Goal: Task Accomplishment & Management: Use online tool/utility

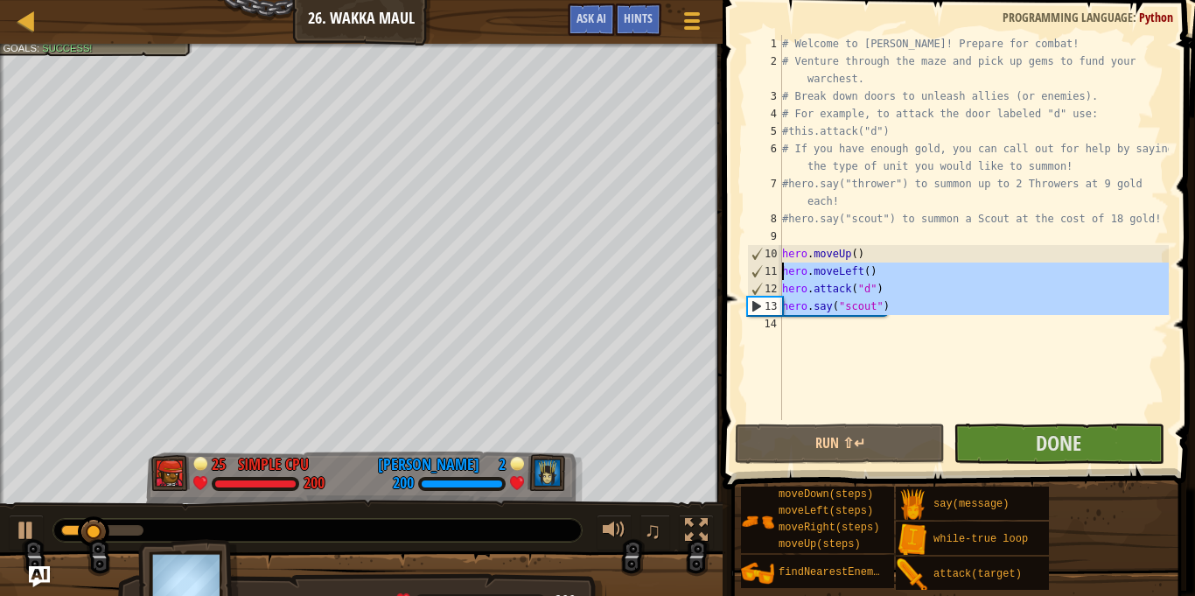
drag, startPoint x: 918, startPoint y: 316, endPoint x: 746, endPoint y: 265, distance: 179.6
click at [746, 265] on div "1 2 3 4 5 6 7 8 9 10 11 12 13 14 # Welcome to Wakka Maul! Prepare for combat! #…" at bounding box center [955, 227] width 425 height 385
type textarea "hero.moveLeft() hero.attack("d")"
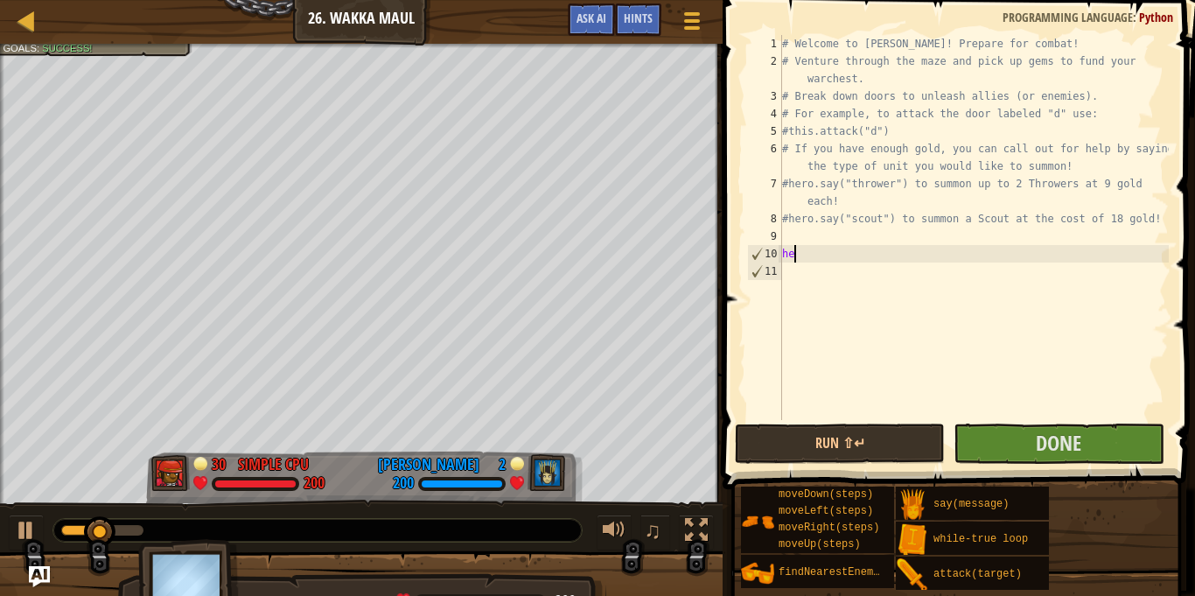
type textarea "h"
click at [896, 453] on button "Run ⇧↵" at bounding box center [840, 443] width 210 height 40
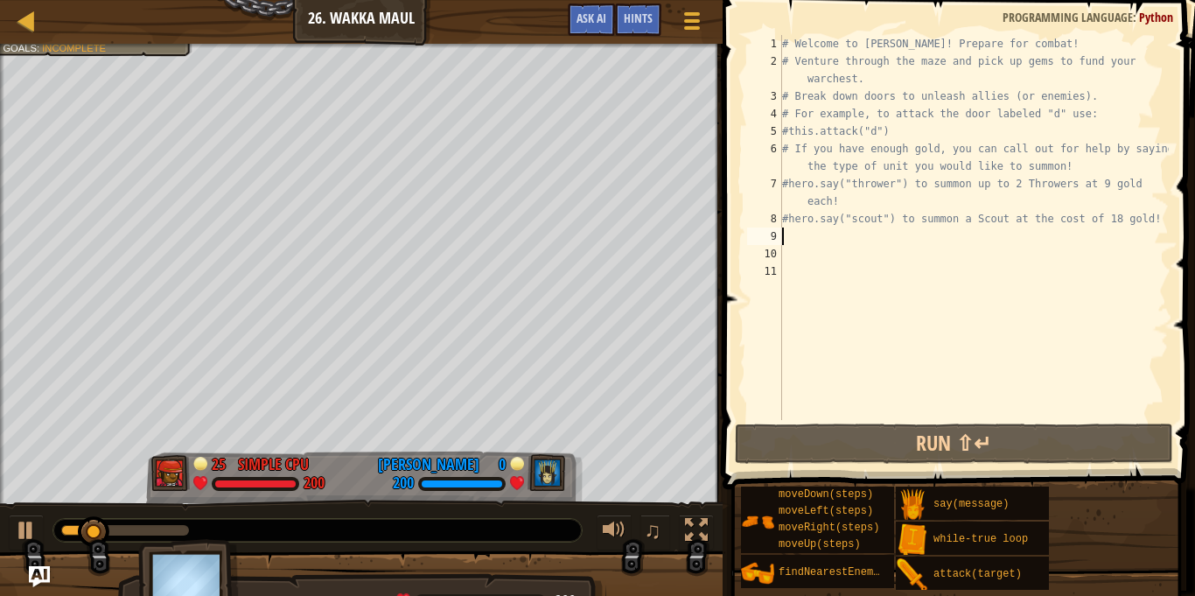
scroll to position [8, 0]
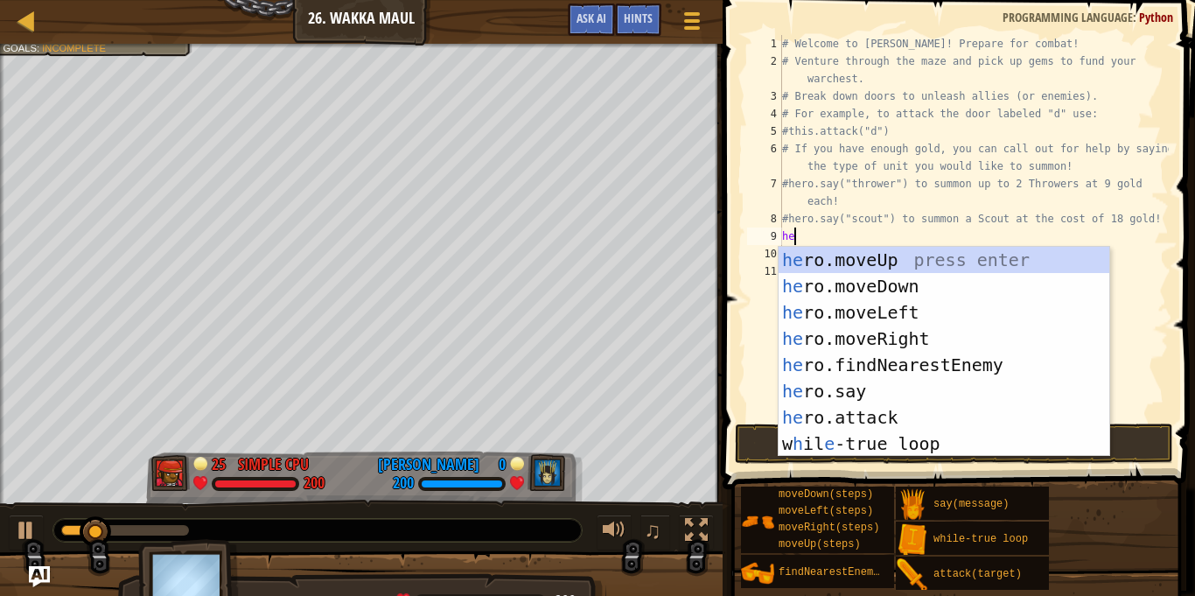
type textarea "her"
click at [933, 258] on div "her o.moveUp press enter her o.moveDown press enter her o.moveLeft press enter …" at bounding box center [943, 378] width 331 height 262
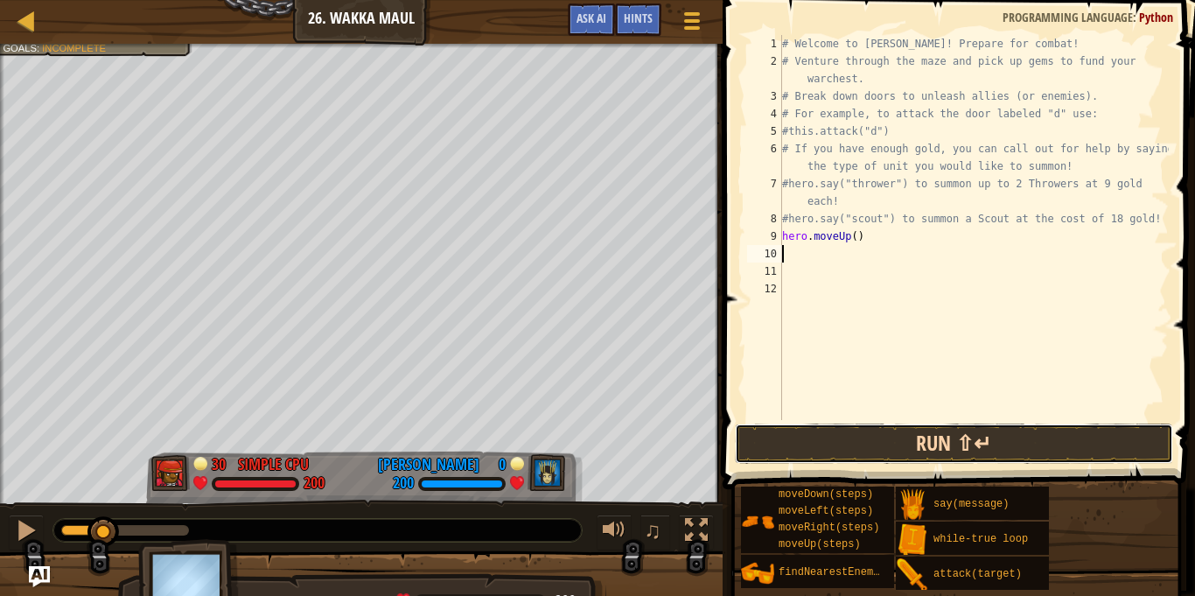
click at [936, 447] on button "Run ⇧↵" at bounding box center [954, 443] width 438 height 40
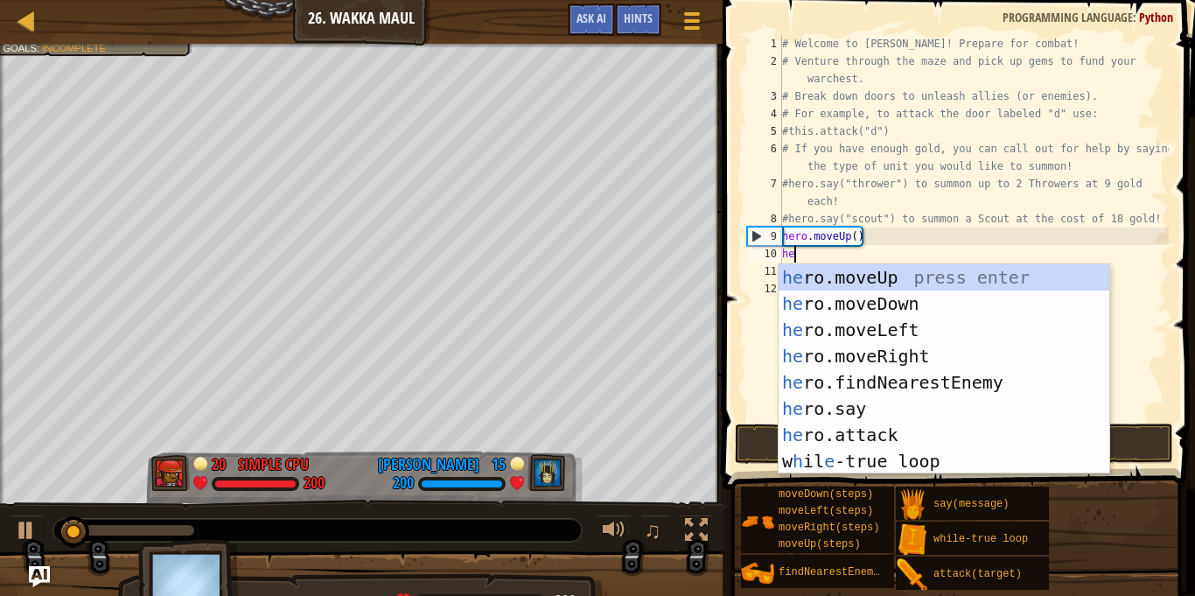
type textarea "her"
click at [896, 352] on div "her o.moveUp press enter her o.moveDown press enter her o.moveLeft press enter …" at bounding box center [943, 395] width 331 height 262
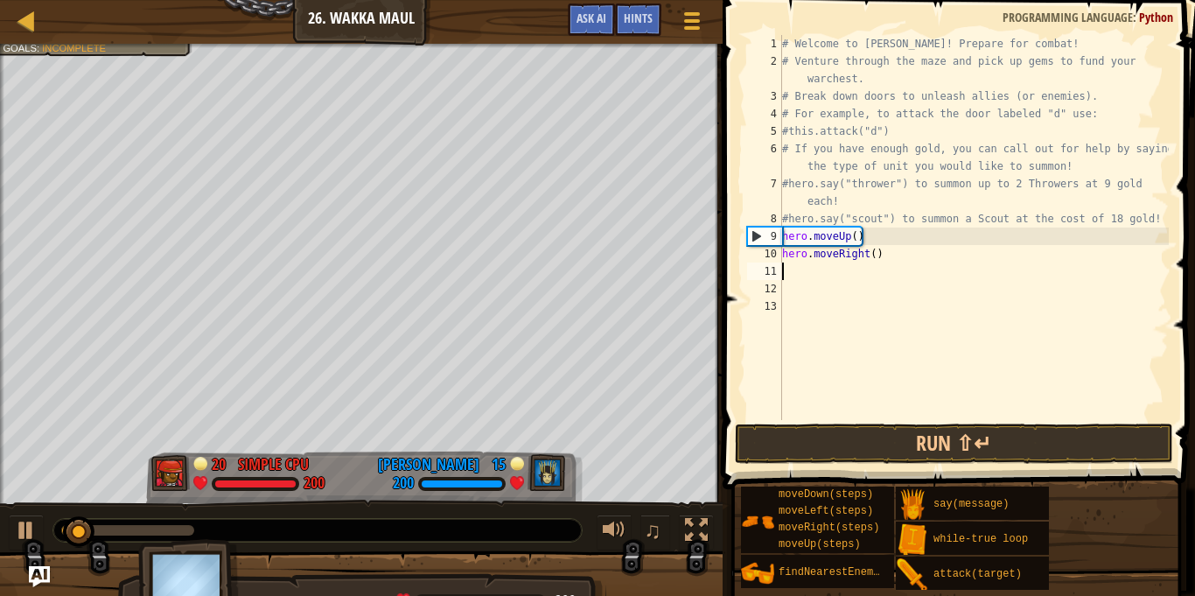
scroll to position [8, 0]
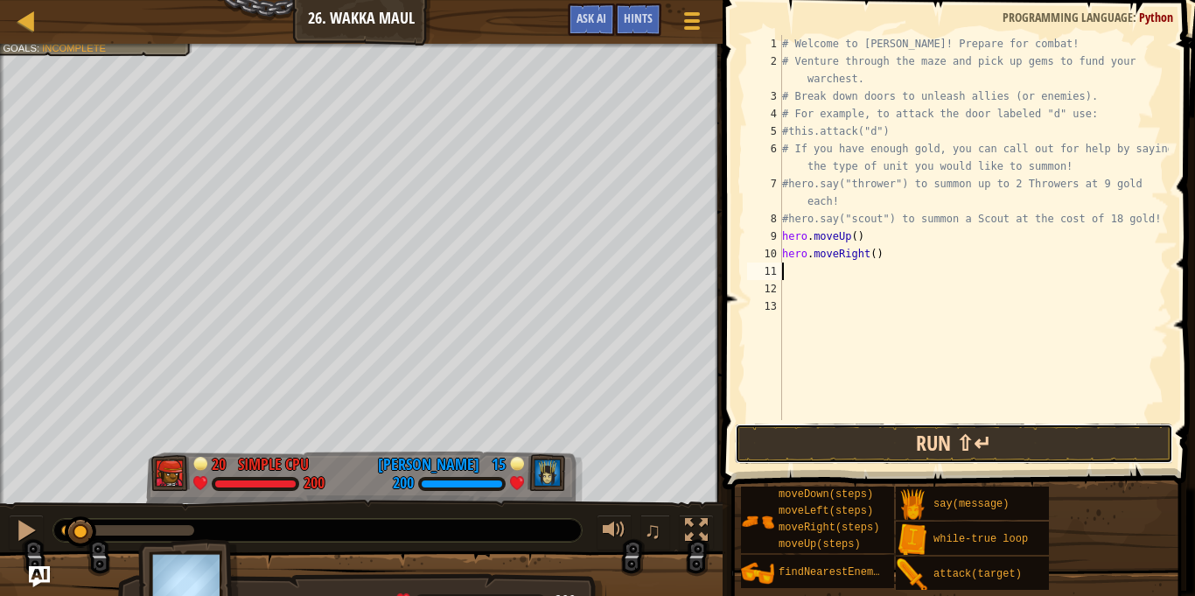
click at [889, 432] on button "Run ⇧↵" at bounding box center [954, 443] width 438 height 40
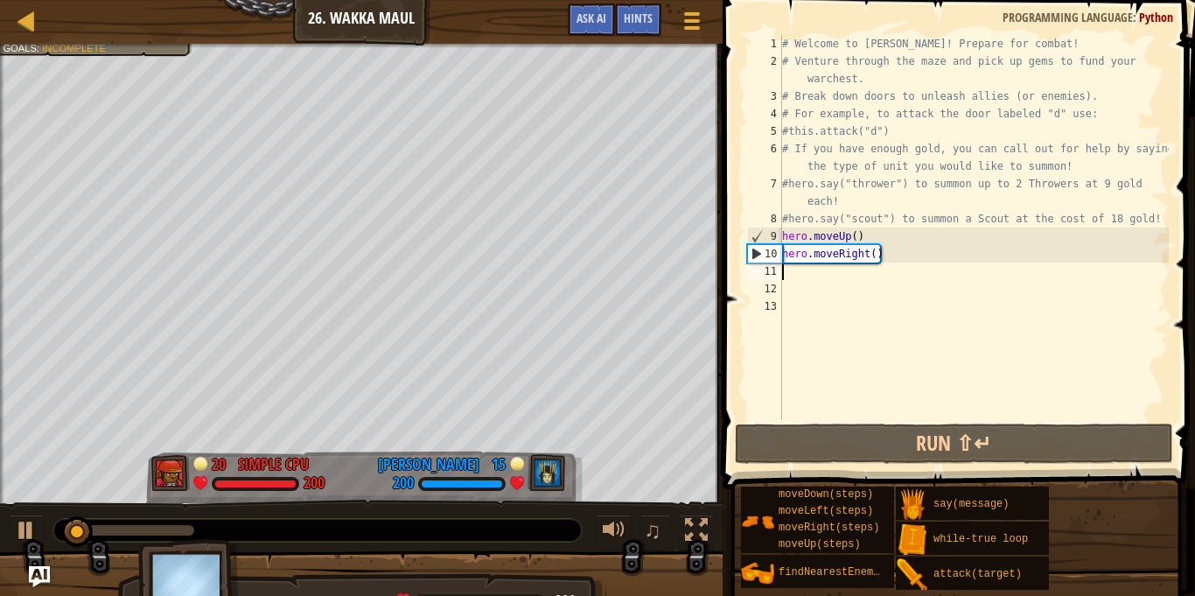
click at [864, 263] on div "# Welcome to [PERSON_NAME]! Prepare for combat! # Venture through the maze and …" at bounding box center [973, 245] width 390 height 420
click at [869, 253] on div "# Welcome to [PERSON_NAME]! Prepare for combat! # Venture through the maze and …" at bounding box center [973, 245] width 390 height 420
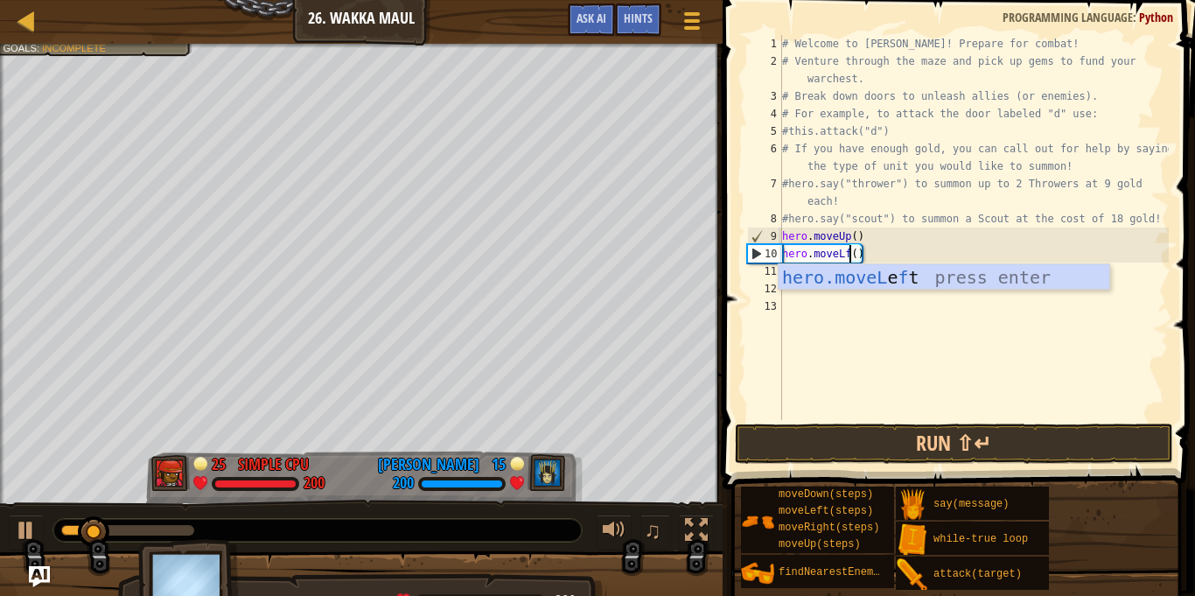
scroll to position [8, 10]
click at [798, 431] on button "Run ⇧↵" at bounding box center [954, 443] width 438 height 40
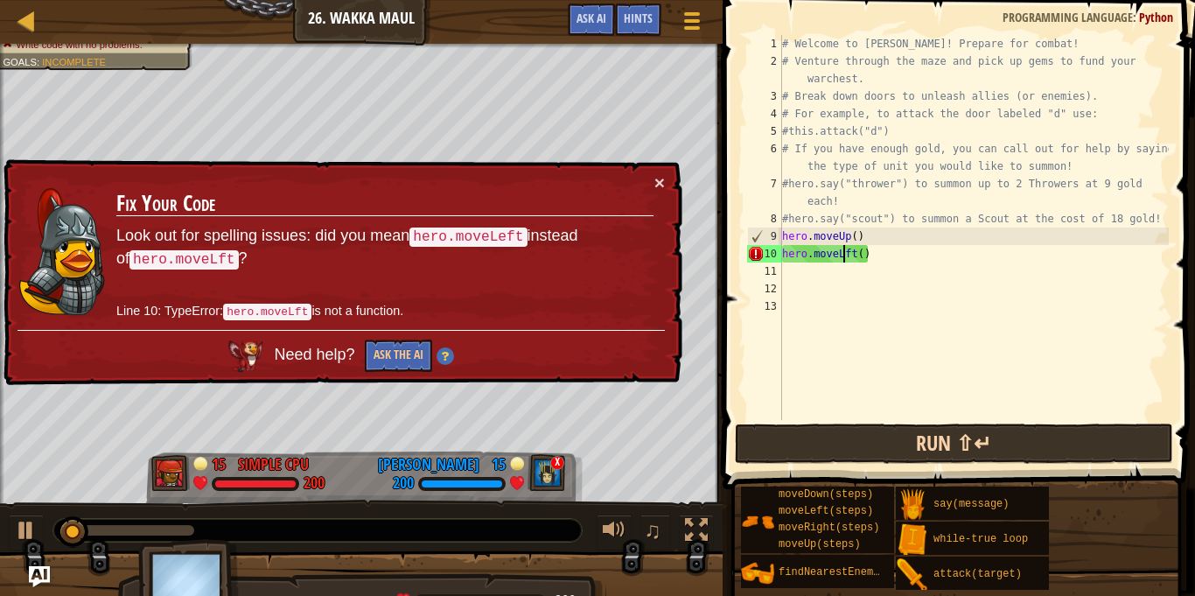
scroll to position [8, 10]
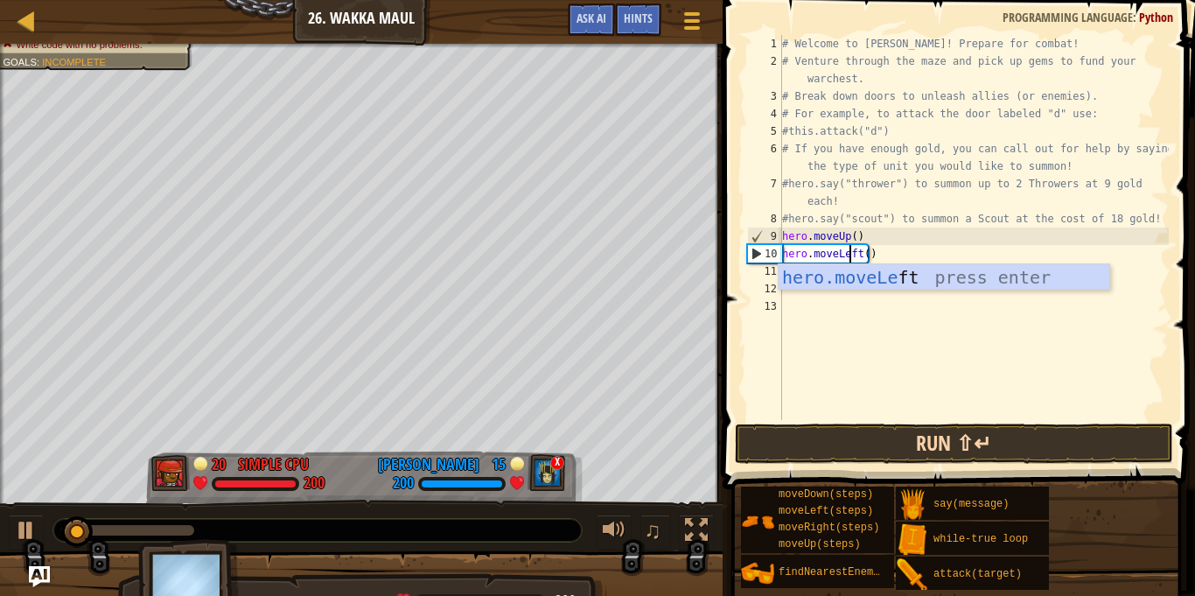
type textarea "hero.moveLeft()"
click at [784, 444] on button "Run ⇧↵" at bounding box center [954, 443] width 438 height 40
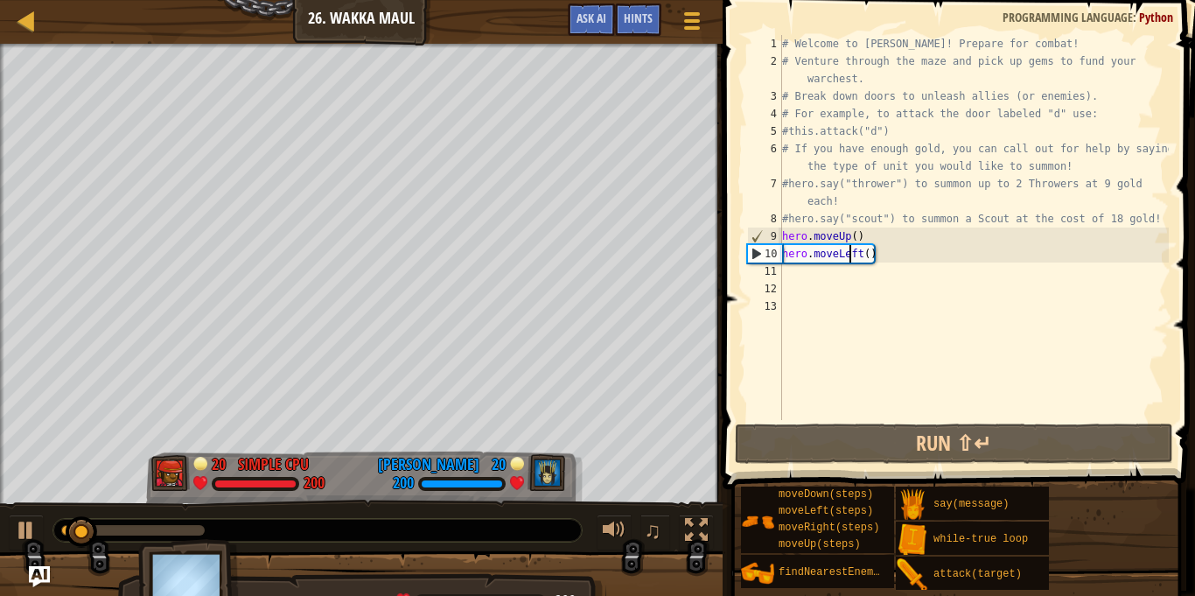
click at [823, 280] on div "# Welcome to [PERSON_NAME]! Prepare for combat! # Venture through the maze and …" at bounding box center [973, 245] width 390 height 420
click at [804, 274] on div "# Welcome to [PERSON_NAME]! Prepare for combat! # Venture through the maze and …" at bounding box center [973, 245] width 390 height 420
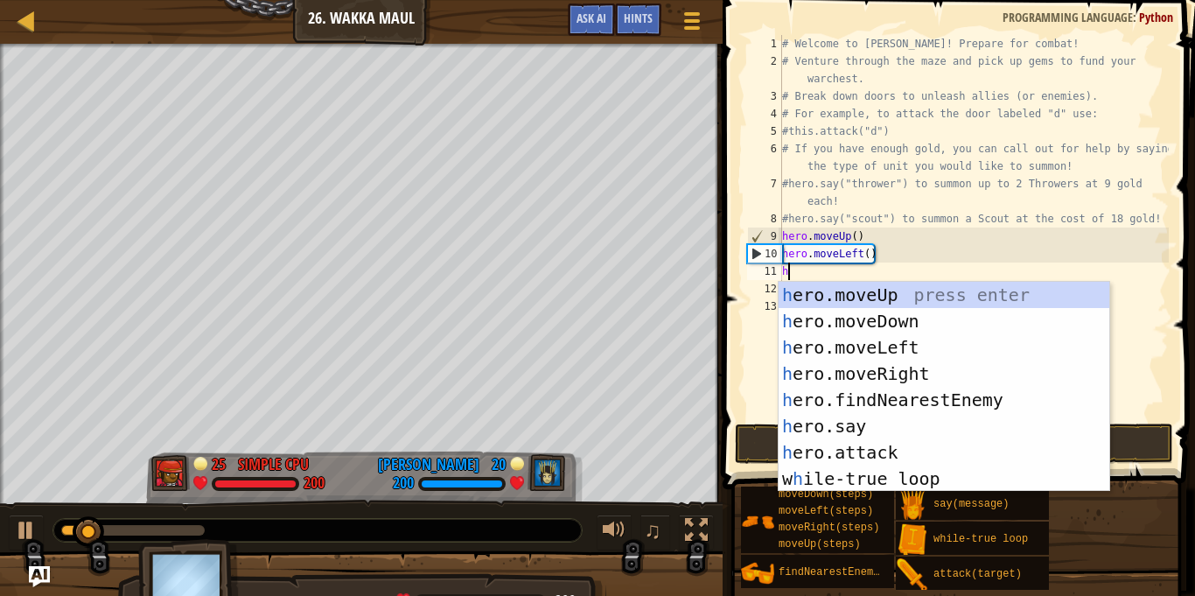
type textarea "he"
click at [815, 320] on div "he ro.moveUp press enter he ro.moveDown press enter he ro.moveLeft press enter …" at bounding box center [943, 413] width 331 height 262
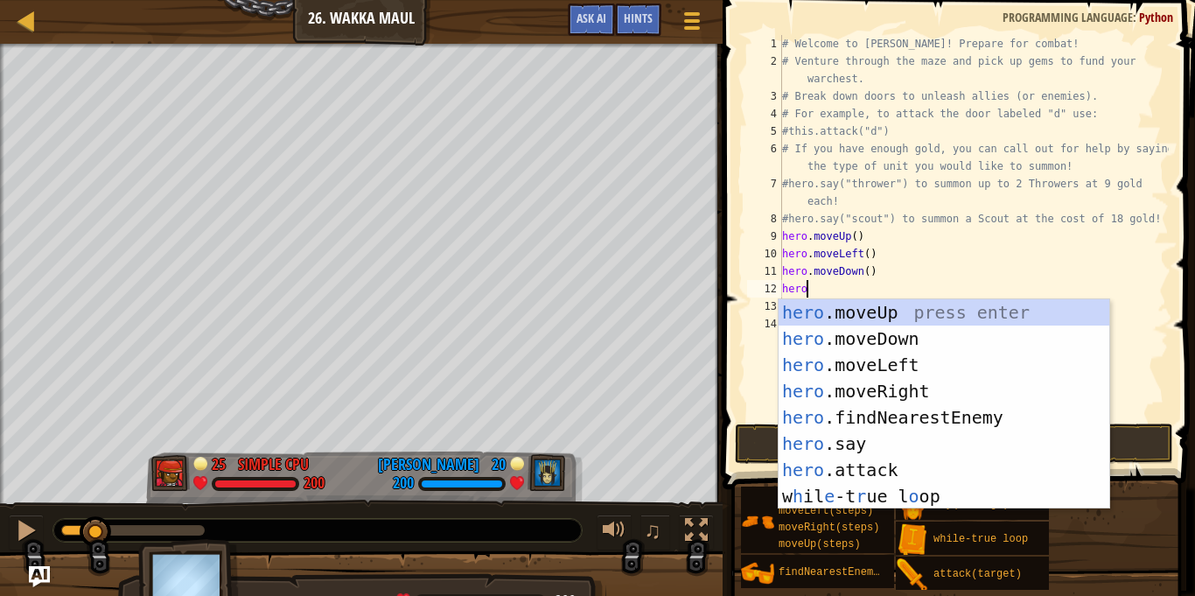
scroll to position [8, 3]
click at [829, 460] on div "hero .moveUp press enter hero .moveDown press enter hero .moveLeft press enter …" at bounding box center [943, 430] width 331 height 262
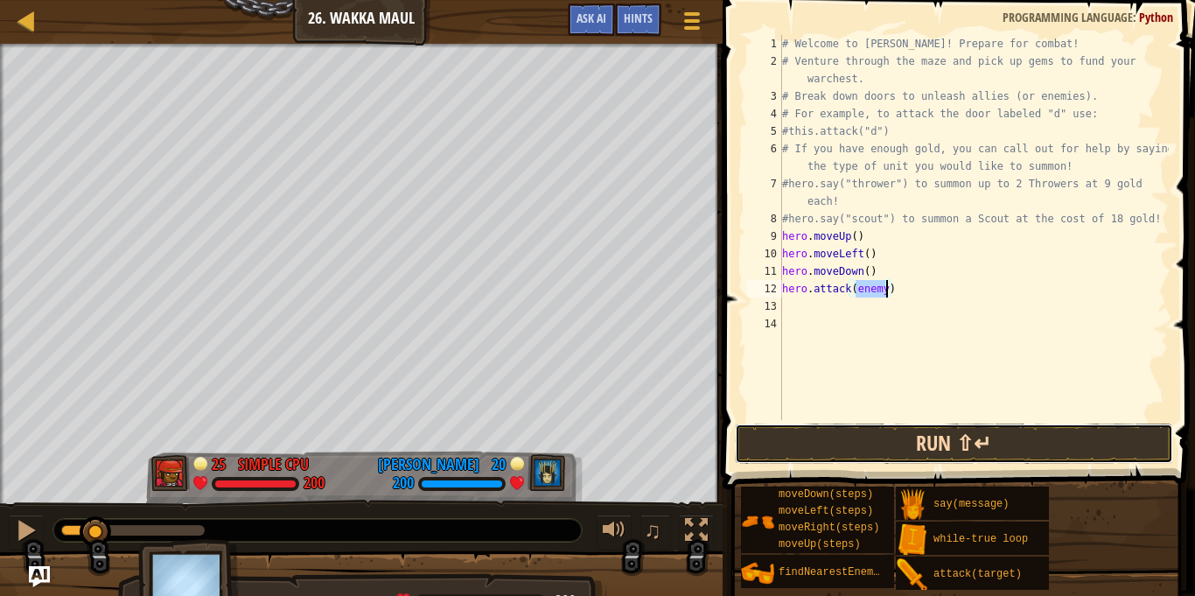
click at [817, 437] on button "Run ⇧↵" at bounding box center [954, 443] width 438 height 40
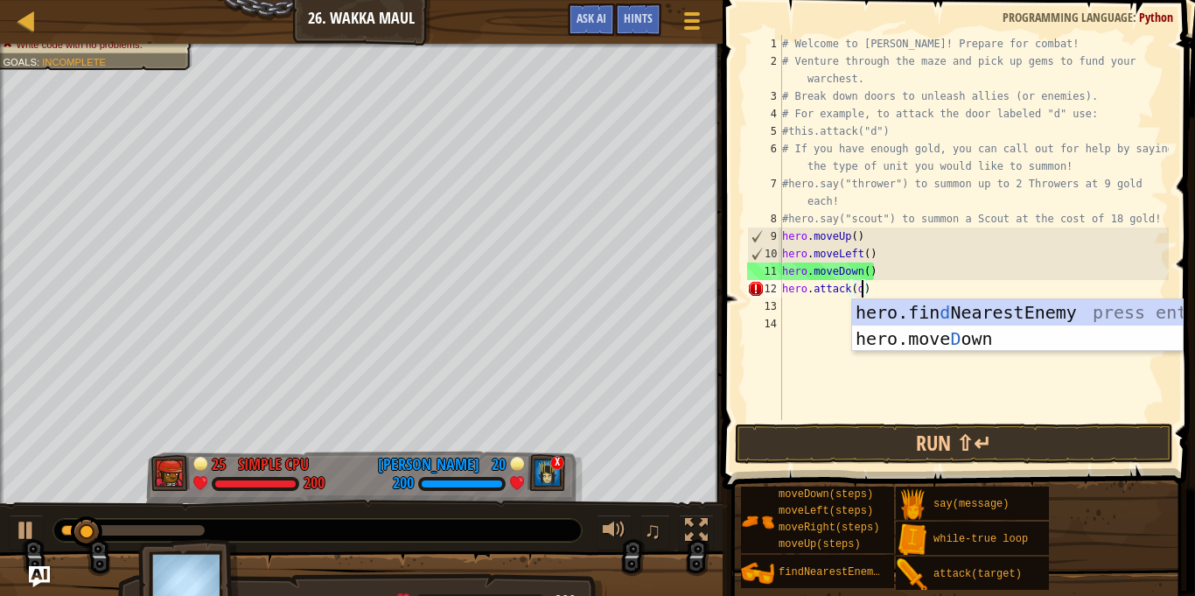
scroll to position [8, 11]
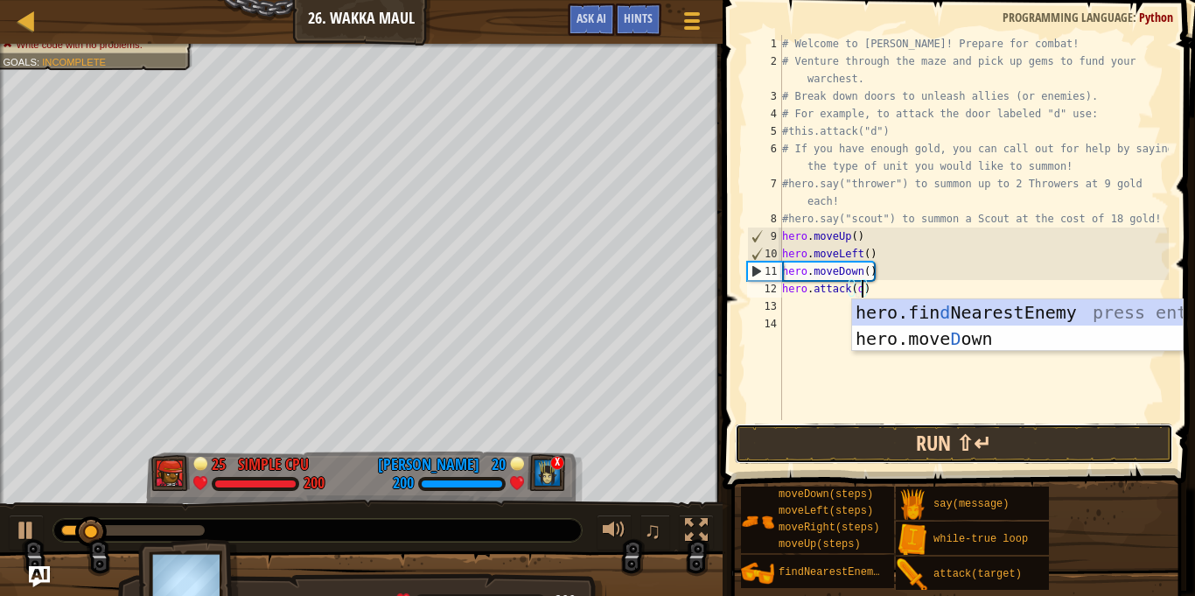
click at [880, 442] on button "Run ⇧↵" at bounding box center [954, 443] width 438 height 40
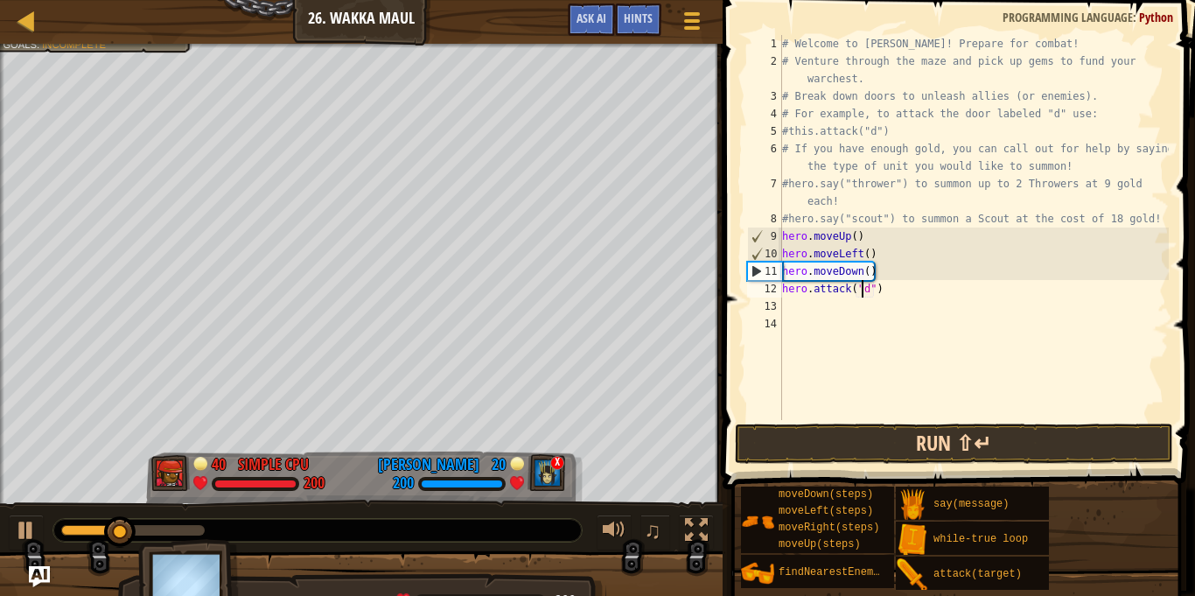
type textarea "hero.attack("d")"
click at [883, 425] on button "Run ⇧↵" at bounding box center [954, 443] width 438 height 40
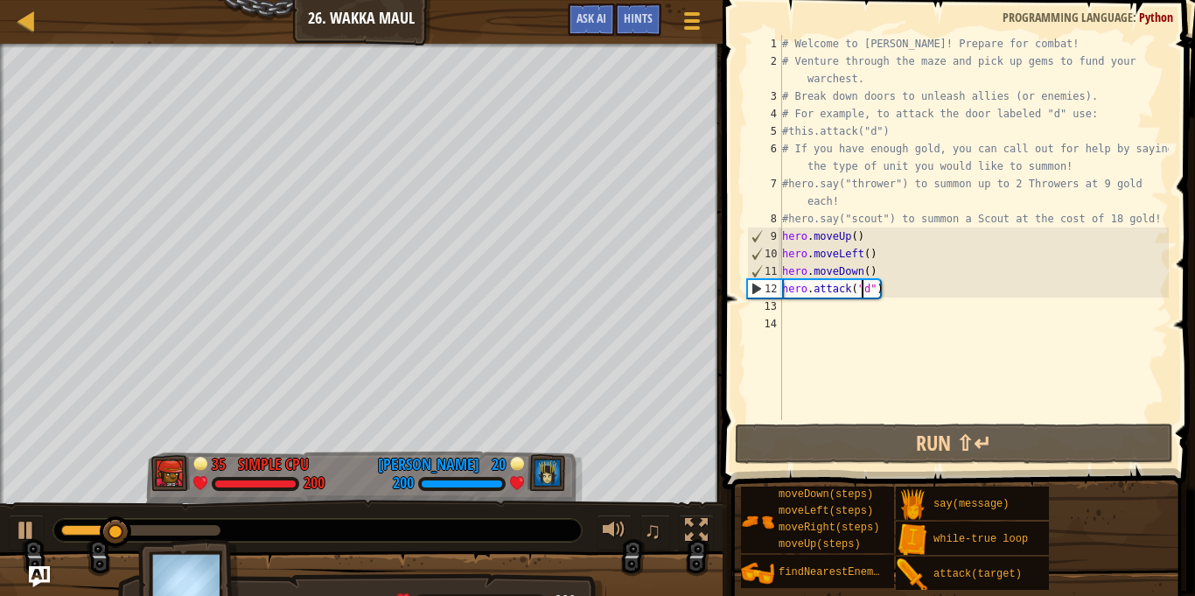
click at [805, 317] on div "# Welcome to [PERSON_NAME]! Prepare for combat! # Venture through the maze and …" at bounding box center [973, 245] width 390 height 420
click at [798, 309] on div "# Welcome to [PERSON_NAME]! Prepare for combat! # Venture through the maze and …" at bounding box center [973, 245] width 390 height 420
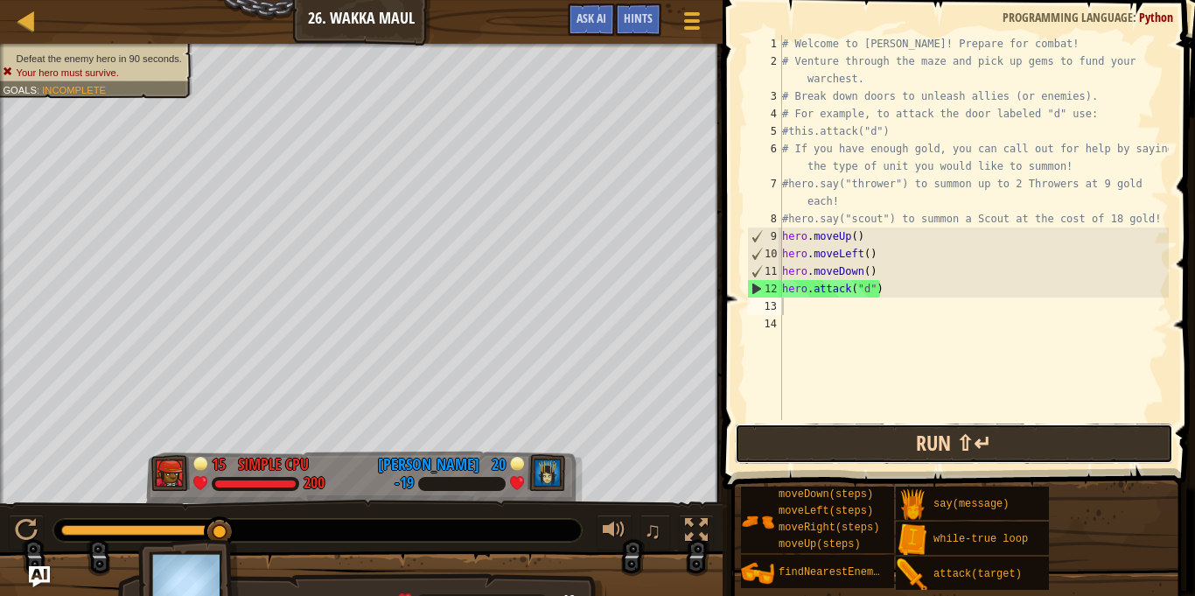
click at [755, 457] on button "Run ⇧↵" at bounding box center [954, 443] width 438 height 40
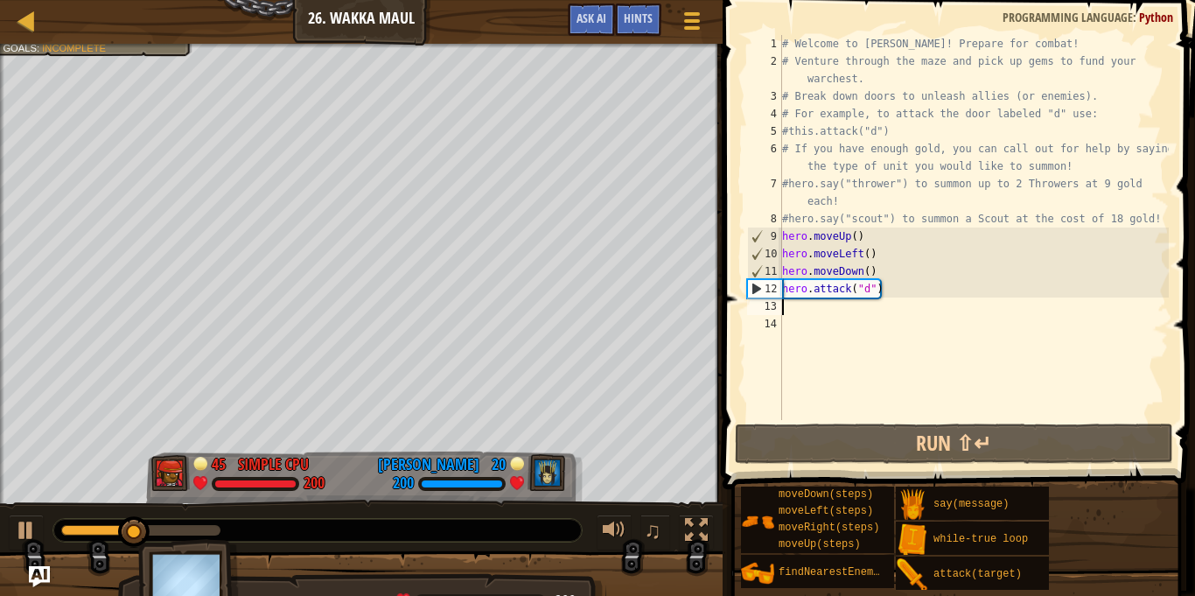
click at [811, 324] on div "# Welcome to [PERSON_NAME]! Prepare for combat! # Venture through the maze and …" at bounding box center [973, 245] width 390 height 420
click at [809, 313] on div "# Welcome to [PERSON_NAME]! Prepare for combat! # Venture through the maze and …" at bounding box center [973, 245] width 390 height 420
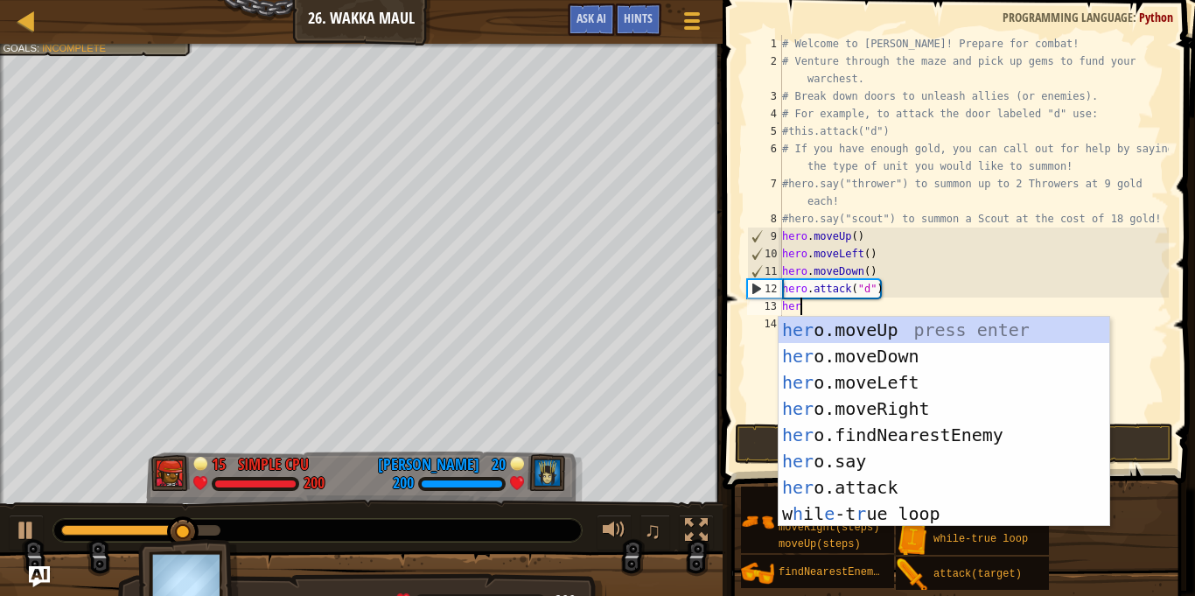
scroll to position [8, 3]
type textarea "hero"
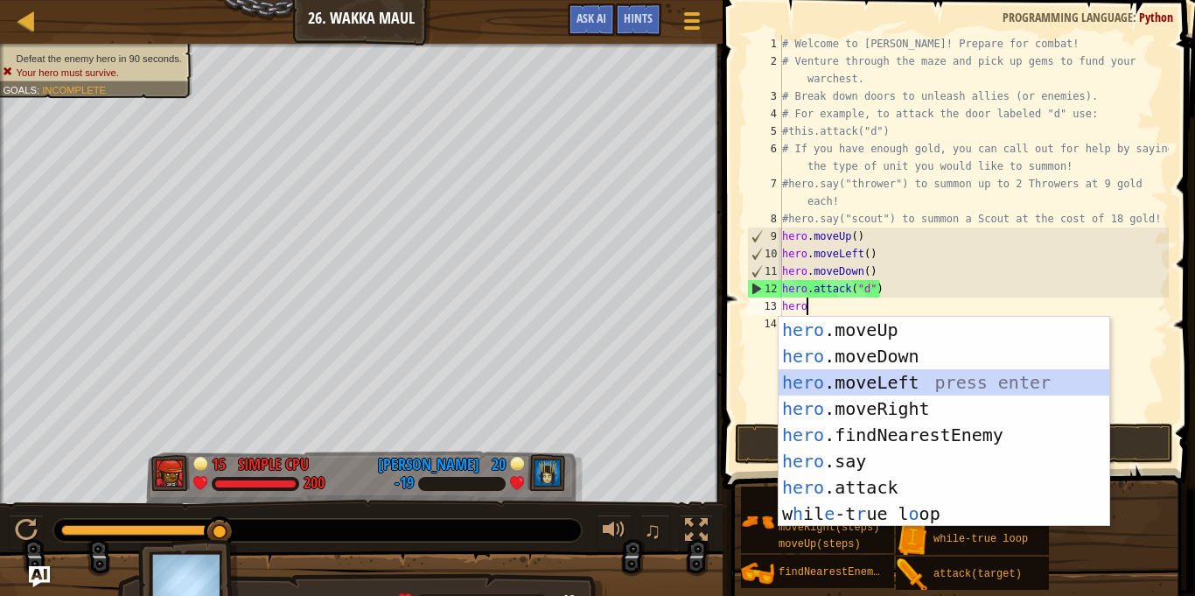
click at [836, 374] on div "hero .moveUp press enter hero .moveDown press enter hero .moveLeft press enter …" at bounding box center [943, 448] width 331 height 262
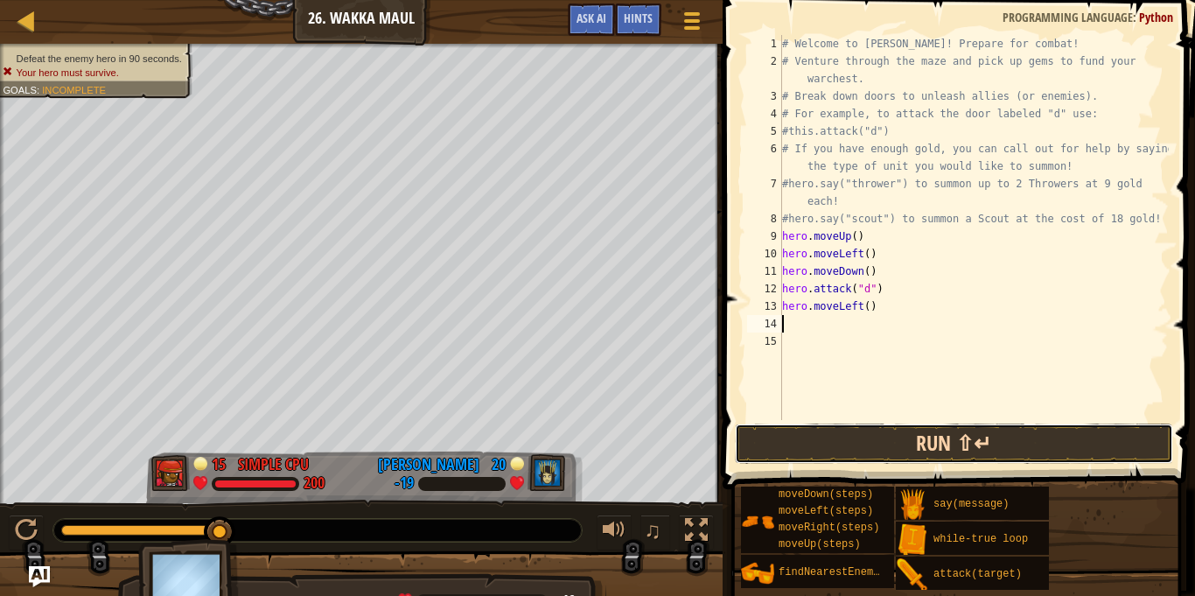
click at [845, 455] on button "Run ⇧↵" at bounding box center [954, 443] width 438 height 40
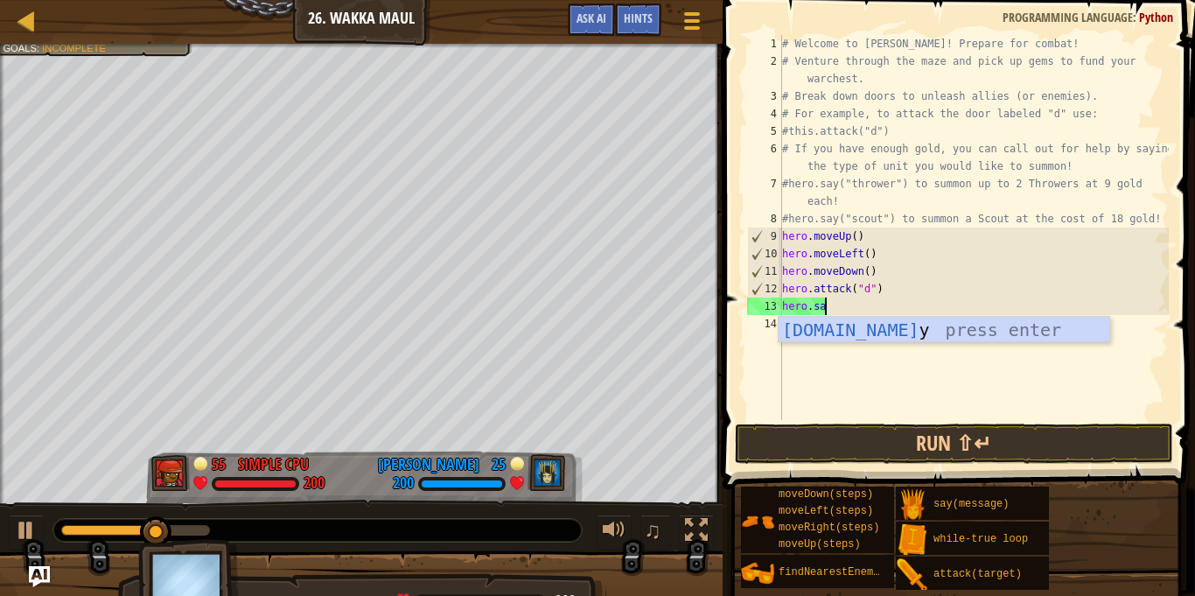
scroll to position [8, 5]
click at [873, 331] on div "[DOMAIN_NAME] y press enter" at bounding box center [943, 356] width 331 height 79
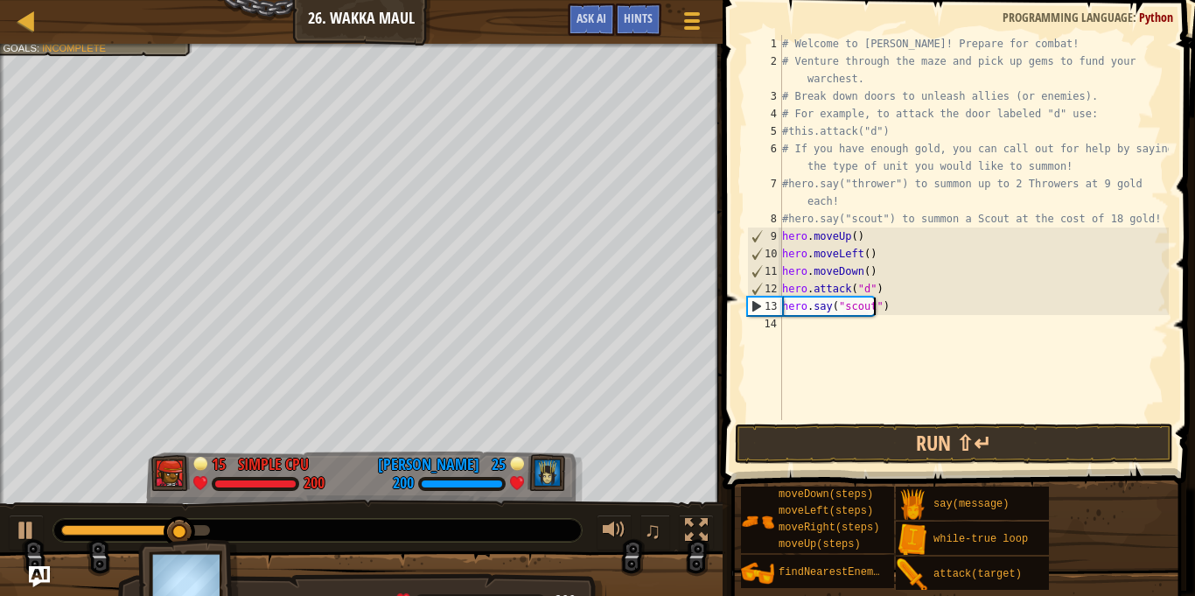
scroll to position [8, 13]
type textarea "hero.say("scout")"
click at [824, 459] on button "Run ⇧↵" at bounding box center [954, 443] width 438 height 40
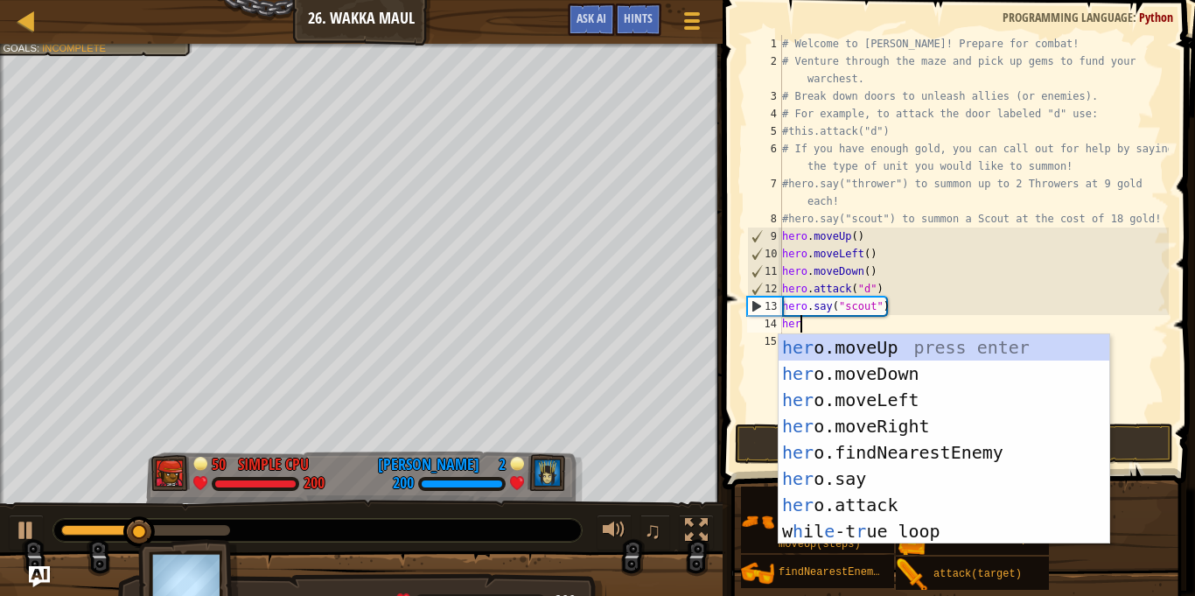
scroll to position [8, 3]
type textarea "hero"
click at [866, 404] on div "hero .moveUp press enter hero .moveDown press enter hero .moveLeft press enter …" at bounding box center [943, 465] width 331 height 262
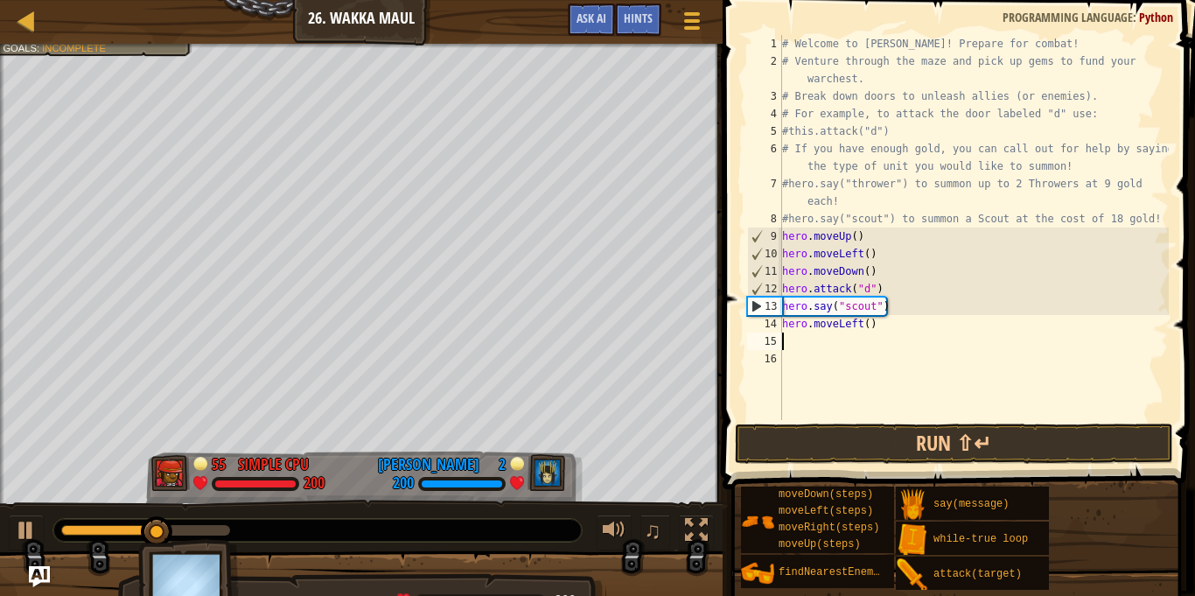
click at [875, 324] on div "# Welcome to [PERSON_NAME]! Prepare for combat! # Venture through the maze and …" at bounding box center [973, 245] width 390 height 420
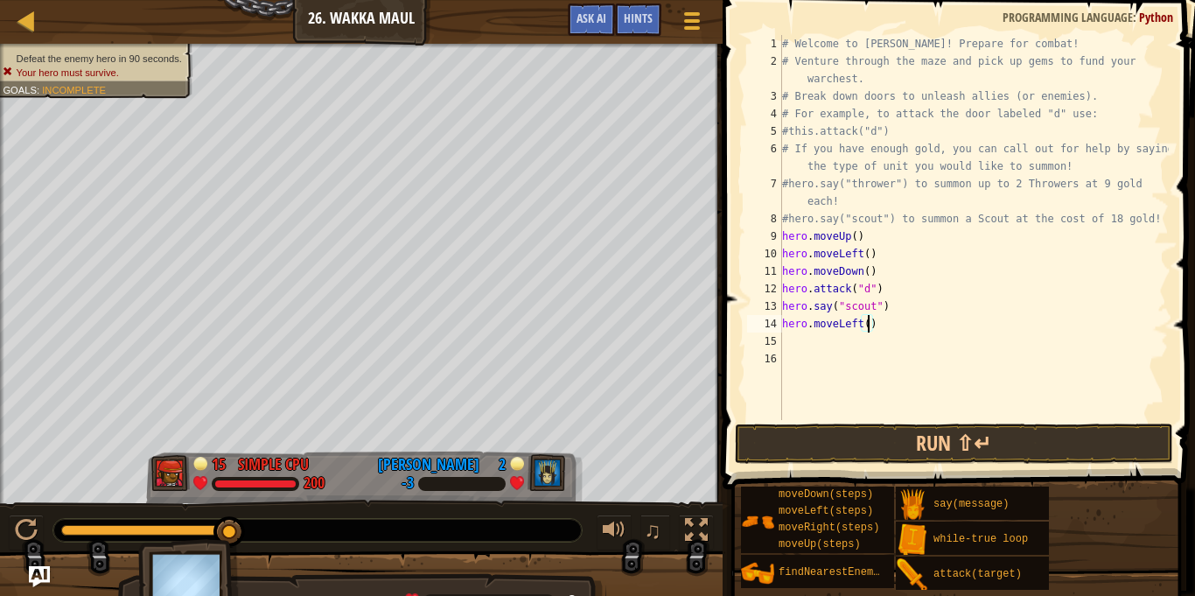
type textarea "hero.moveLeft(4)"
click at [978, 392] on div "# Welcome to [PERSON_NAME]! Prepare for combat! # Venture through the maze and …" at bounding box center [973, 245] width 390 height 420
click at [1014, 443] on button "Run ⇧↵" at bounding box center [954, 443] width 438 height 40
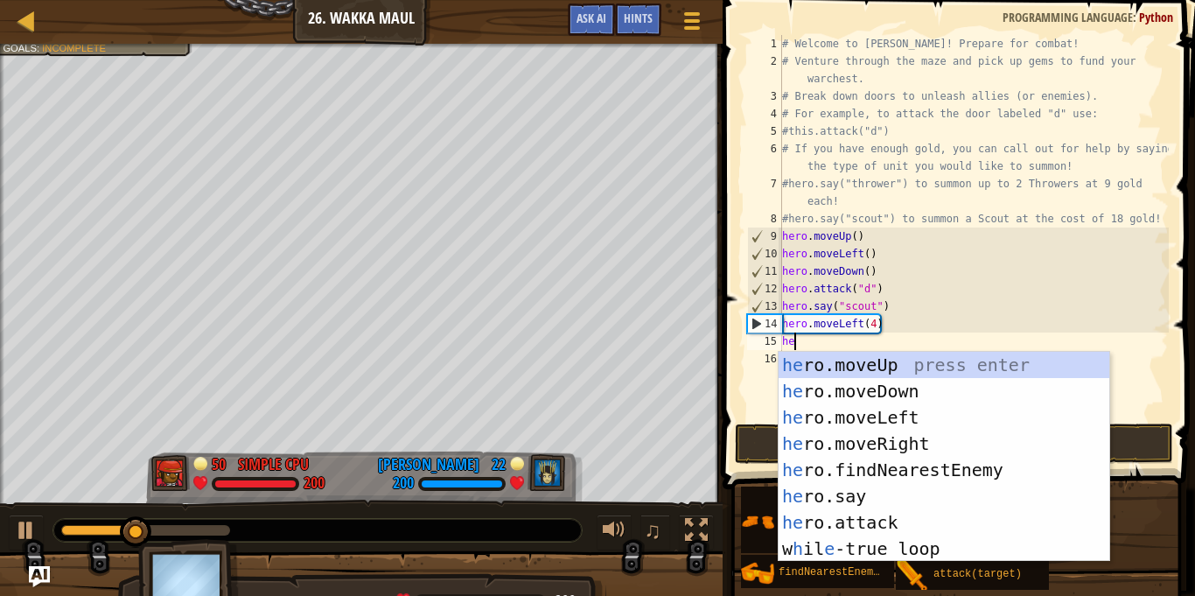
scroll to position [8, 3]
type textarea "hero"
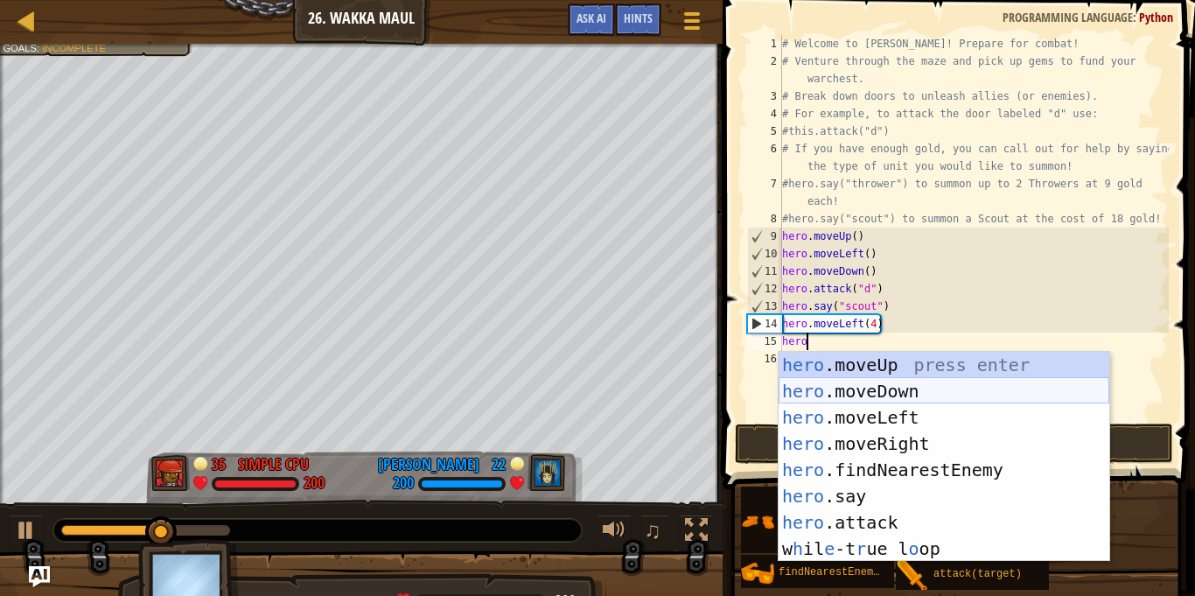
click at [937, 379] on div "hero .moveUp press enter hero .moveDown press enter hero .moveLeft press enter …" at bounding box center [943, 483] width 331 height 262
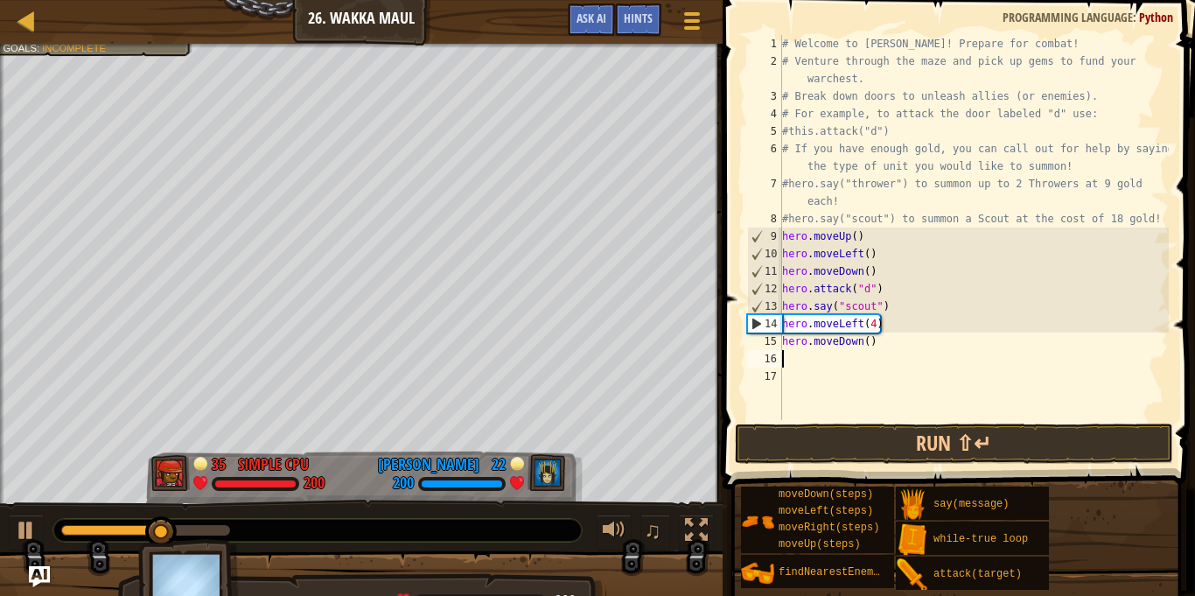
scroll to position [8, 0]
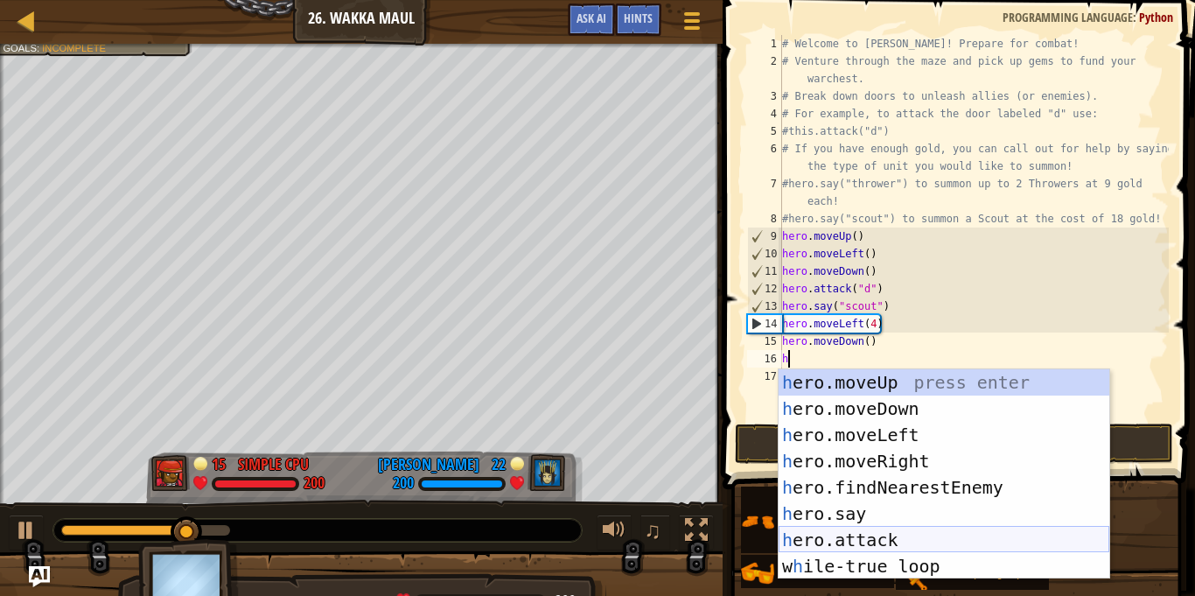
click at [874, 540] on div "h ero.moveUp press enter h ero.moveDown press enter h ero.moveLeft press enter …" at bounding box center [943, 500] width 331 height 262
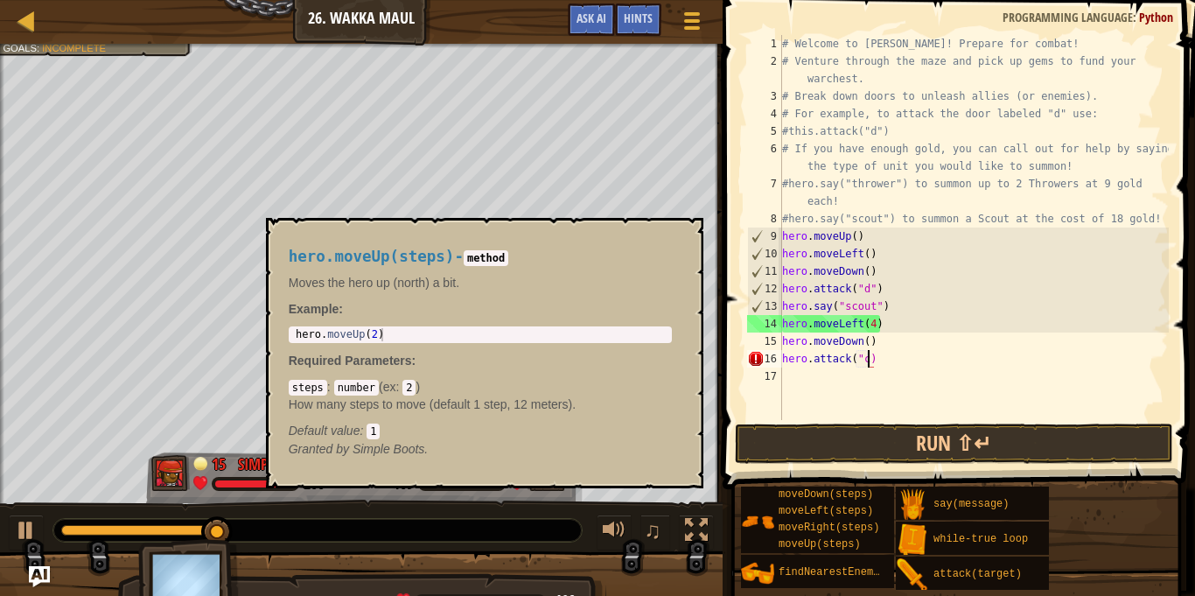
scroll to position [8, 13]
type textarea "hero.attack("c")"
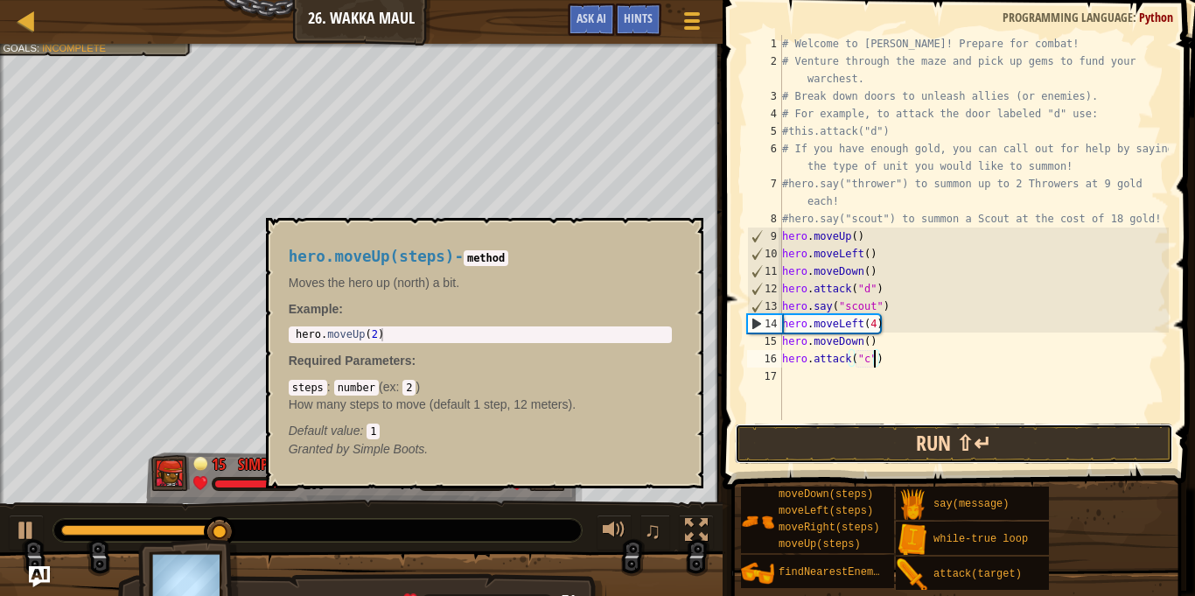
click at [1049, 426] on button "Run ⇧↵" at bounding box center [954, 443] width 438 height 40
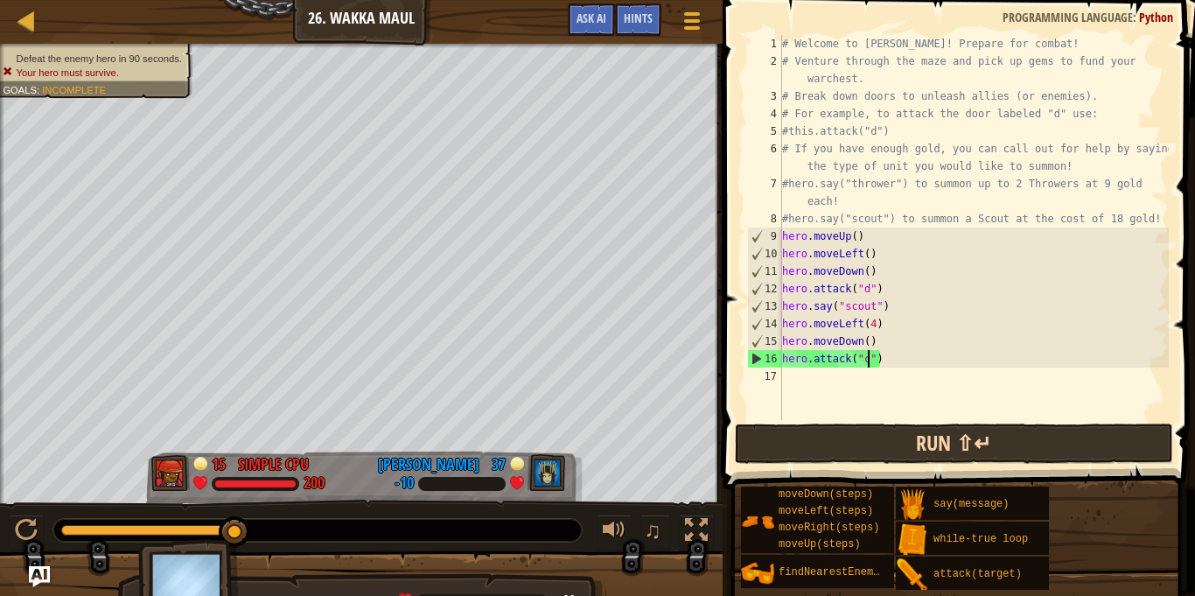
scroll to position [8, 0]
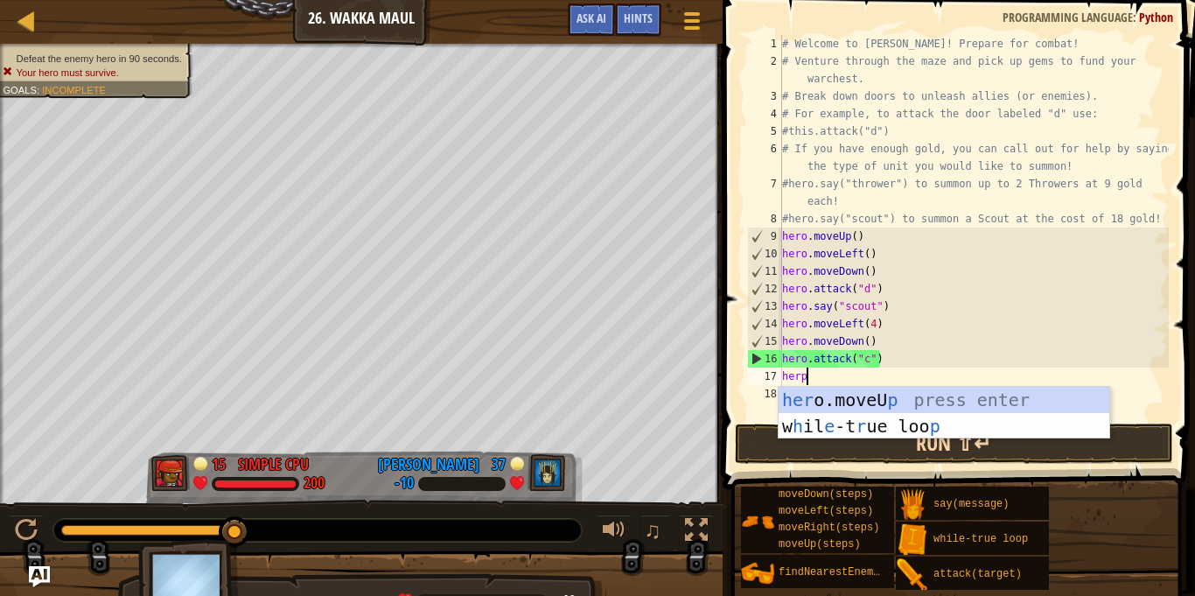
type textarea "her"
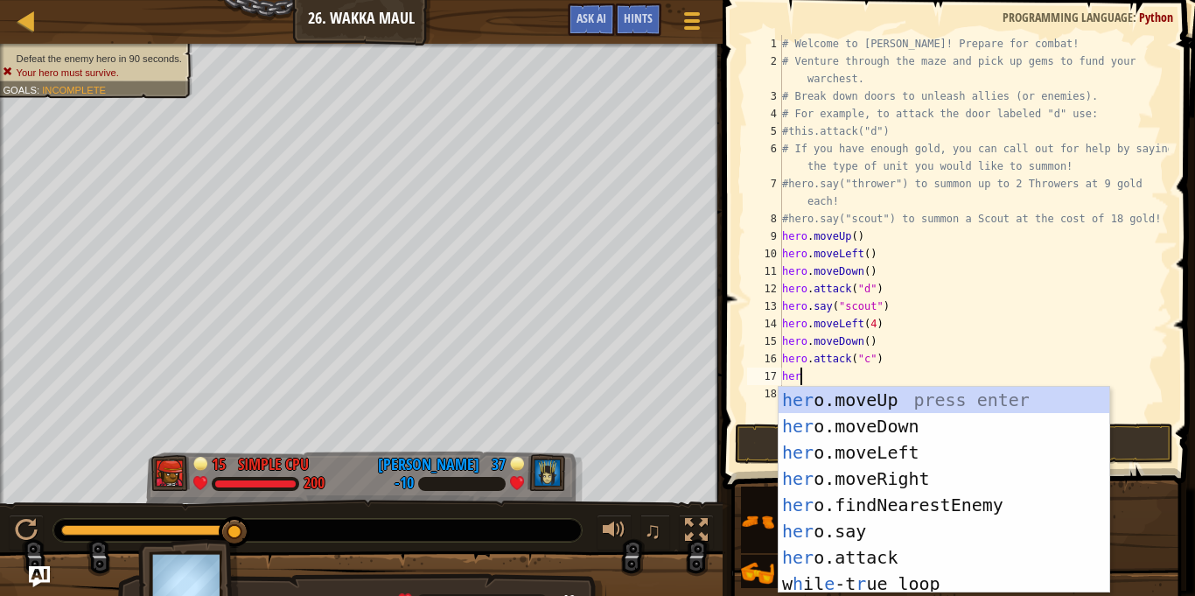
scroll to position [8, 2]
click at [890, 421] on div "her o.moveUp press enter her o.moveDown press enter her o.moveLeft press enter …" at bounding box center [943, 516] width 331 height 259
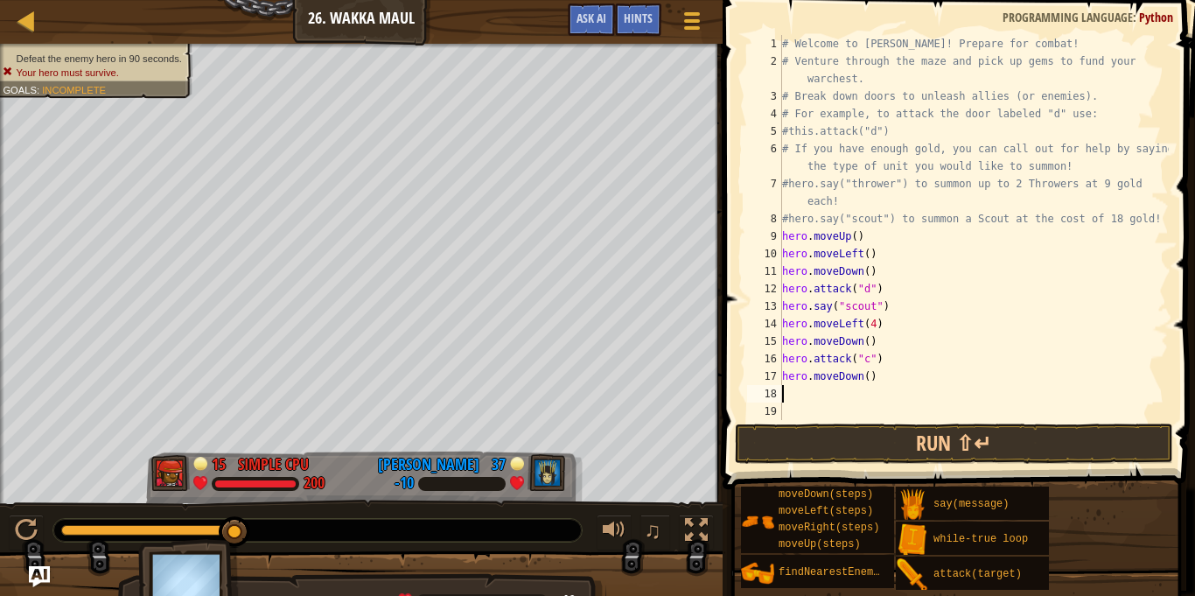
scroll to position [8, 0]
click at [860, 436] on button "Run ⇧↵" at bounding box center [954, 443] width 438 height 40
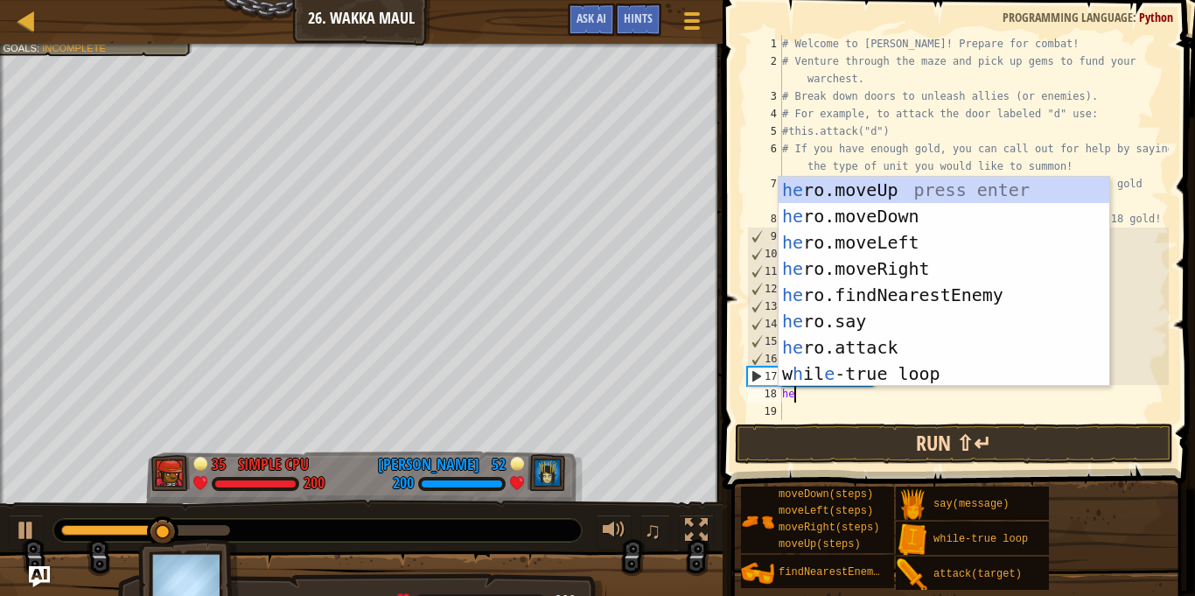
type textarea "her"
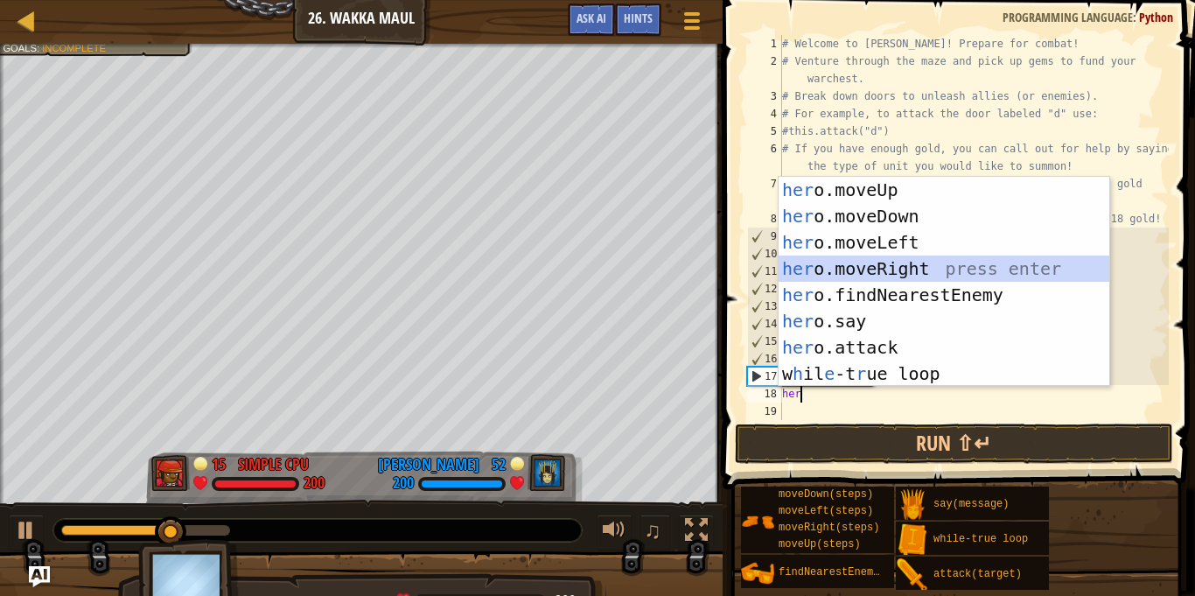
click at [848, 264] on div "her o.moveUp press enter her o.moveDown press enter her o.moveLeft press enter …" at bounding box center [943, 308] width 331 height 262
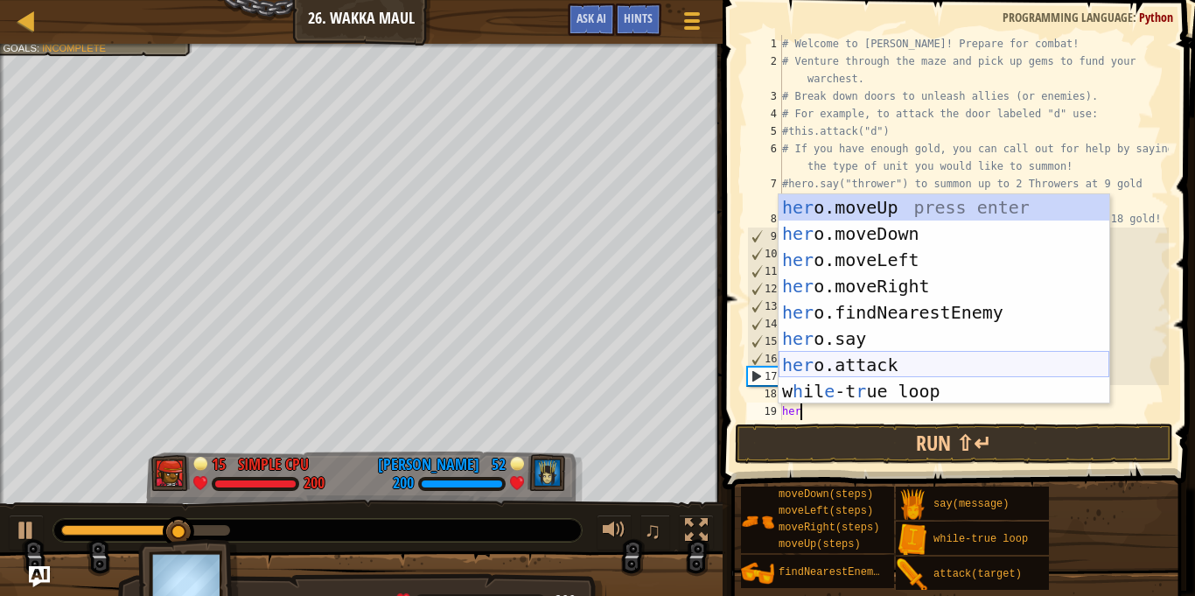
click at [909, 355] on div "her o.moveUp press enter her o.moveDown press enter her o.moveLeft press enter …" at bounding box center [943, 325] width 331 height 262
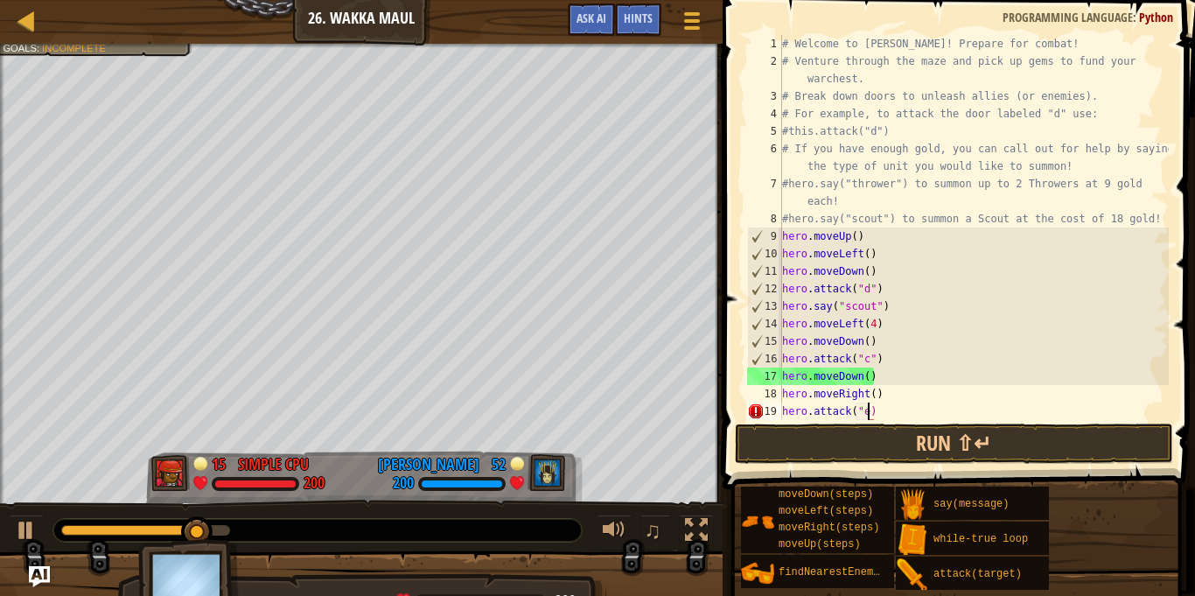
scroll to position [8, 13]
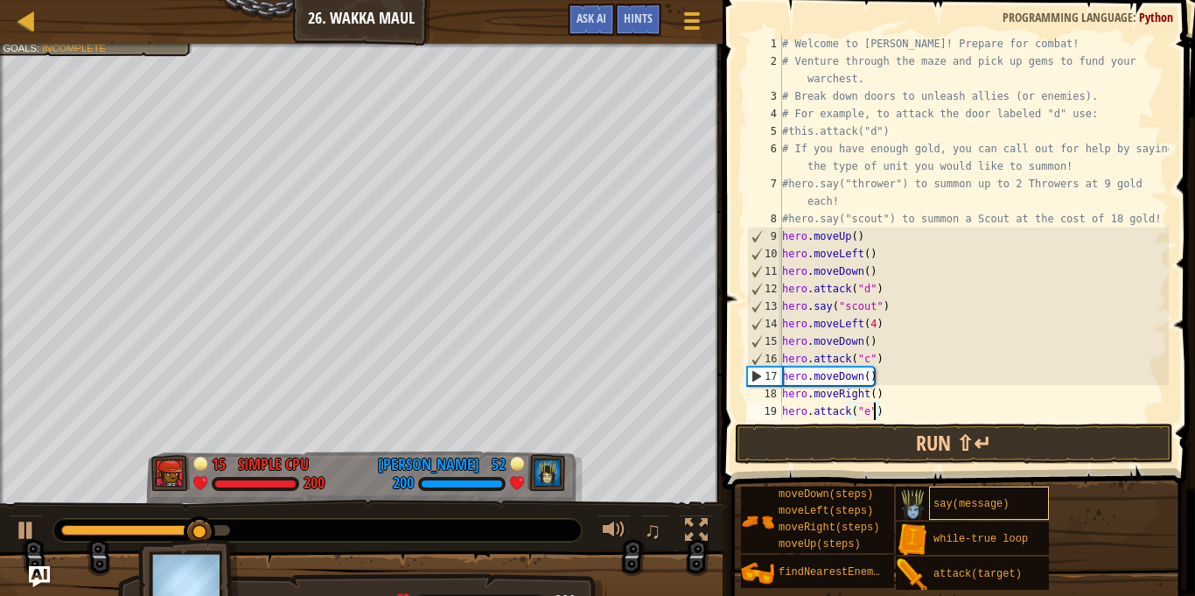
click at [1005, 487] on div "say(message)" at bounding box center [989, 502] width 120 height 33
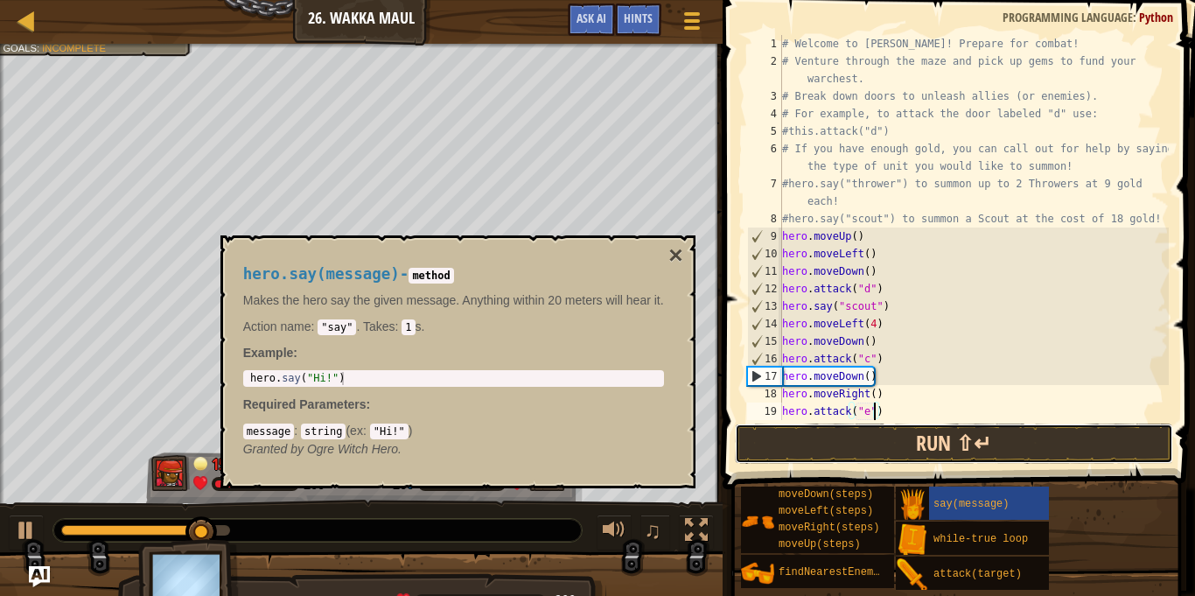
click at [1031, 446] on button "Run ⇧↵" at bounding box center [954, 443] width 438 height 40
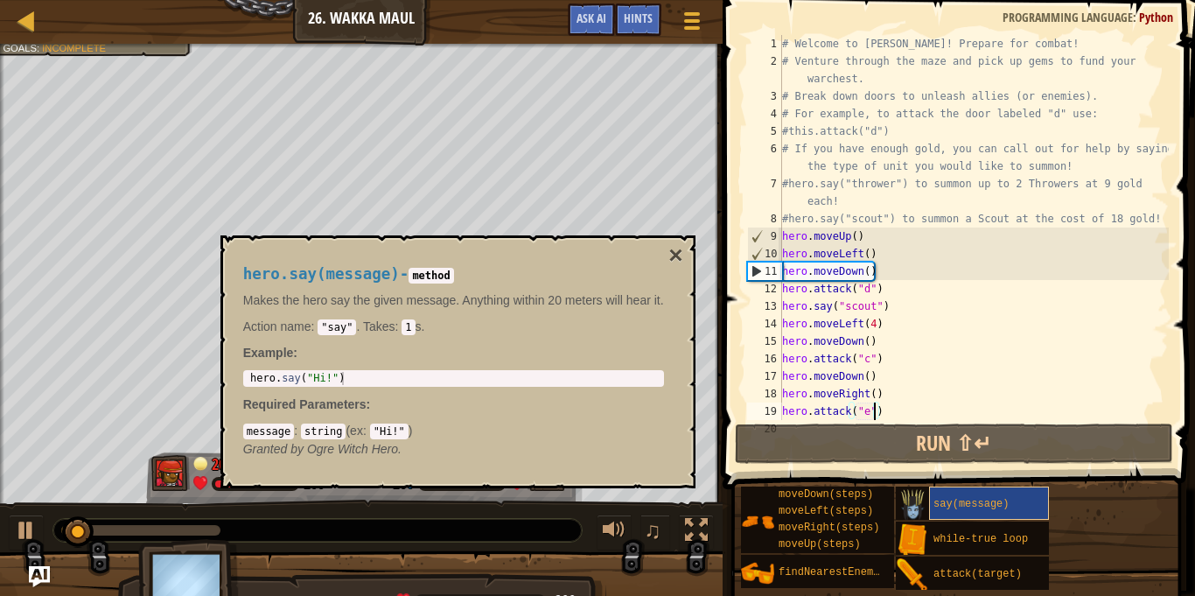
click at [1009, 505] on div "say(message)" at bounding box center [989, 502] width 120 height 33
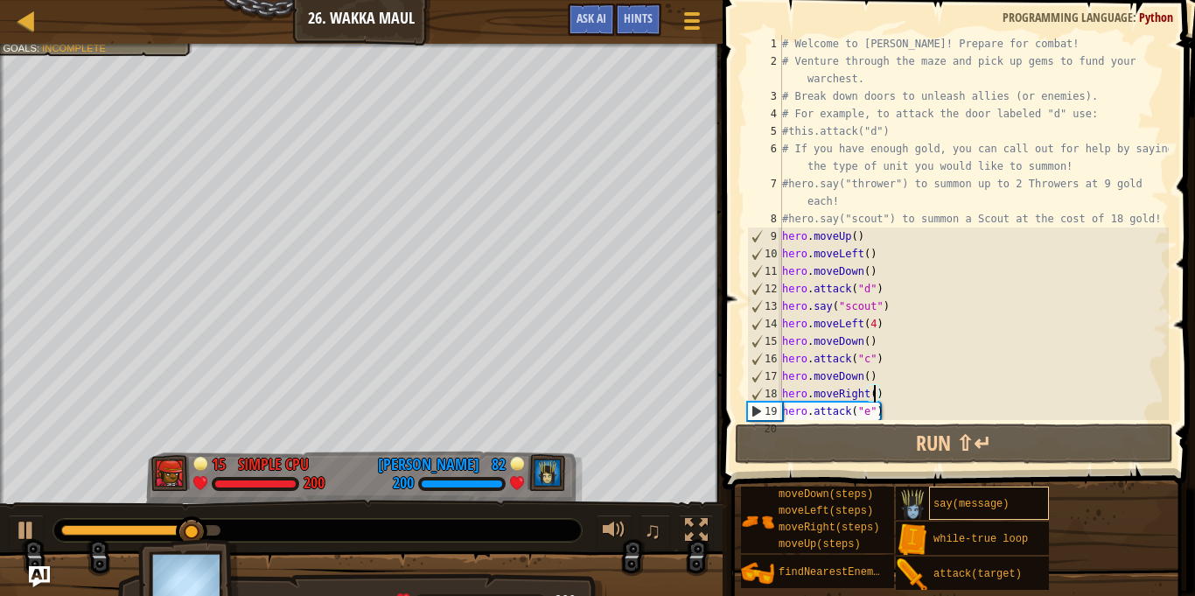
type textarea "hero.attack("e")"
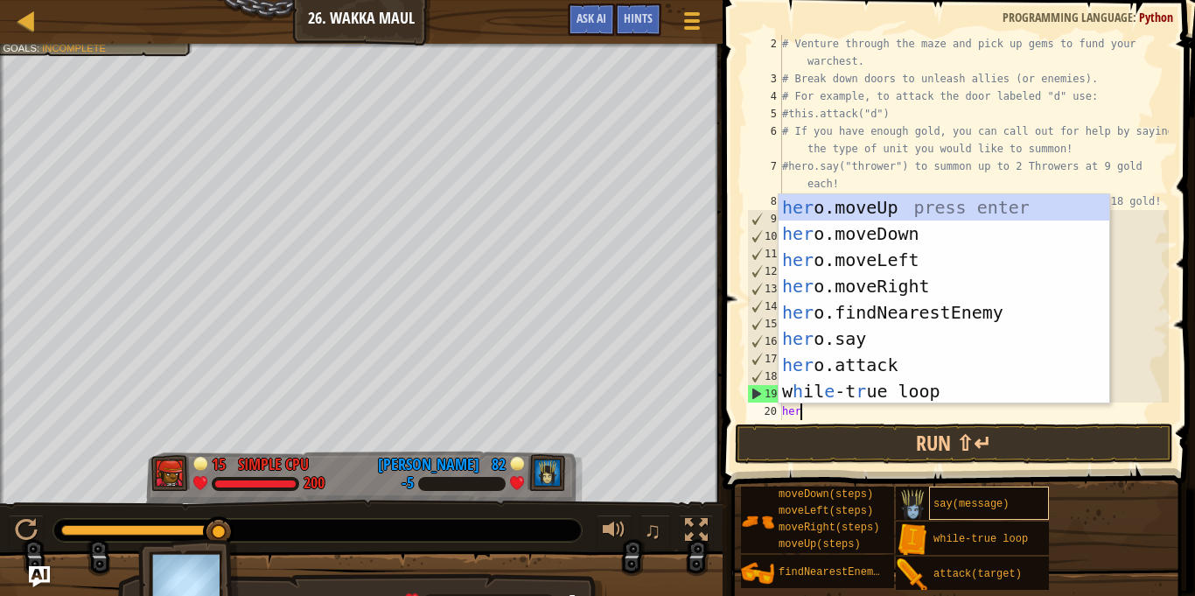
scroll to position [8, 2]
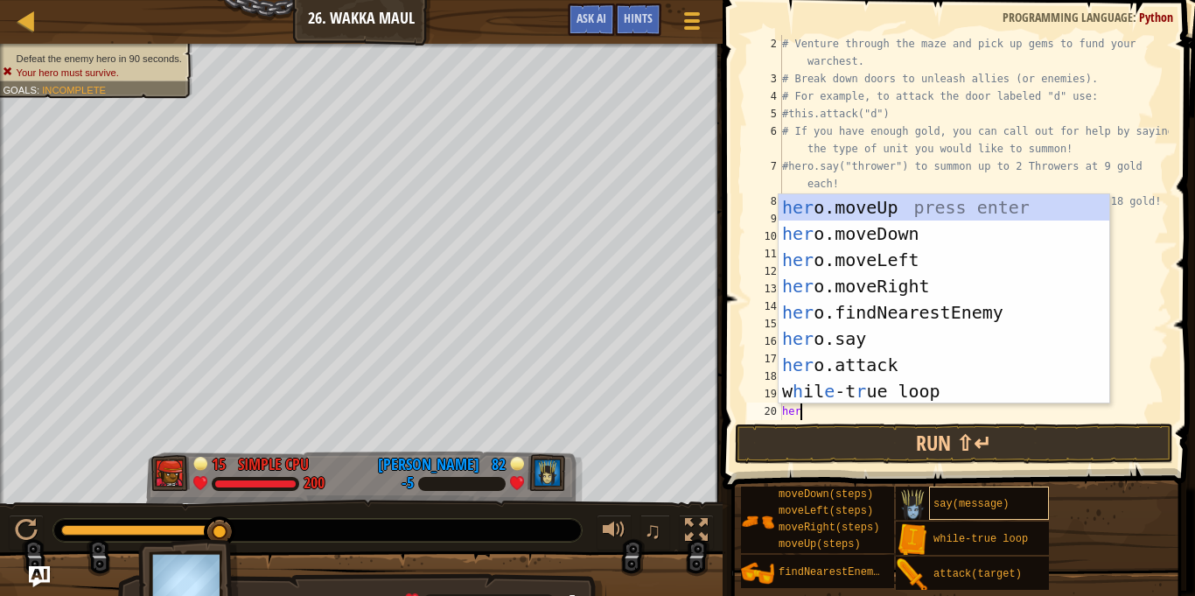
type textarea "hero"
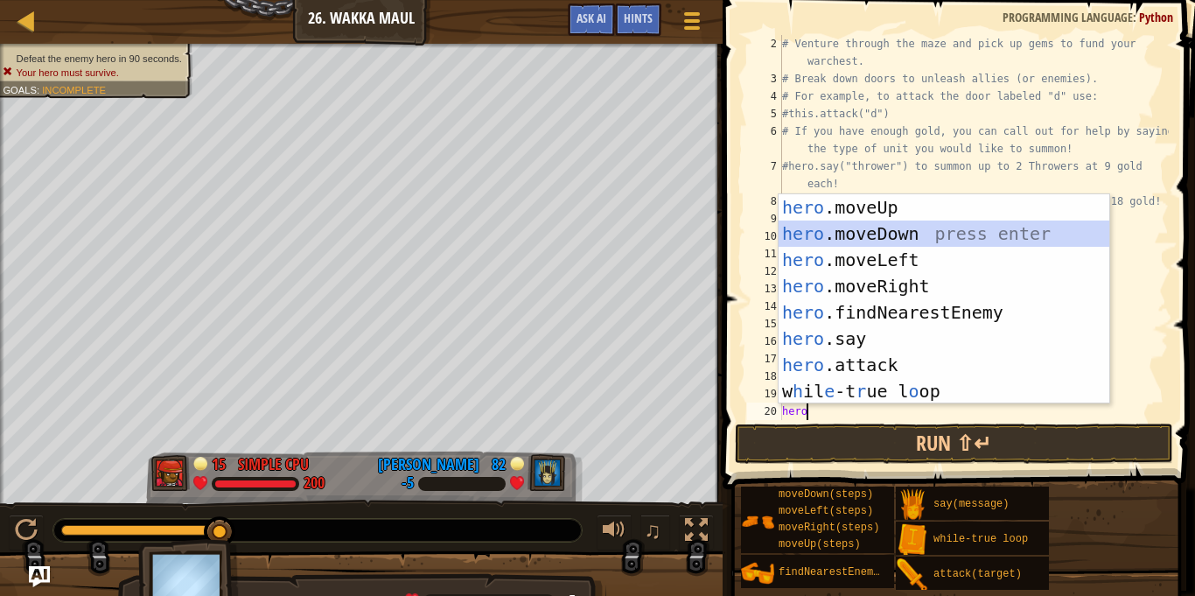
click at [931, 235] on div "hero .moveUp press enter hero .moveDown press enter hero .moveLeft press enter …" at bounding box center [943, 325] width 331 height 262
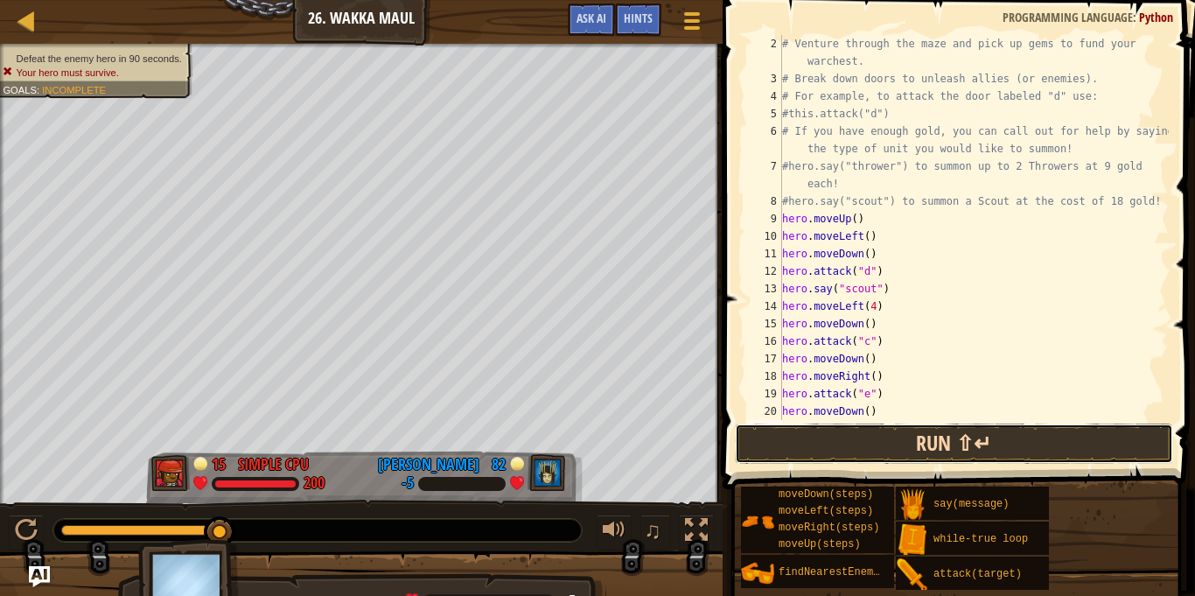
click at [872, 439] on button "Run ⇧↵" at bounding box center [954, 443] width 438 height 40
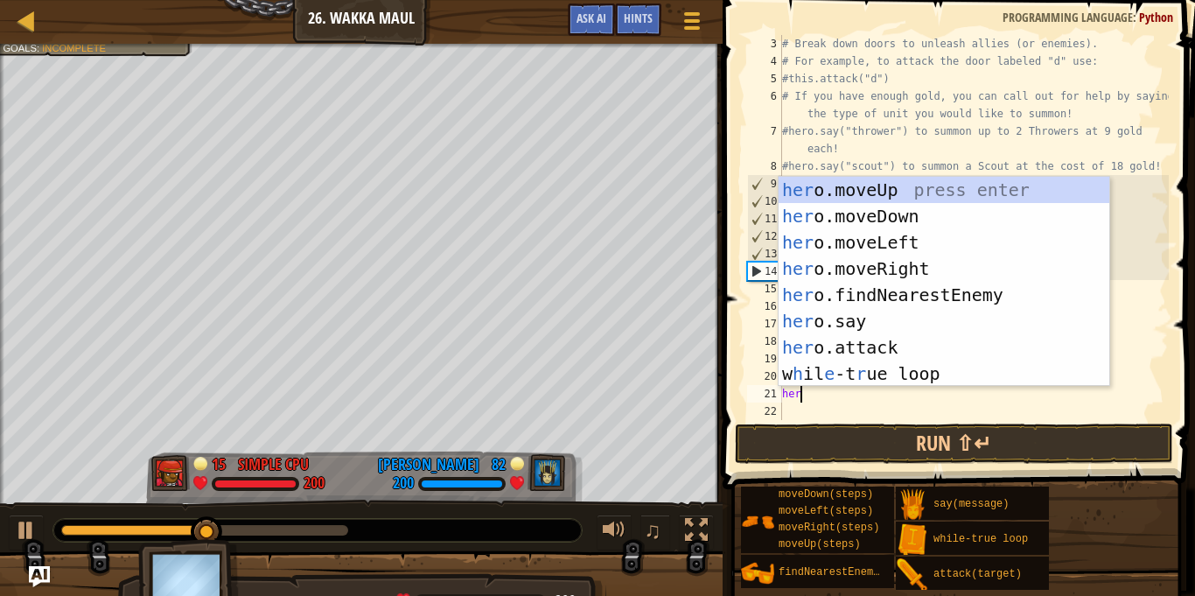
scroll to position [8, 3]
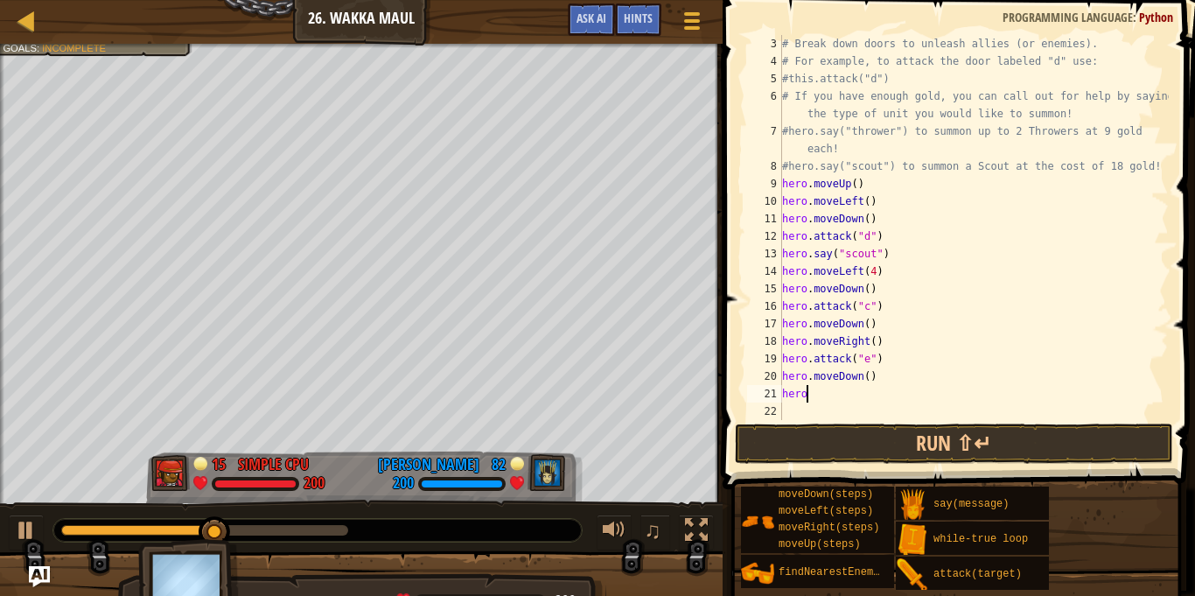
type textarea "hero."
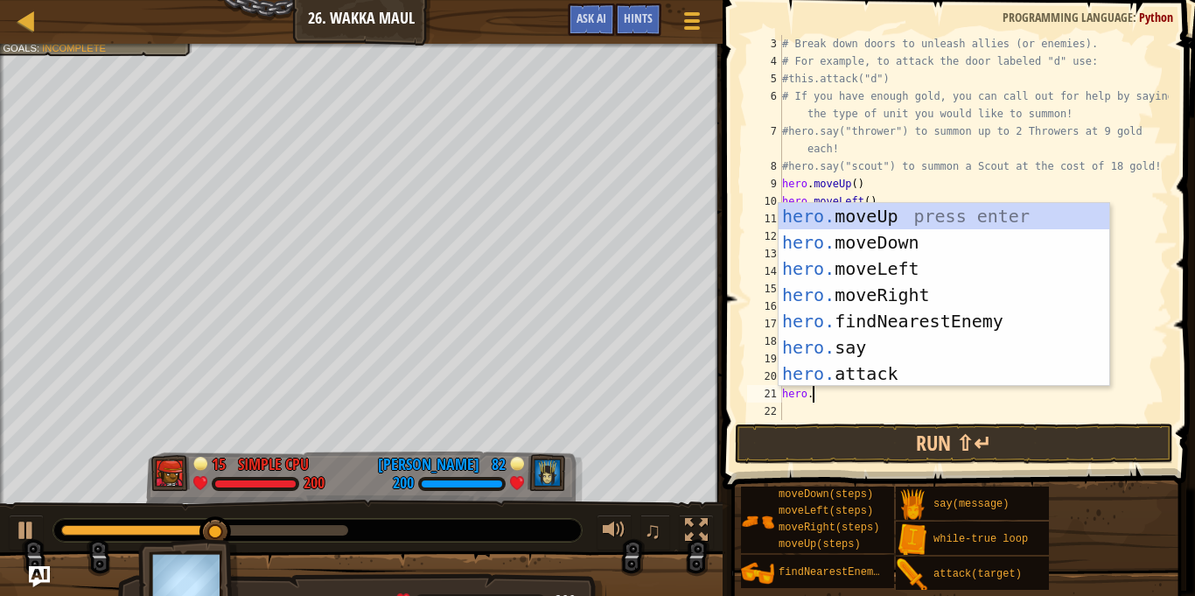
scroll to position [8, 3]
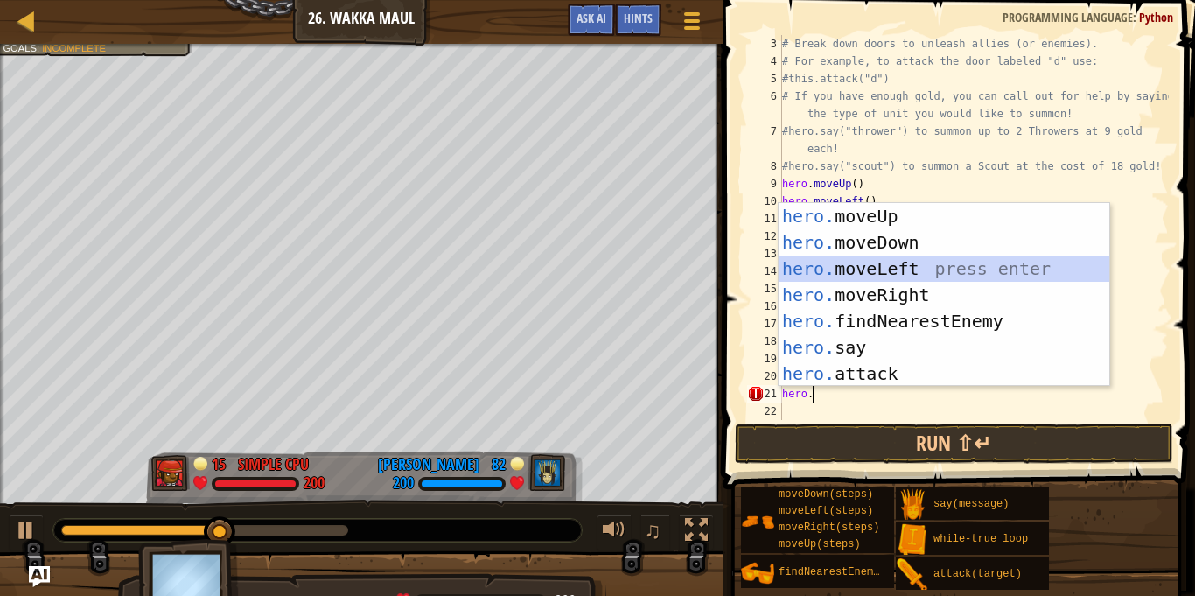
click at [922, 268] on div "hero. moveUp press enter hero. moveDown press enter hero. moveLeft press enter …" at bounding box center [943, 321] width 331 height 236
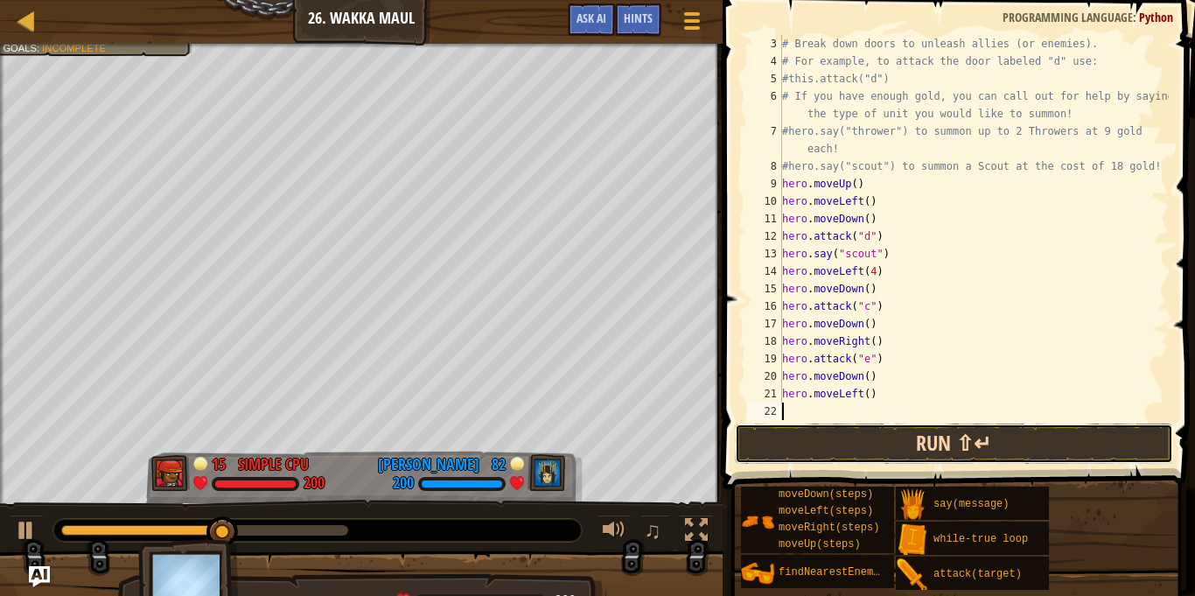
click at [868, 435] on button "Run ⇧↵" at bounding box center [954, 443] width 438 height 40
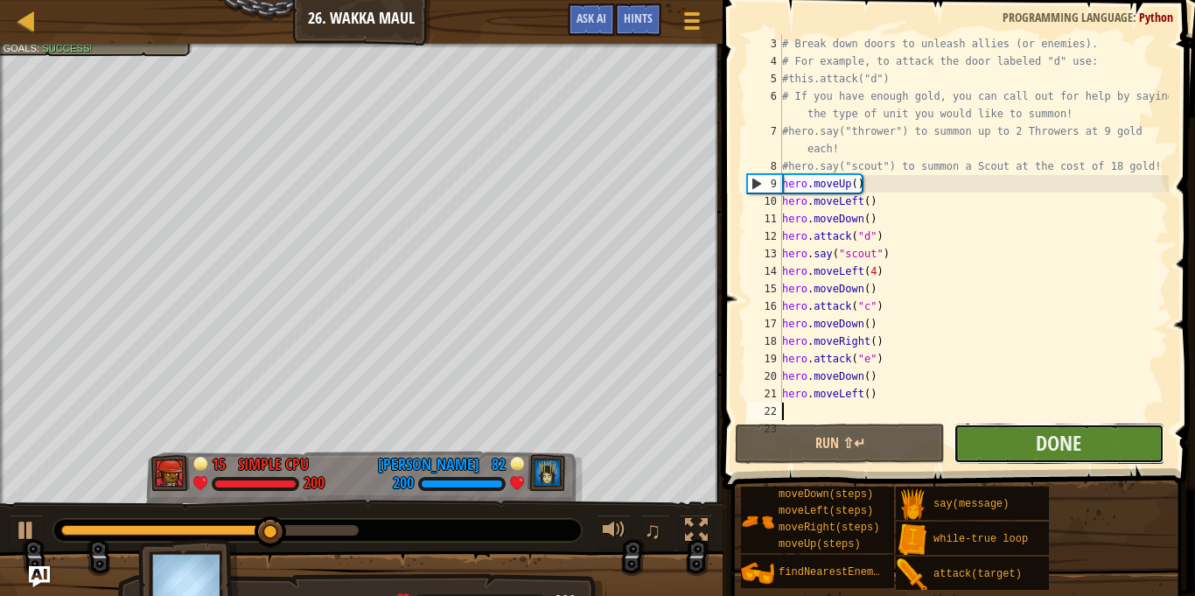
click at [1125, 436] on button "Done" at bounding box center [1058, 443] width 210 height 40
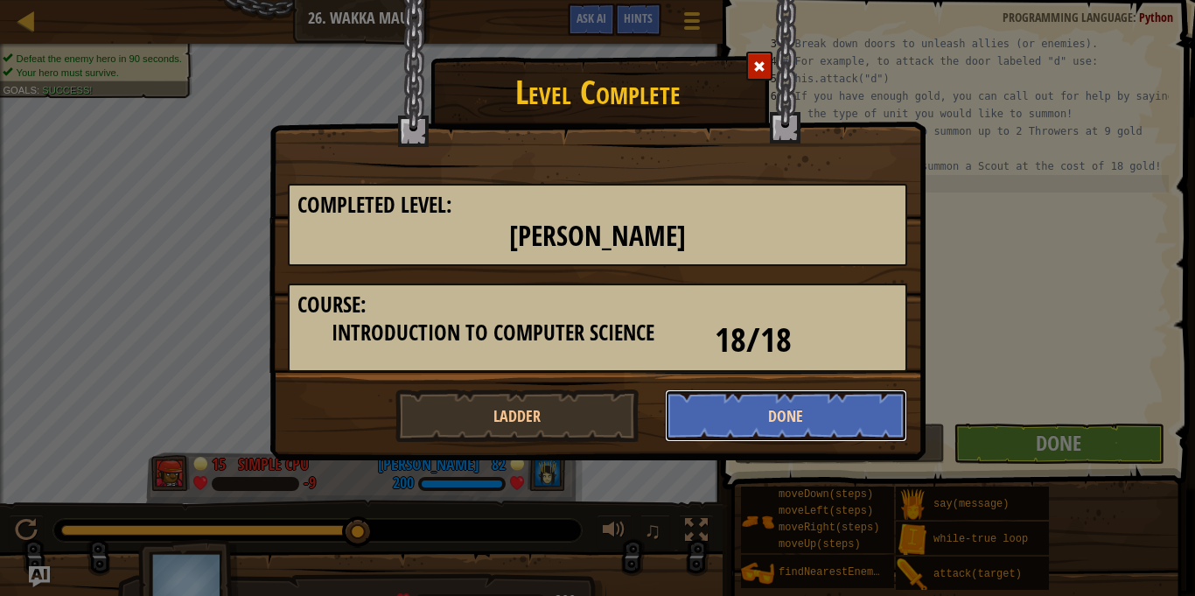
click at [730, 414] on button "Done" at bounding box center [786, 415] width 243 height 52
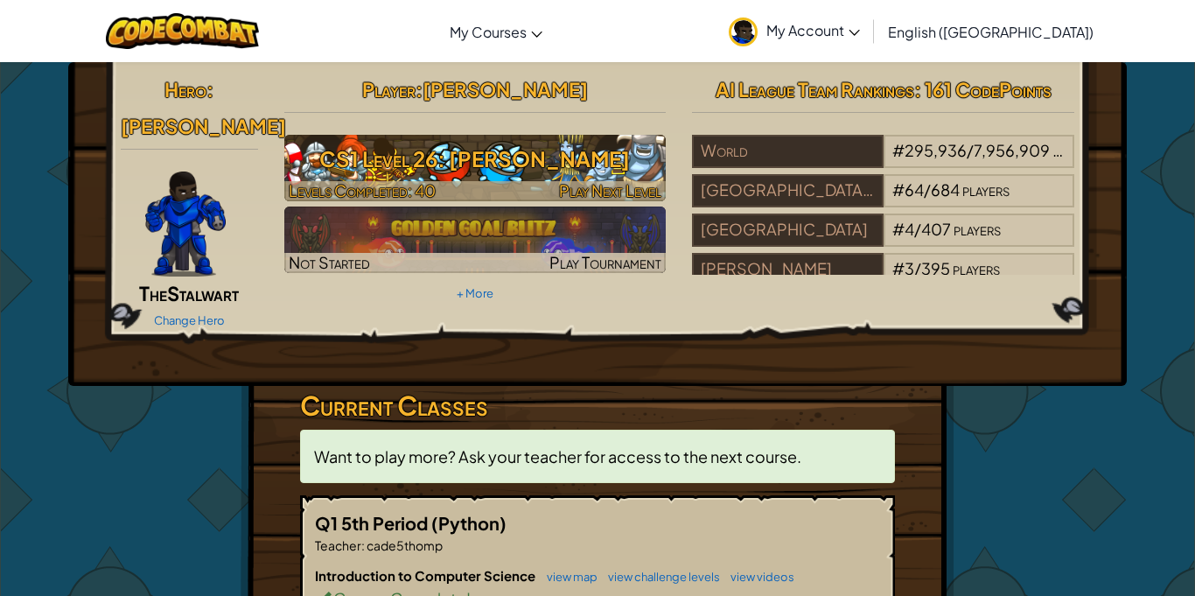
click at [641, 154] on h3 "CS1 Level 26: [PERSON_NAME]" at bounding box center [475, 158] width 382 height 39
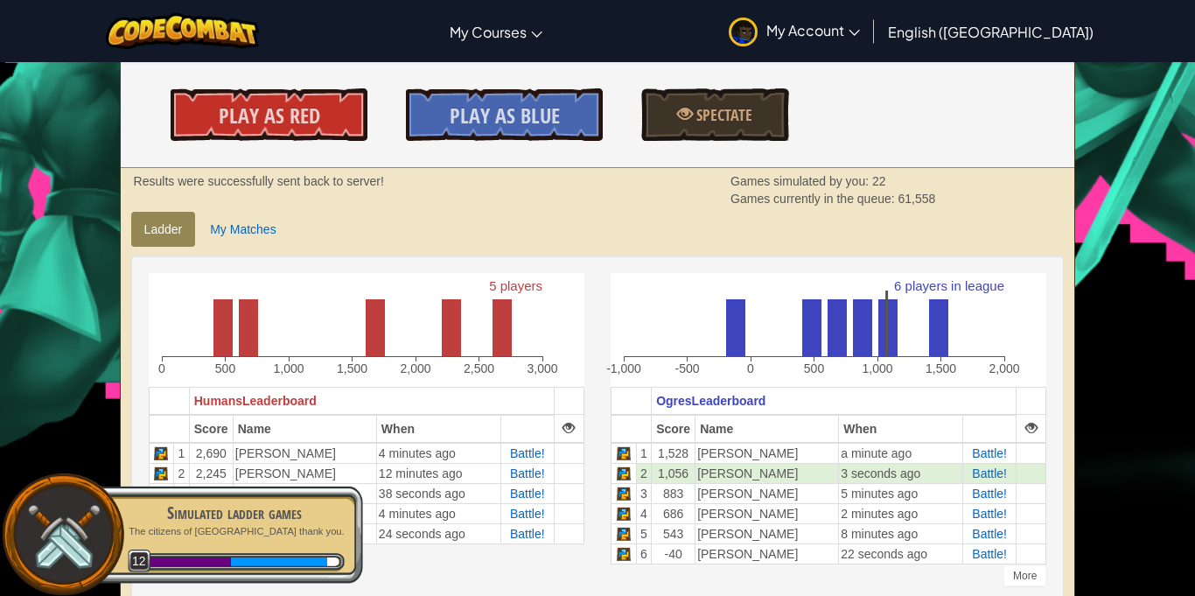
scroll to position [263, 0]
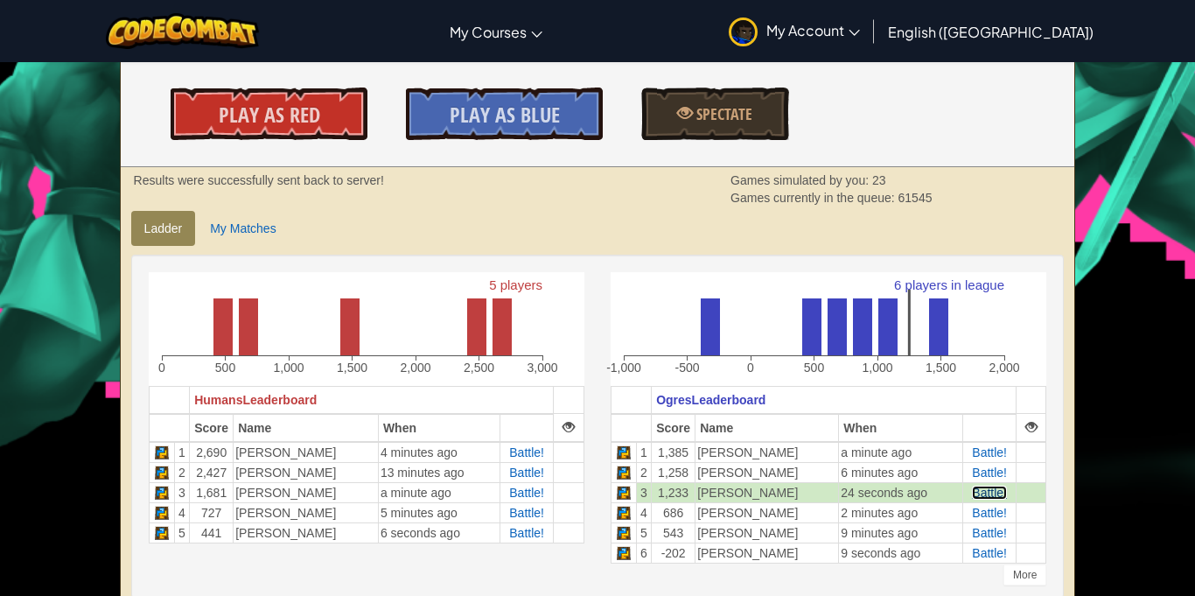
click at [990, 492] on span "Battle!" at bounding box center [989, 492] width 35 height 14
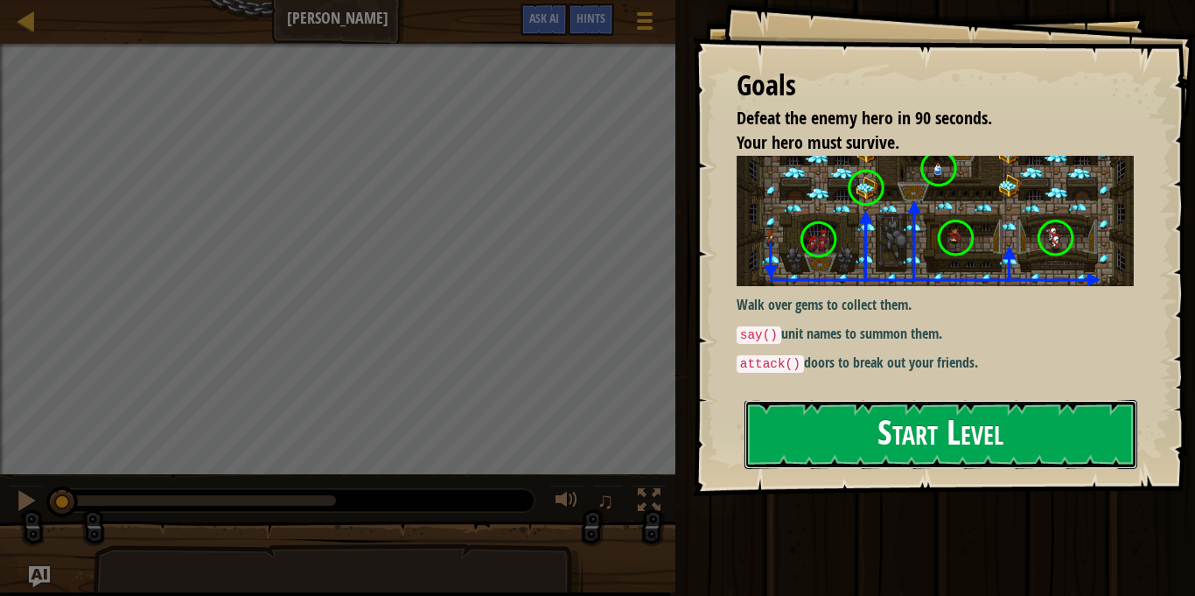
click at [1034, 400] on button "Start Level" at bounding box center [940, 434] width 393 height 69
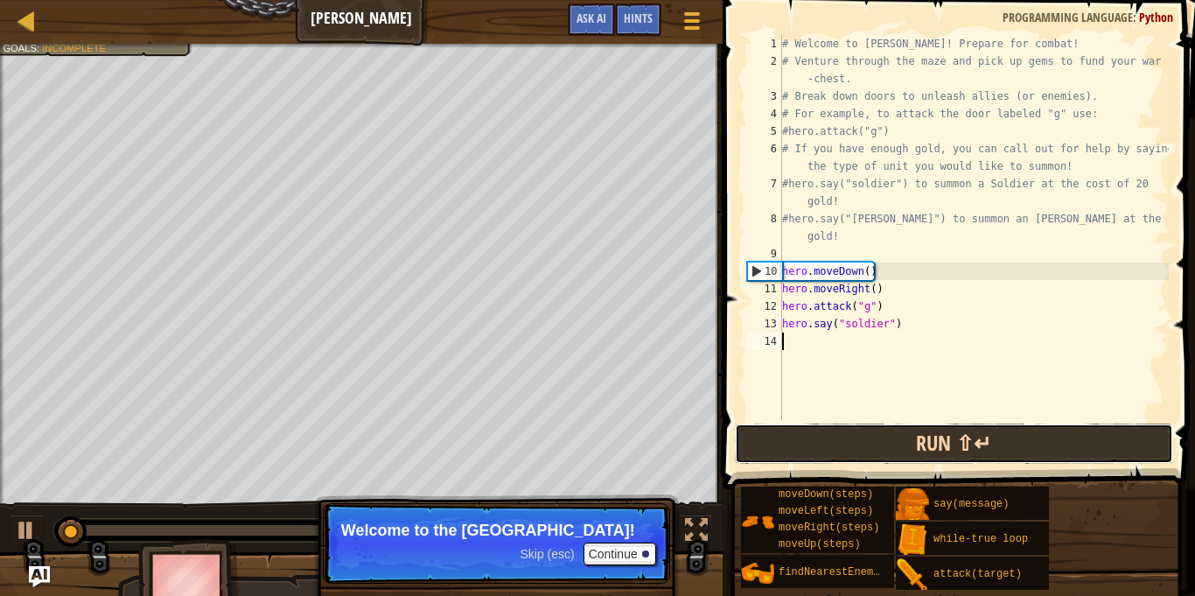
click at [1025, 455] on button "Run ⇧↵" at bounding box center [954, 443] width 438 height 40
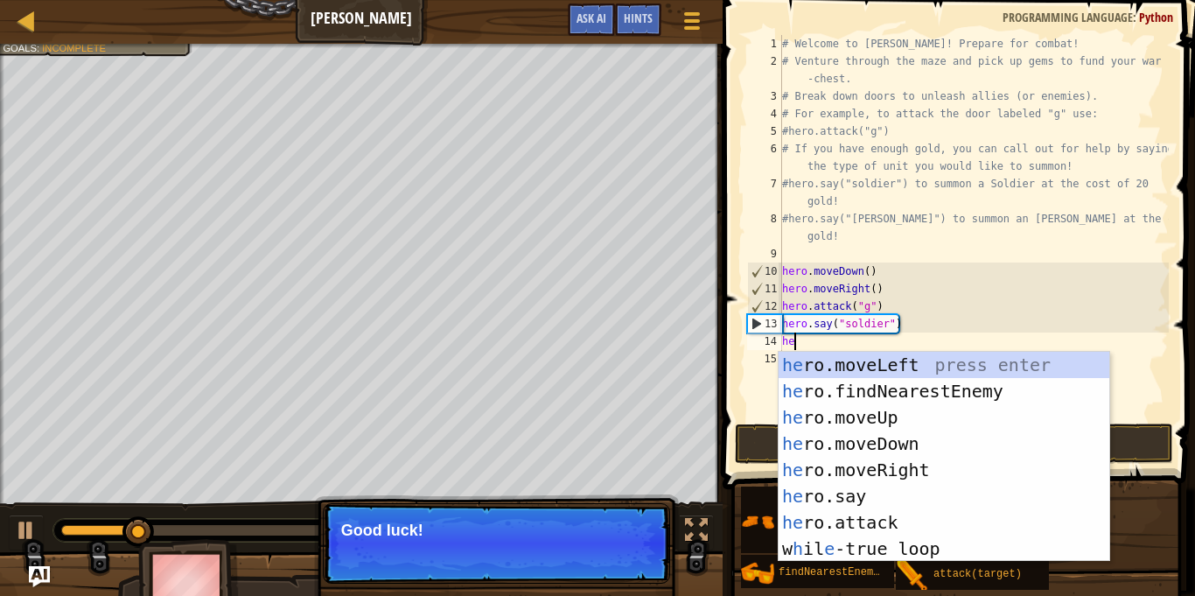
scroll to position [8, 1]
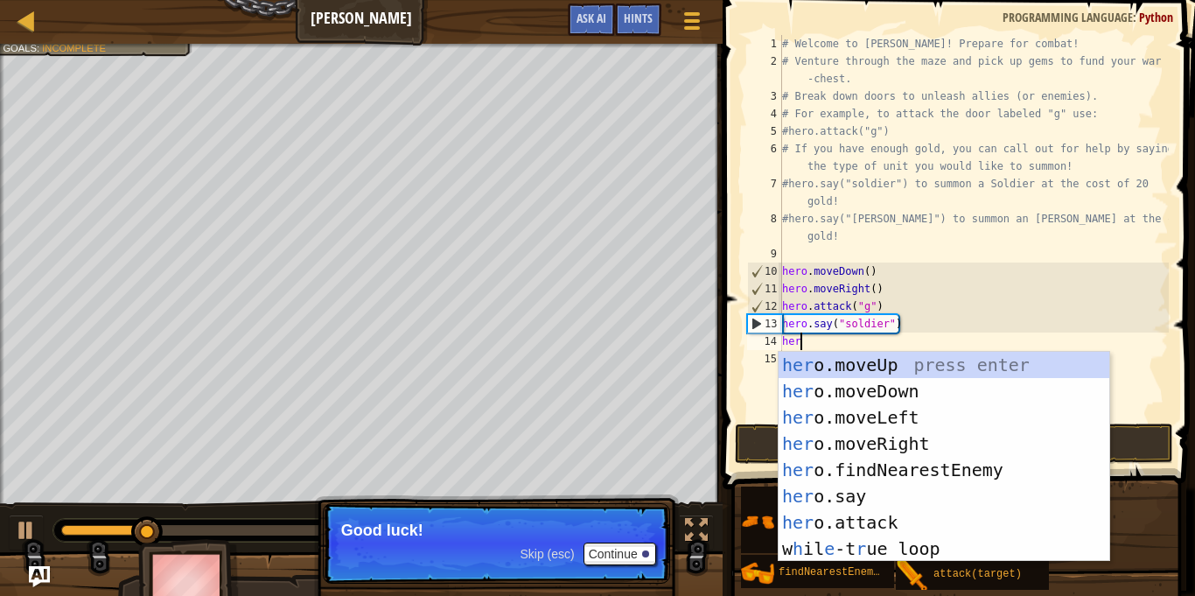
type textarea "hero"
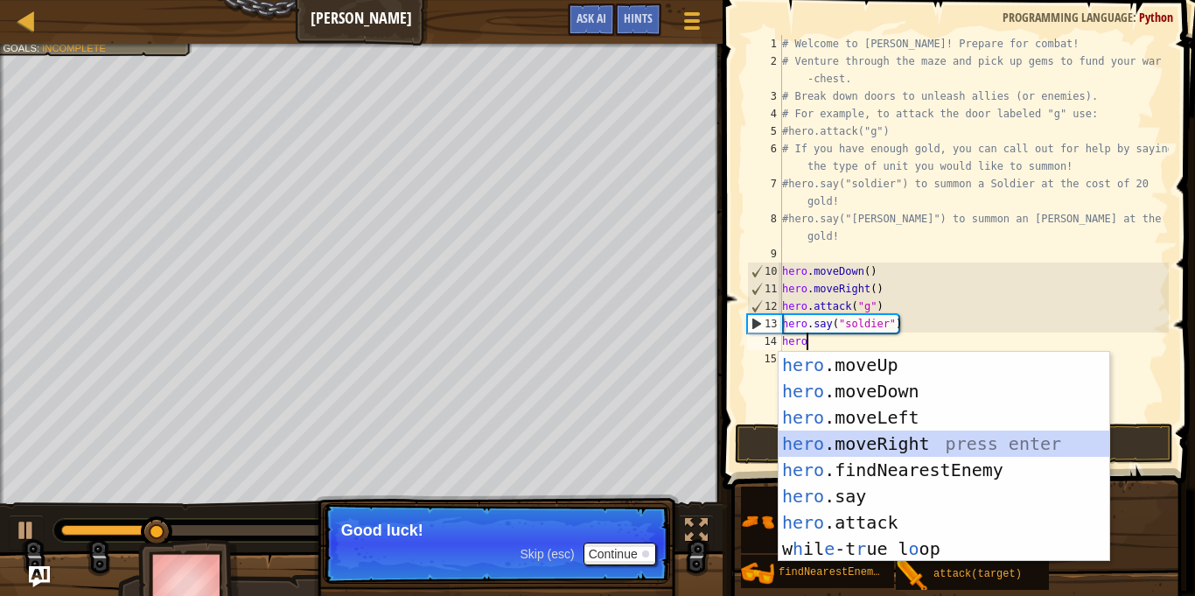
click at [868, 443] on div "hero .moveUp press enter hero .moveDown press enter hero .moveLeft press enter …" at bounding box center [943, 483] width 331 height 262
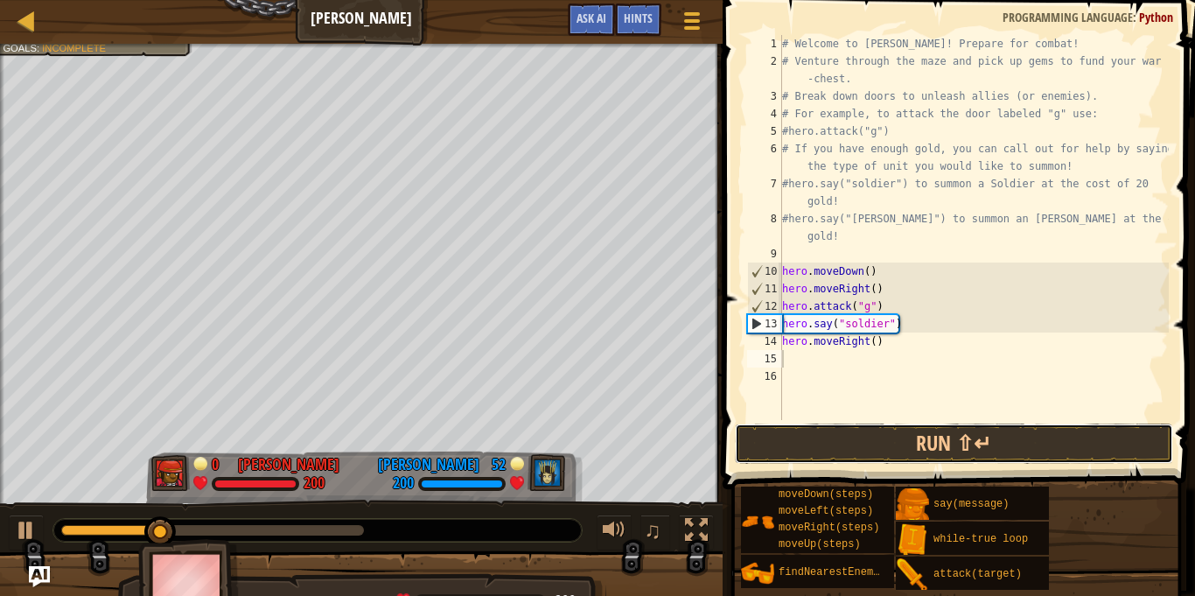
click at [868, 443] on button "Run ⇧↵" at bounding box center [954, 443] width 438 height 40
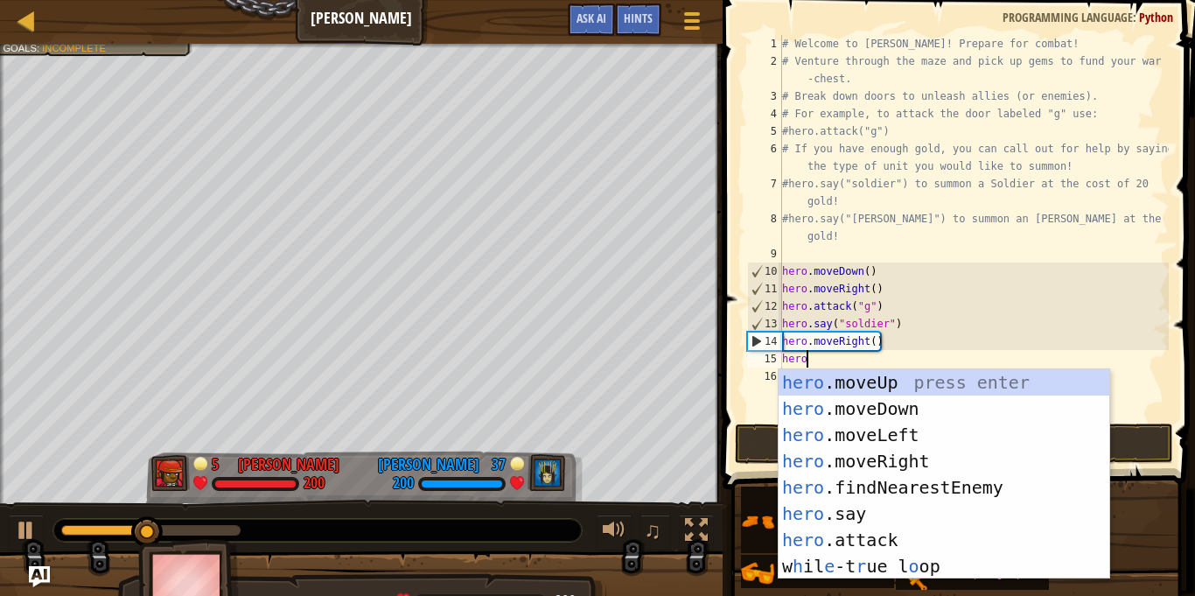
scroll to position [8, 3]
click at [868, 331] on div "# Welcome to [PERSON_NAME]! Prepare for combat! # Venture through the maze and …" at bounding box center [973, 245] width 390 height 420
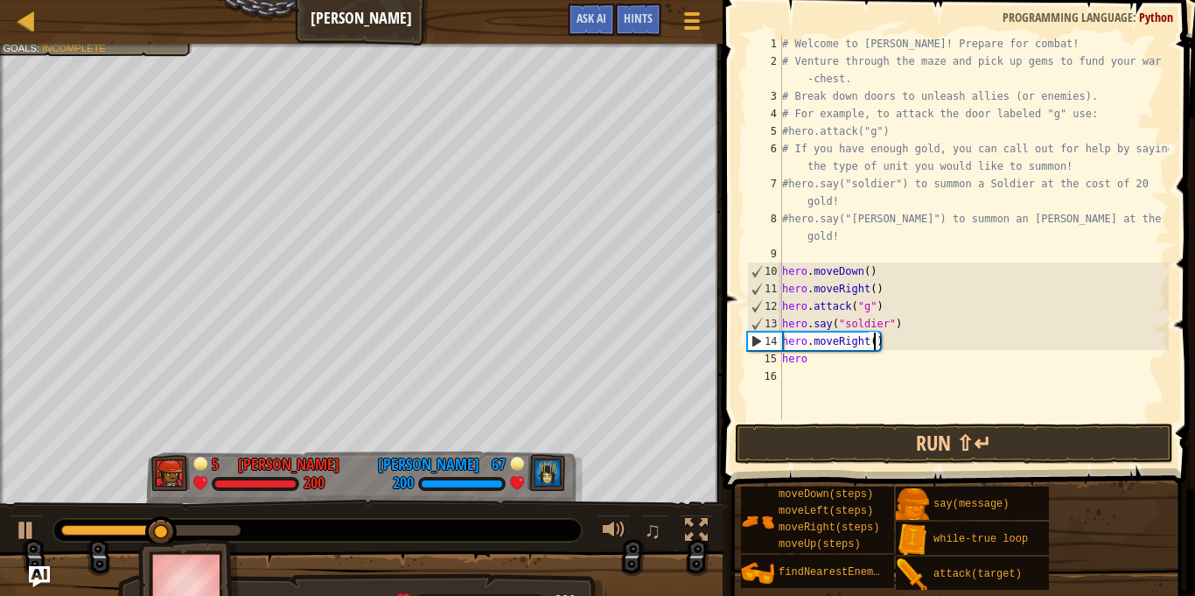
click at [876, 338] on div "# Welcome to [PERSON_NAME]! Prepare for combat! # Venture through the maze and …" at bounding box center [973, 245] width 390 height 420
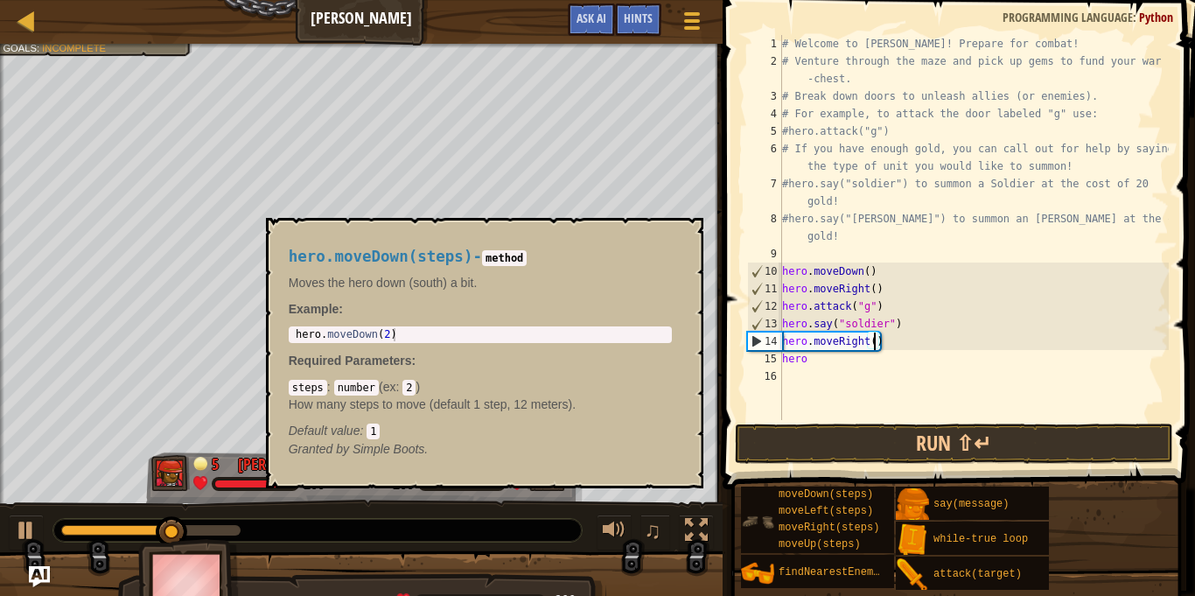
scroll to position [8, 14]
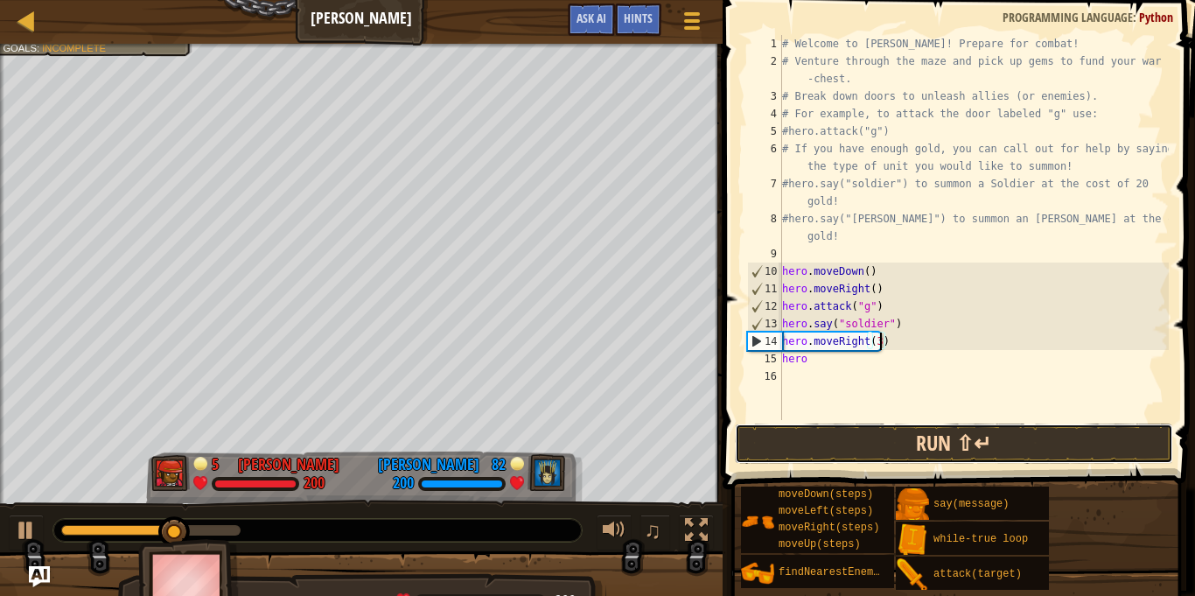
click at [840, 450] on button "Run ⇧↵" at bounding box center [954, 443] width 438 height 40
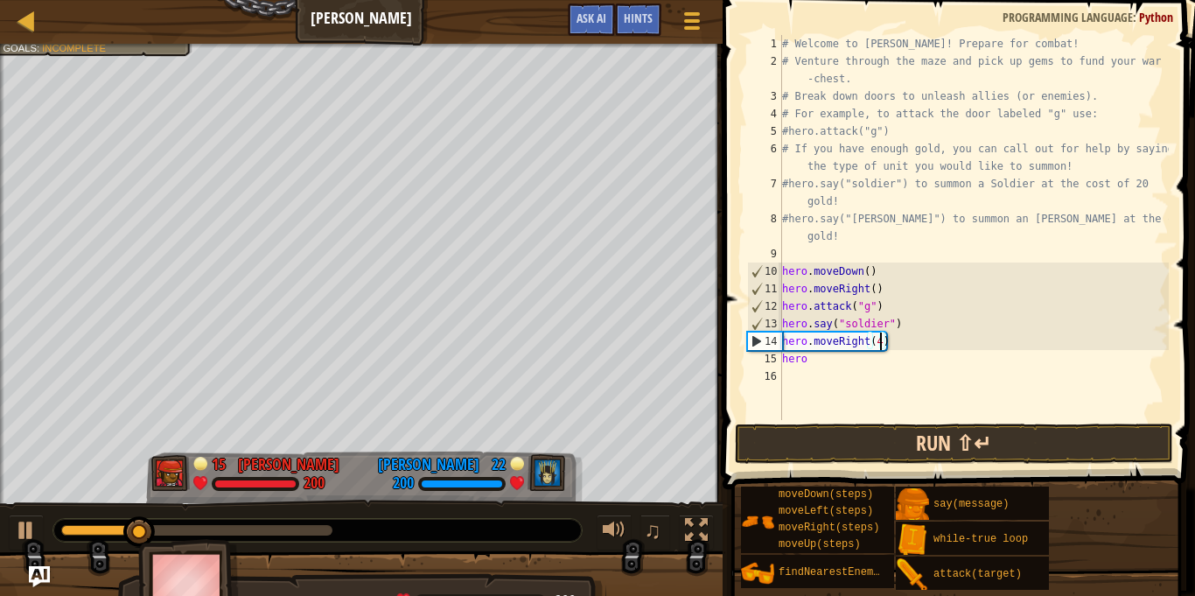
type textarea "hero.moveRight(4)"
click at [844, 434] on button "Run ⇧↵" at bounding box center [954, 443] width 438 height 40
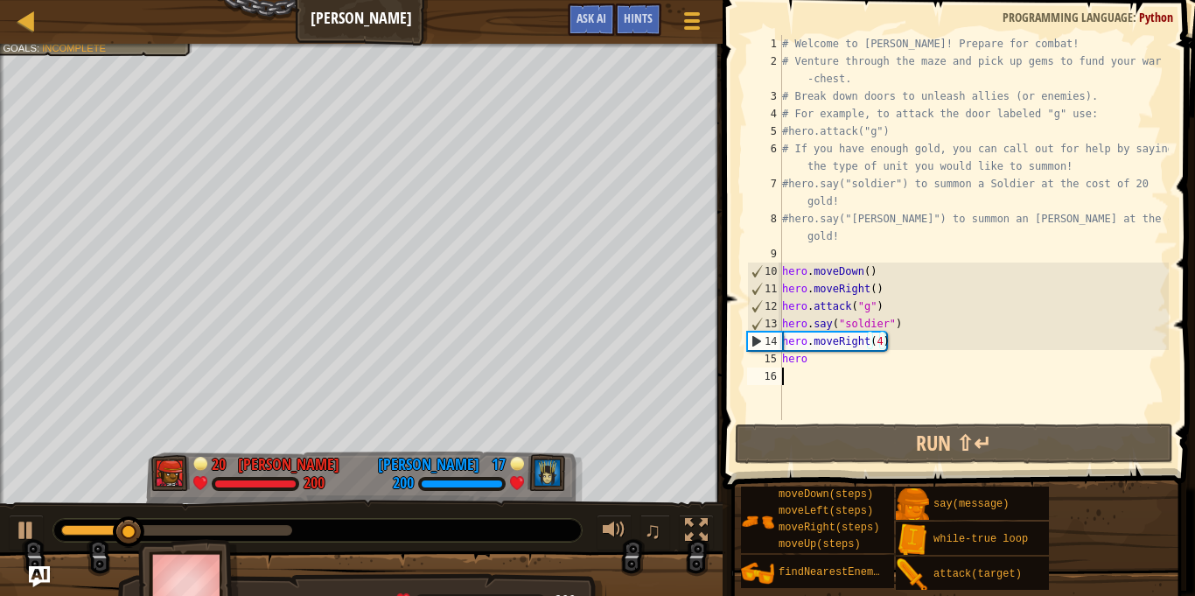
click at [826, 370] on div "# Welcome to [PERSON_NAME]! Prepare for combat! # Venture through the maze and …" at bounding box center [973, 245] width 390 height 420
click at [815, 347] on div "# Welcome to [PERSON_NAME]! Prepare for combat! # Venture through the maze and …" at bounding box center [973, 245] width 390 height 420
click at [812, 353] on div "# Welcome to [PERSON_NAME]! Prepare for combat! # Venture through the maze and …" at bounding box center [973, 245] width 390 height 420
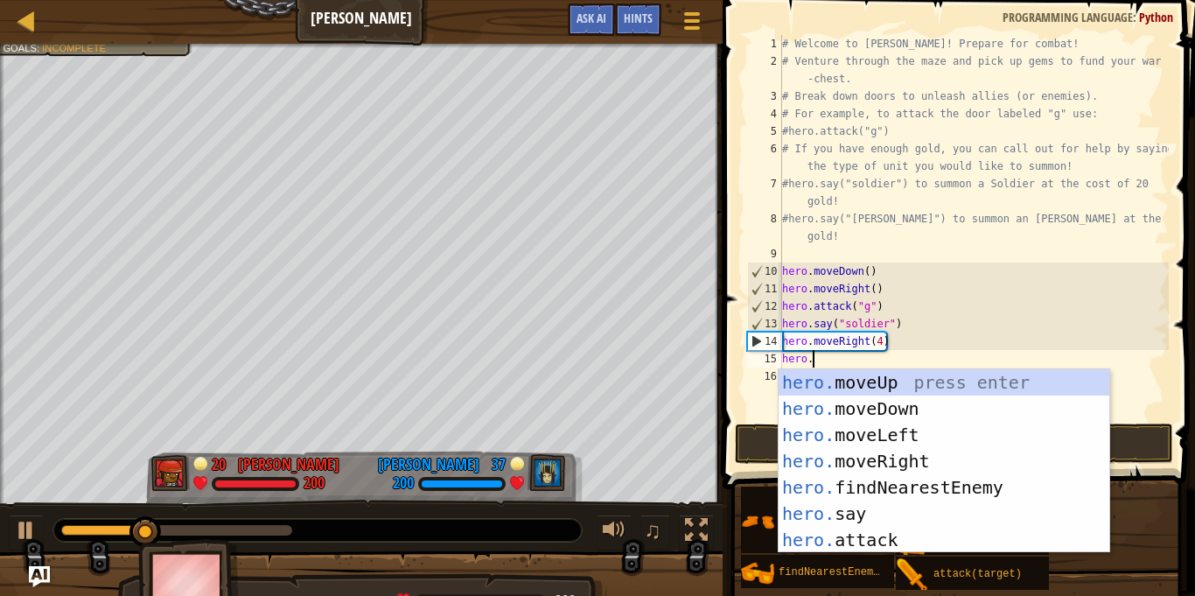
type textarea "hero.m"
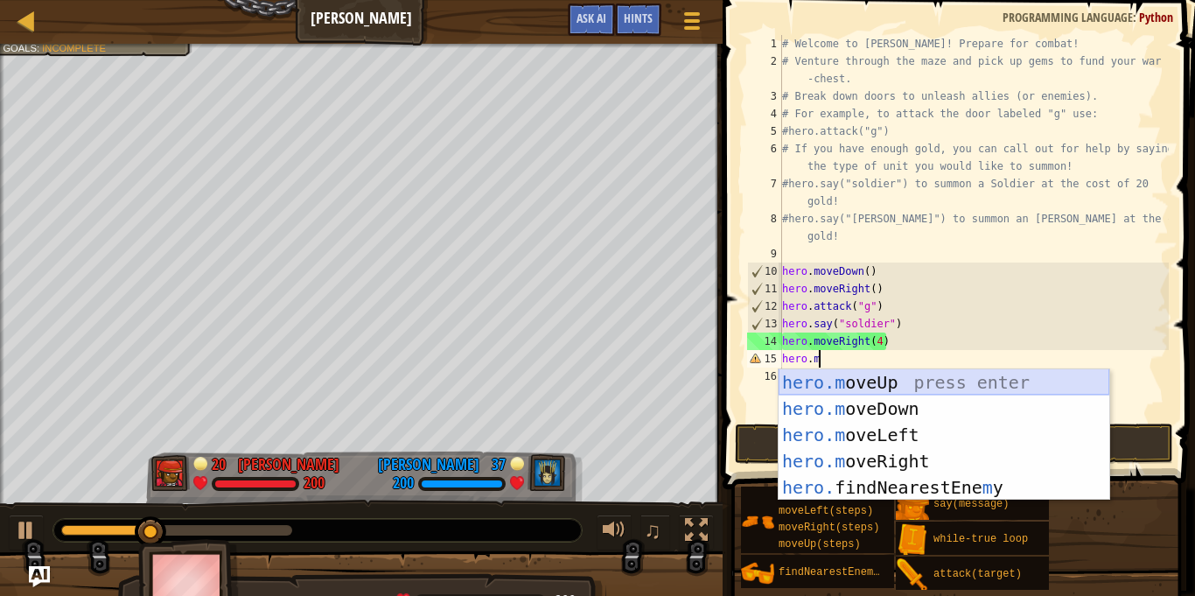
click at [847, 378] on div "hero.m oveUp press enter hero.m oveDown press enter hero.m oveLeft press enter …" at bounding box center [943, 461] width 331 height 184
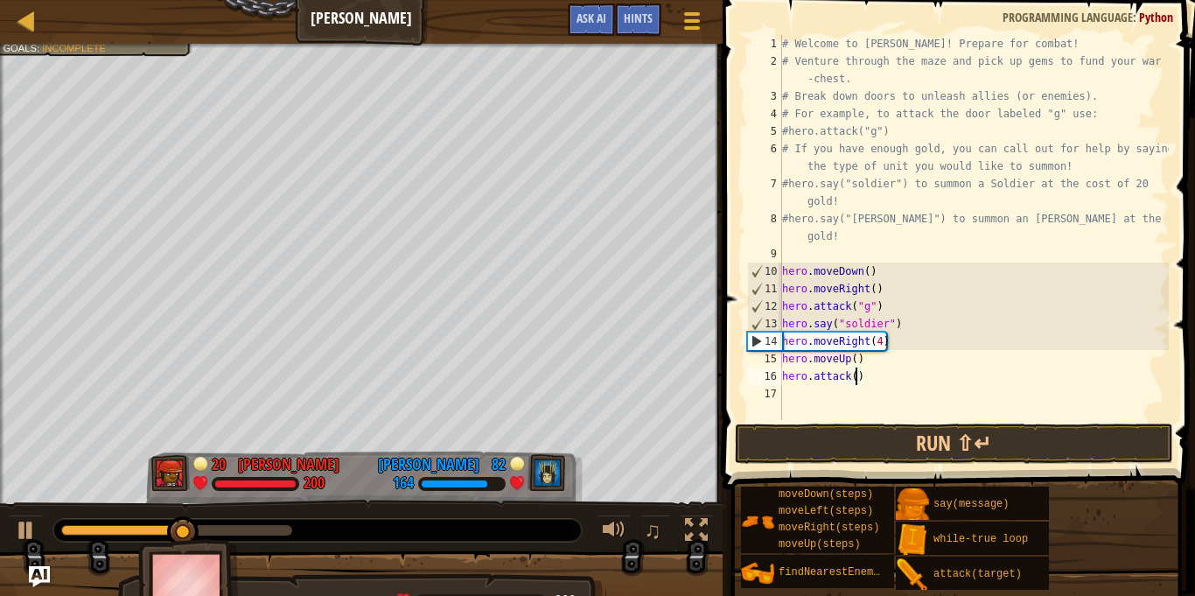
scroll to position [8, 11]
type textarea "hero.attack("h")"
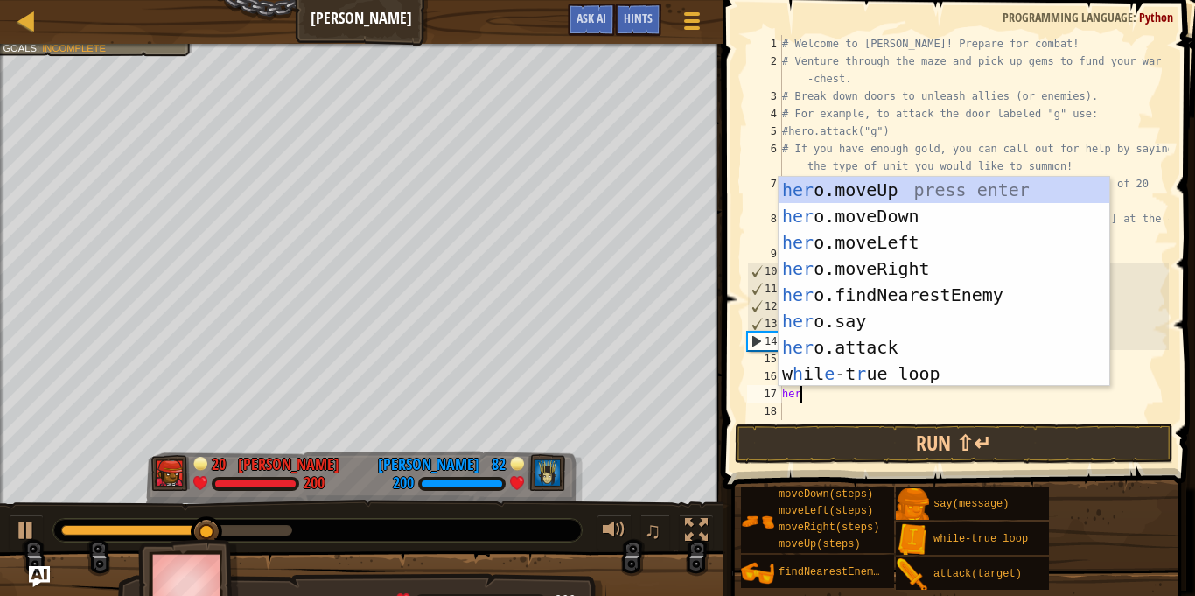
scroll to position [8, 2]
click at [887, 342] on div "her o.moveUp press enter her o.moveDown press enter her o.moveLeft press enter …" at bounding box center [943, 308] width 331 height 262
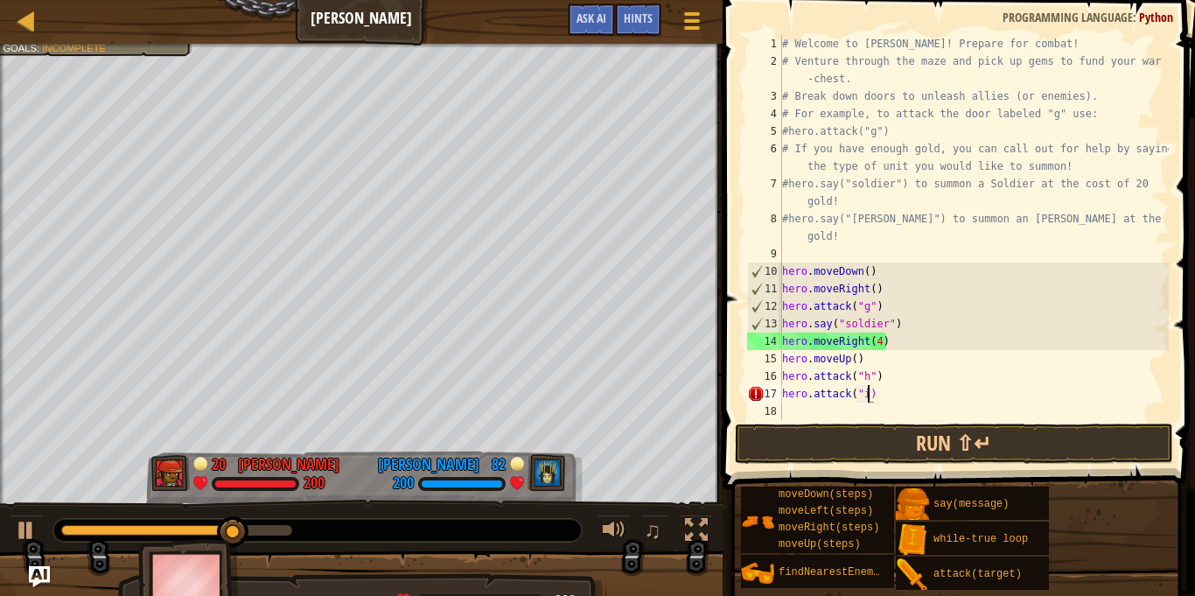
scroll to position [8, 13]
type textarea "hero.attack("i")"
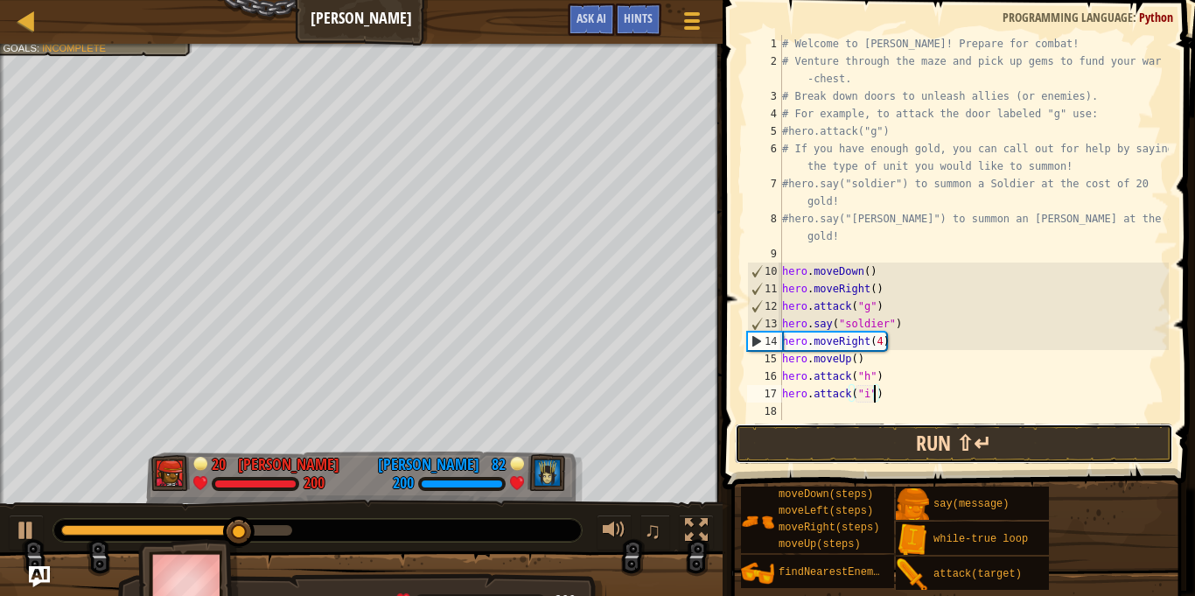
click at [883, 445] on button "Run ⇧↵" at bounding box center [954, 443] width 438 height 40
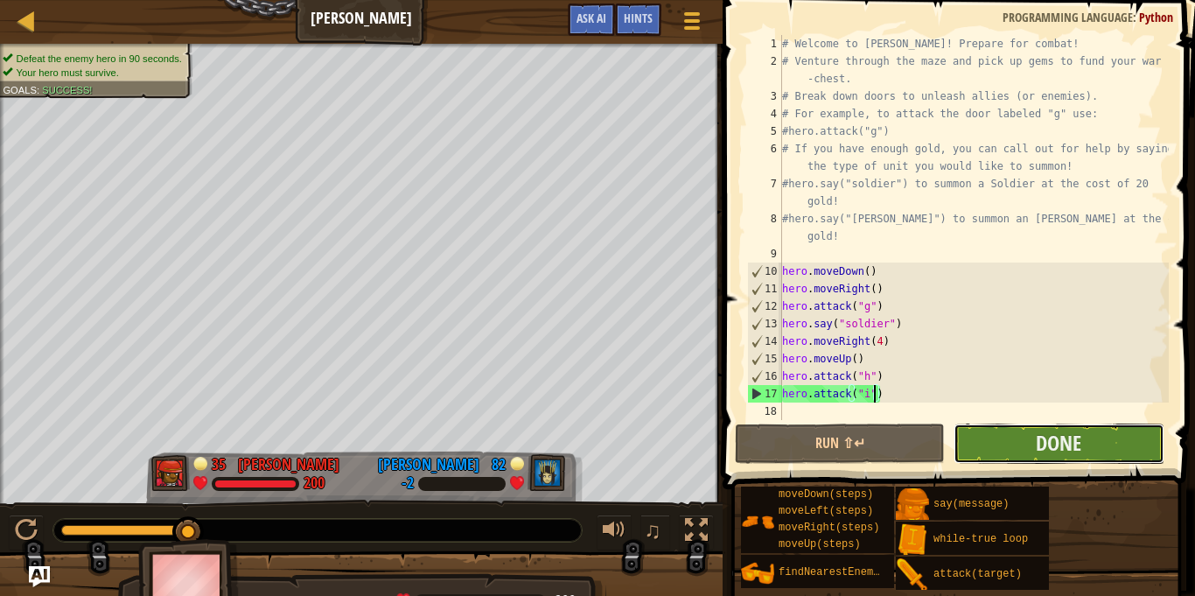
click at [1093, 457] on button "Done" at bounding box center [1058, 443] width 210 height 40
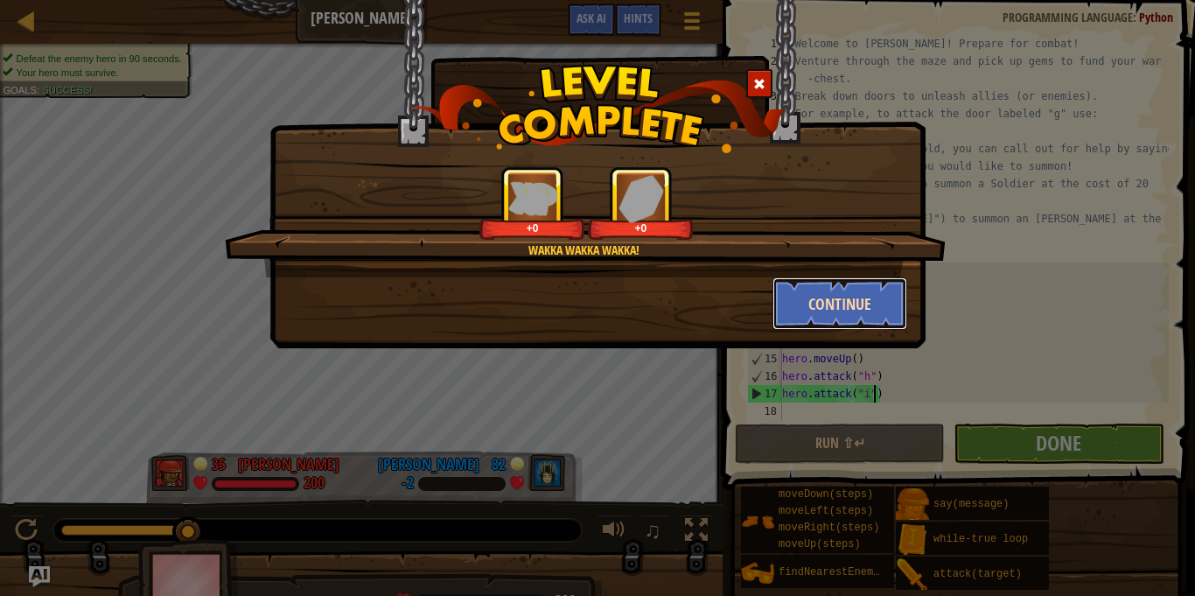
click at [828, 311] on button "Continue" at bounding box center [840, 303] width 136 height 52
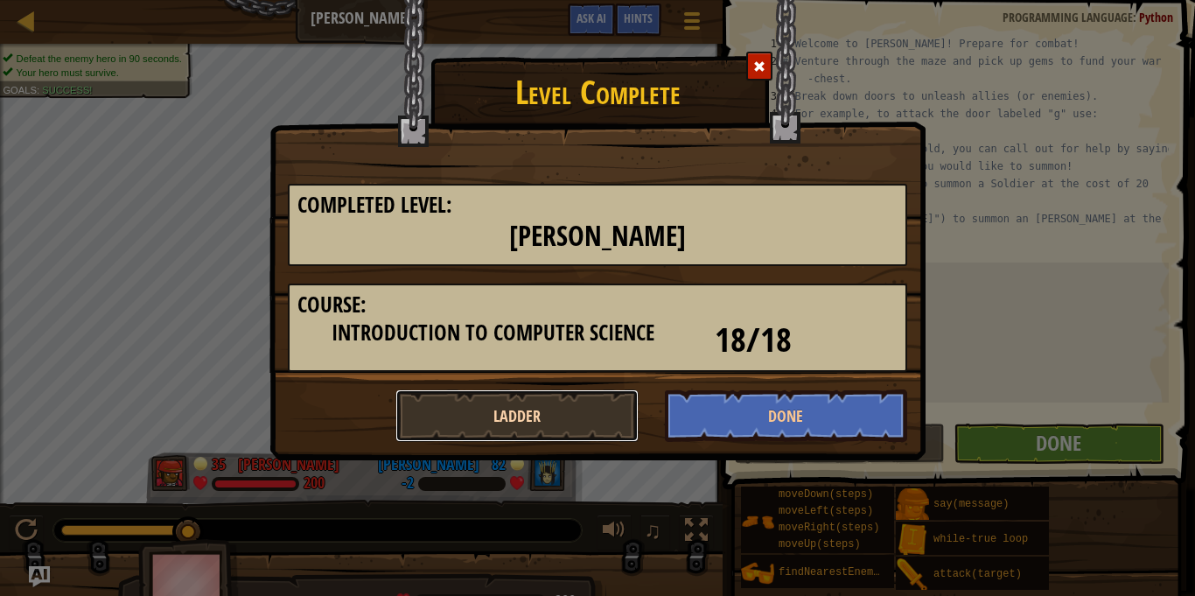
click at [560, 431] on button "Ladder" at bounding box center [516, 415] width 243 height 52
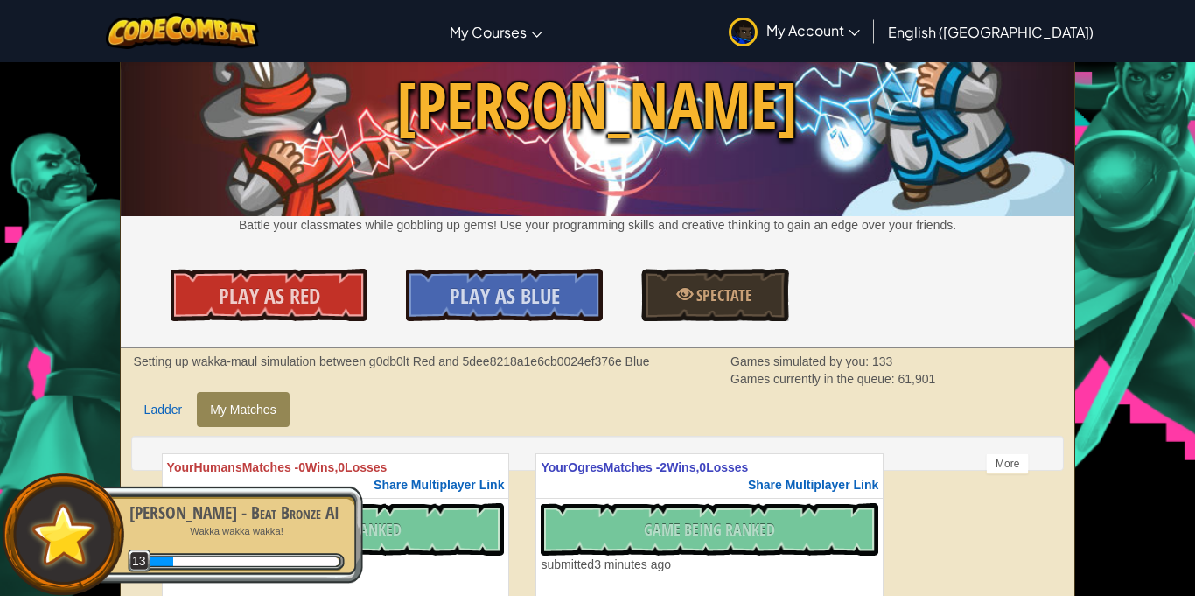
scroll to position [83, 0]
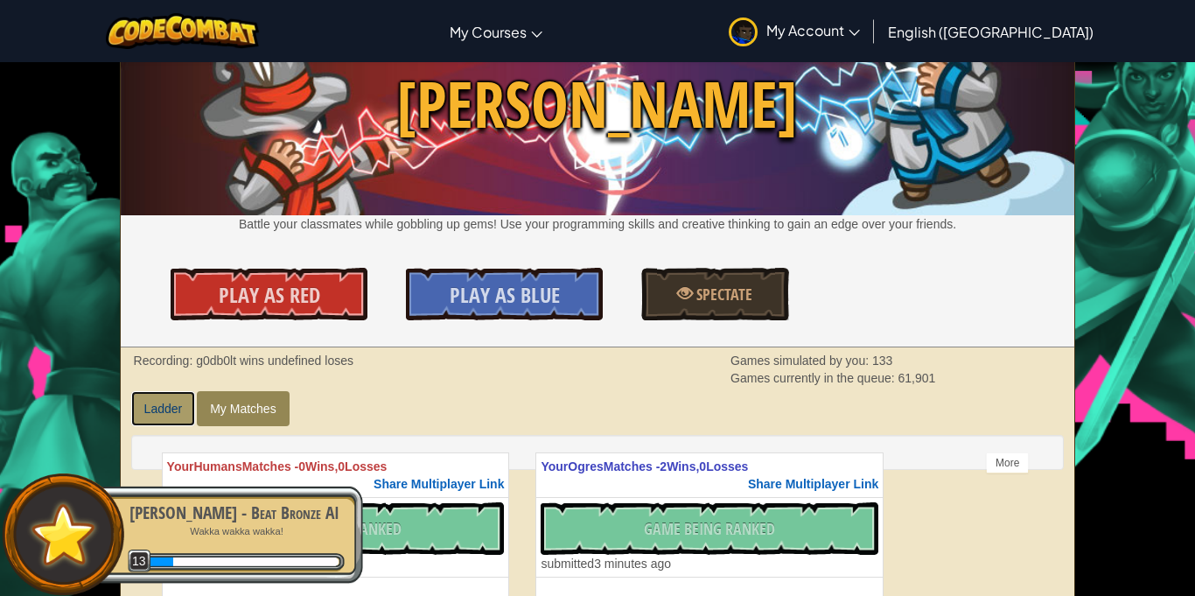
click at [178, 415] on link "Ladder" at bounding box center [163, 408] width 65 height 35
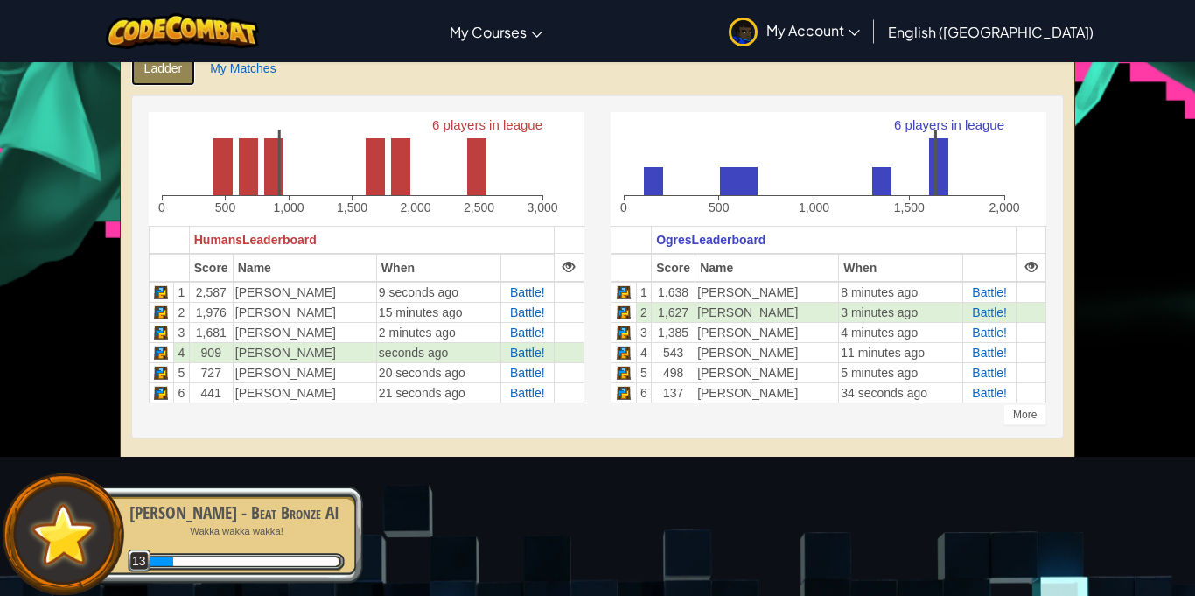
scroll to position [428, 0]
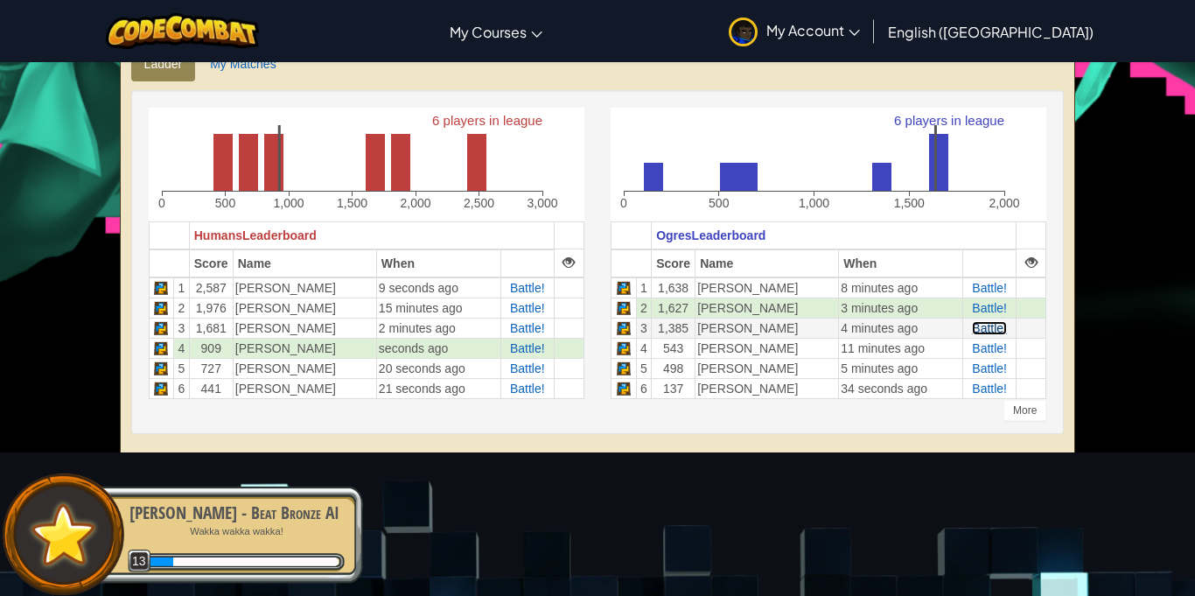
click at [988, 324] on span "Battle!" at bounding box center [989, 328] width 35 height 14
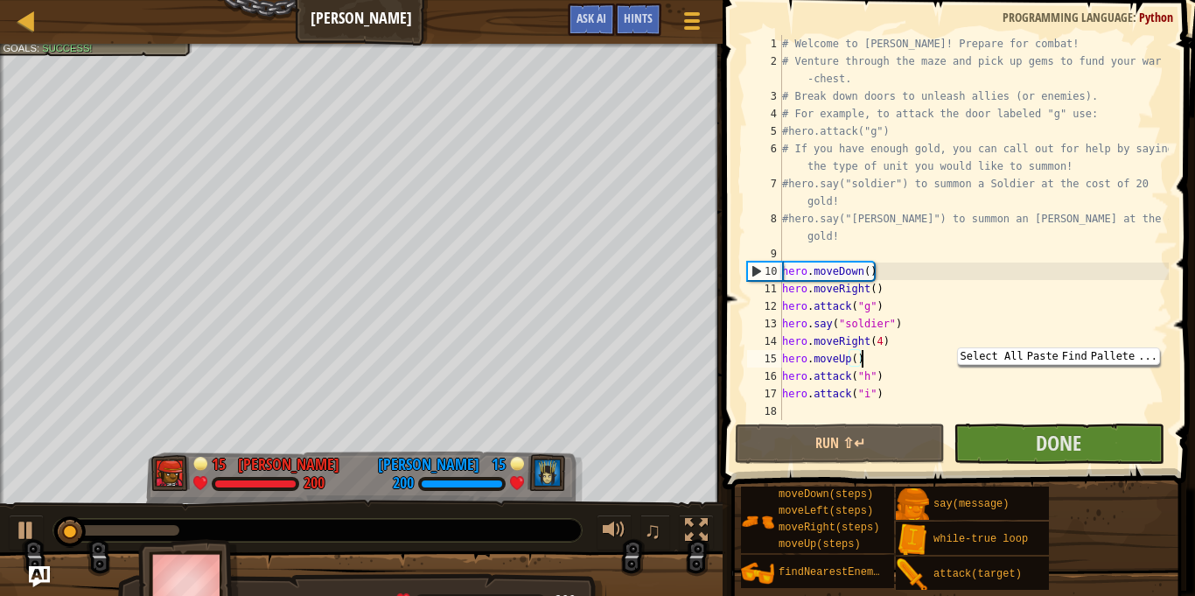
click at [1118, 394] on div "# Welcome to [PERSON_NAME]! Prepare for combat! # Venture through the maze and …" at bounding box center [973, 245] width 390 height 420
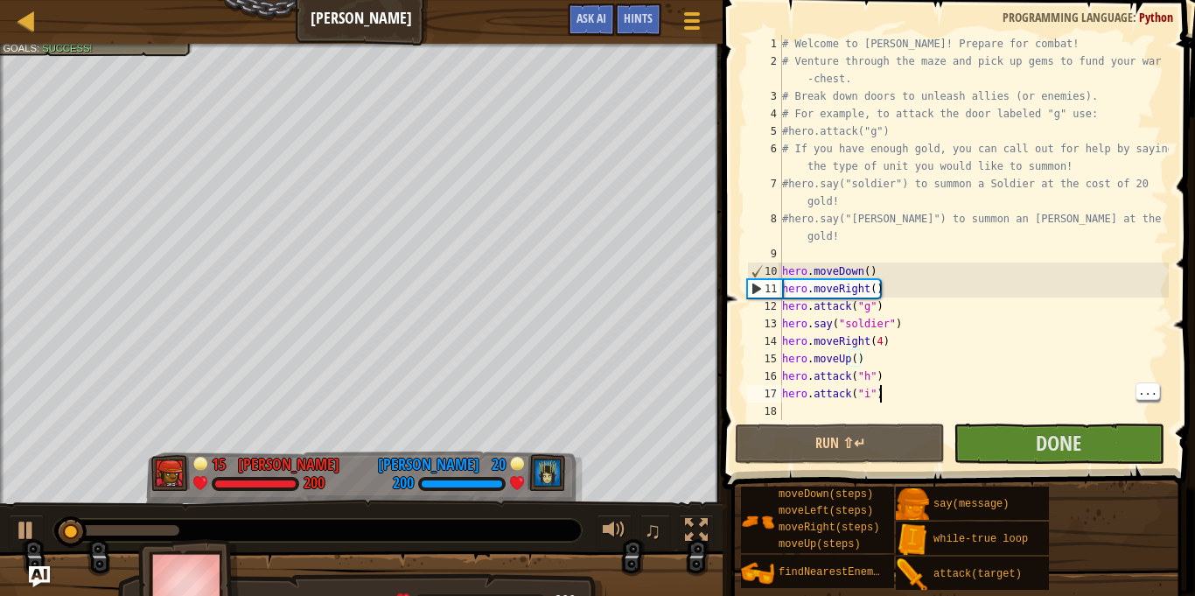
type textarea "hero.attack("i")"
click at [870, 444] on button "Run ⇧↵" at bounding box center [840, 443] width 210 height 40
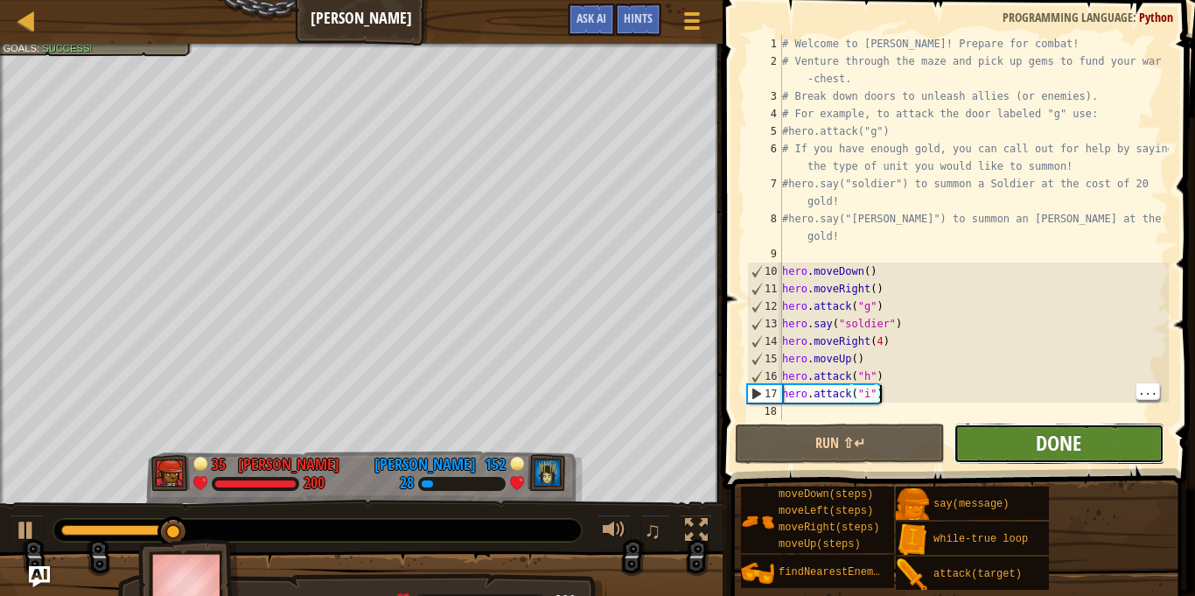
click at [1079, 435] on span "Done" at bounding box center [1057, 443] width 45 height 28
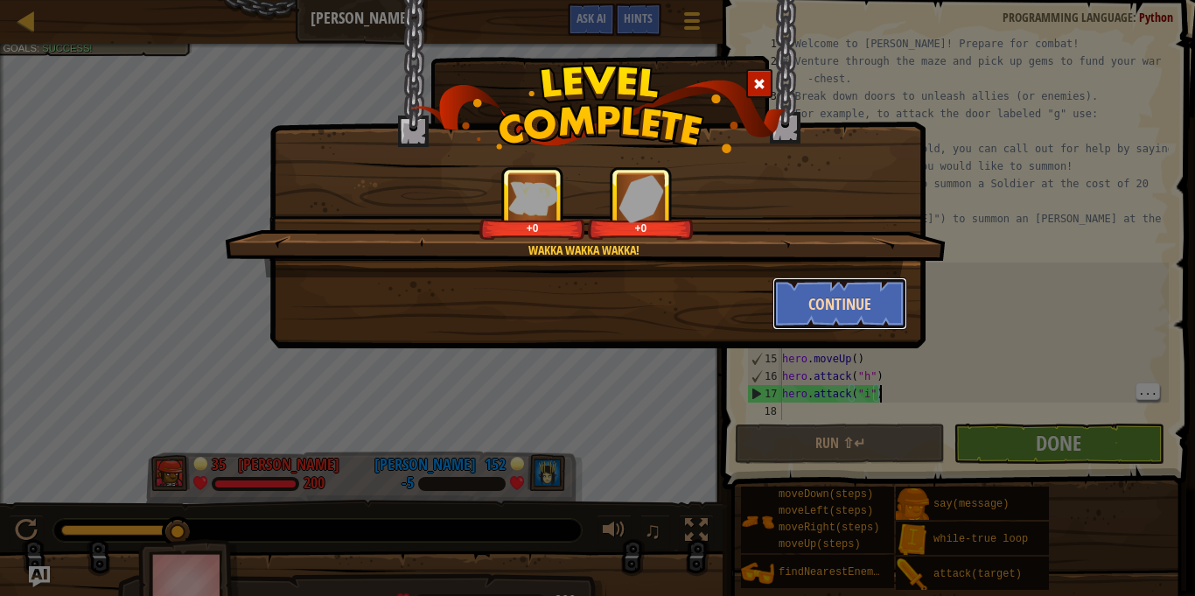
click at [889, 300] on button "Continue" at bounding box center [840, 303] width 136 height 52
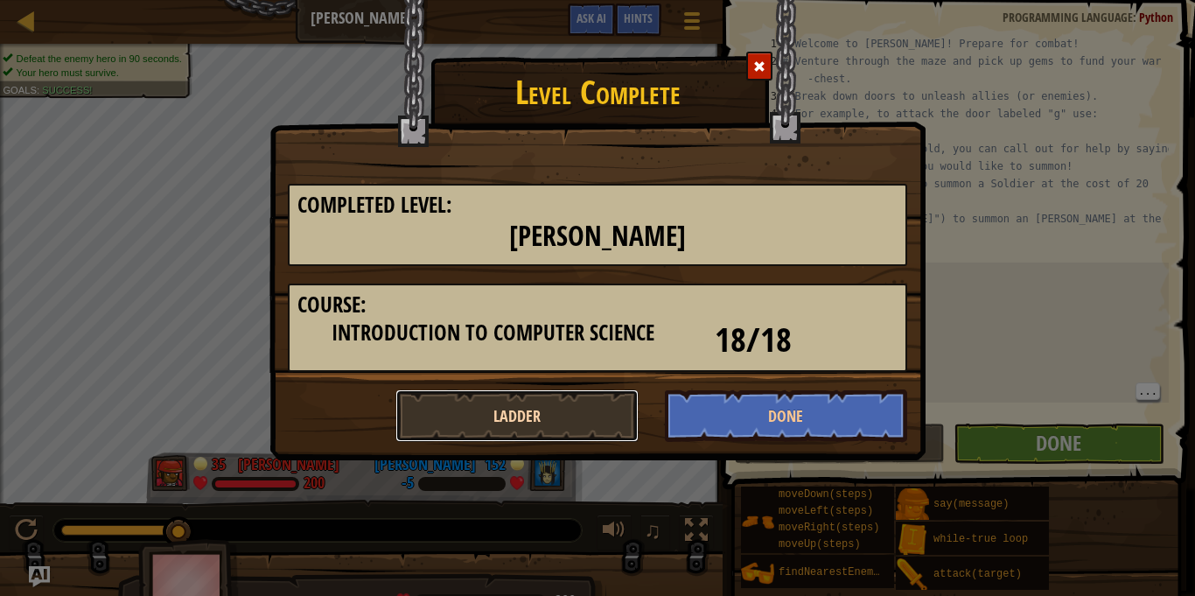
click at [546, 432] on button "Ladder" at bounding box center [516, 415] width 243 height 52
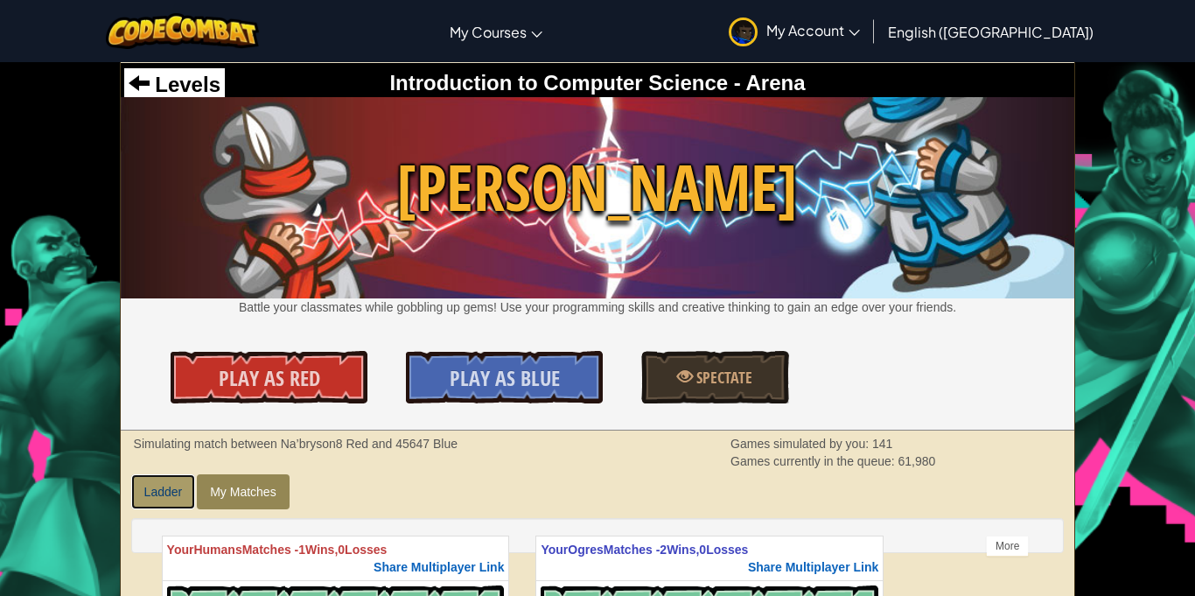
click at [174, 477] on link "Ladder" at bounding box center [163, 491] width 65 height 35
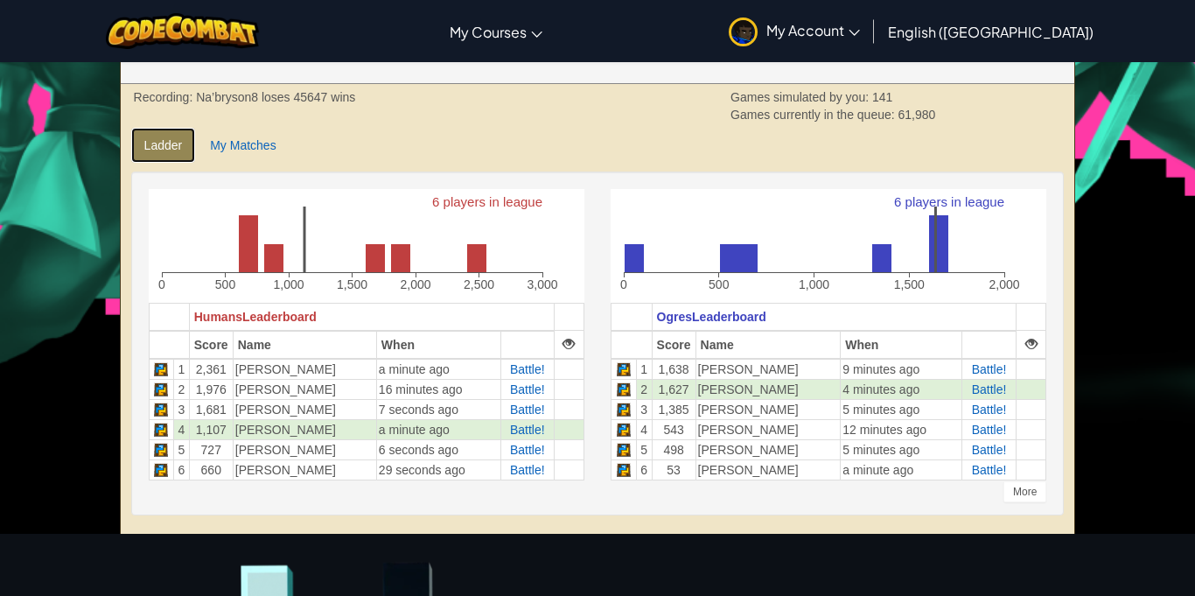
scroll to position [349, 0]
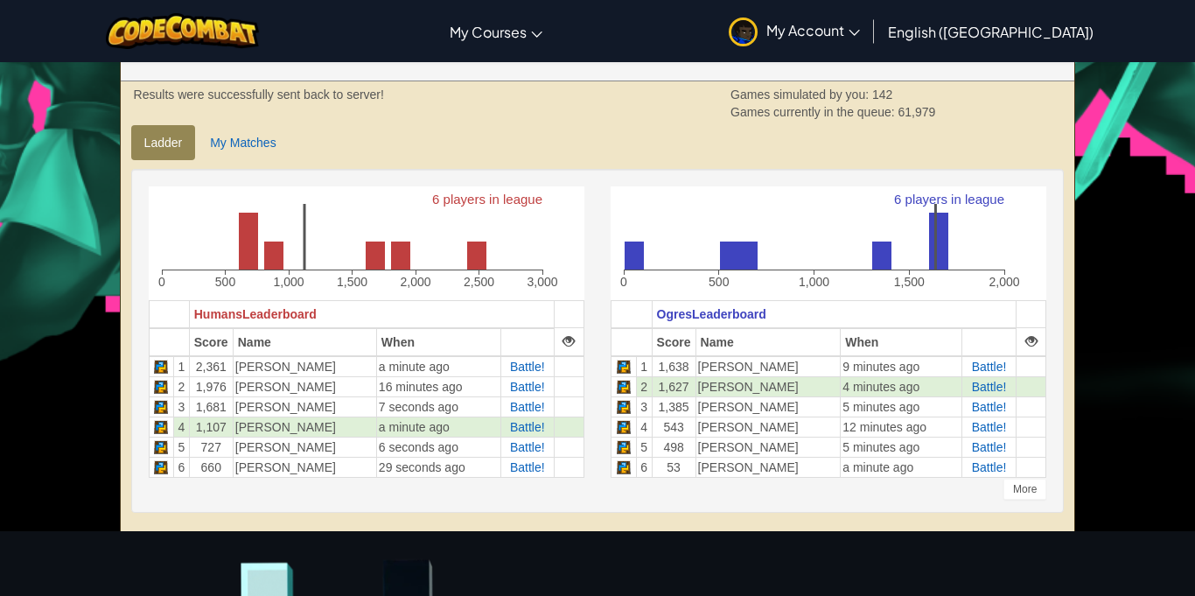
click at [174, 477] on div "6 players in league 0 500 1,000 1,500 2,000 2,500 3,000 Humans Leaderboard Scor…" at bounding box center [367, 340] width 462 height 309
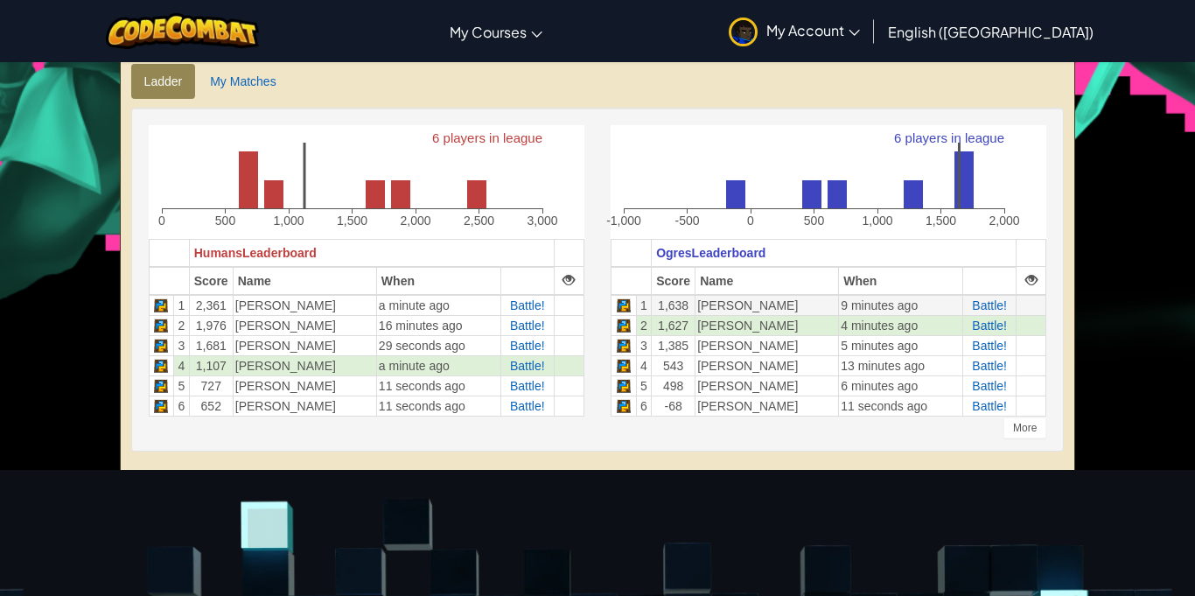
scroll to position [415, 0]
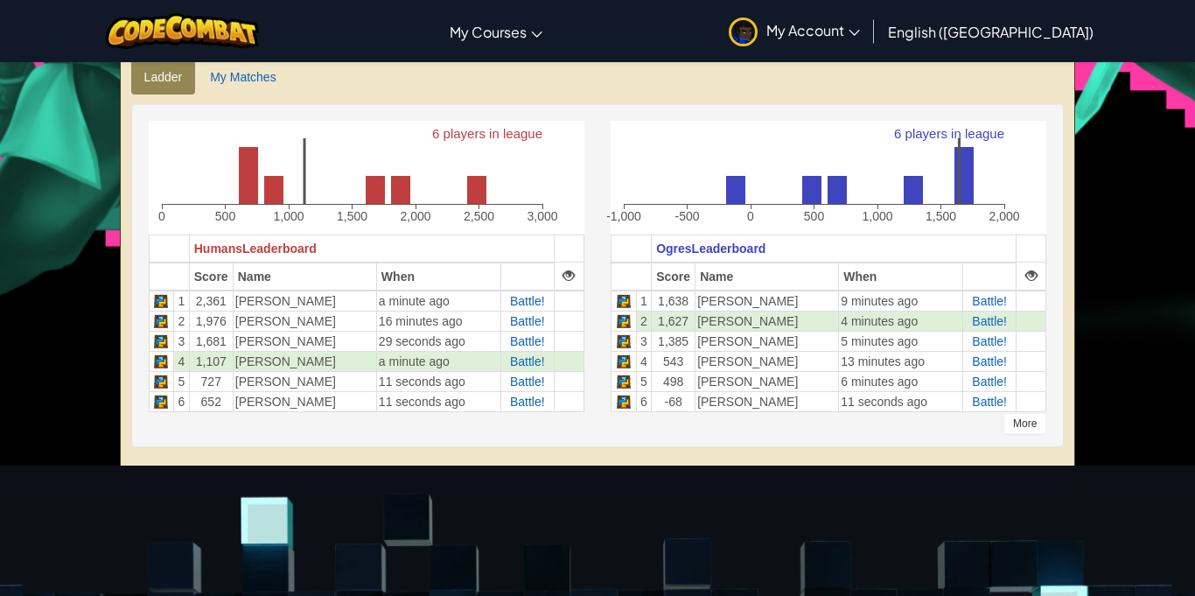
click at [1028, 422] on div "More" at bounding box center [1024, 423] width 43 height 21
click at [1027, 422] on div "More" at bounding box center [1024, 423] width 43 height 21
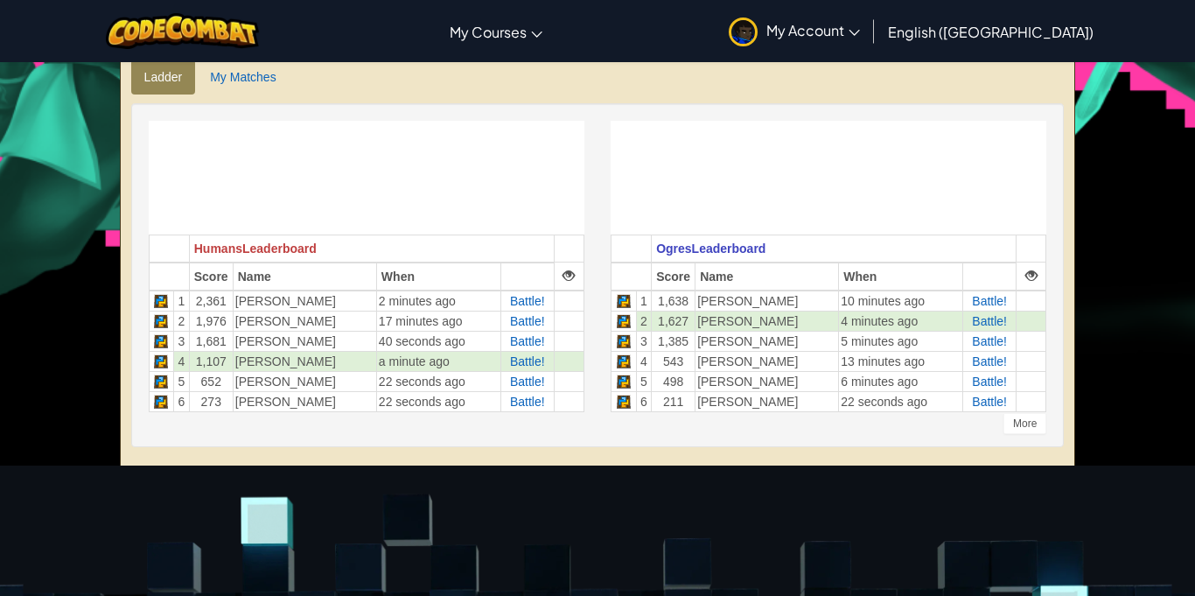
click at [1027, 422] on div "More" at bounding box center [1024, 423] width 43 height 21
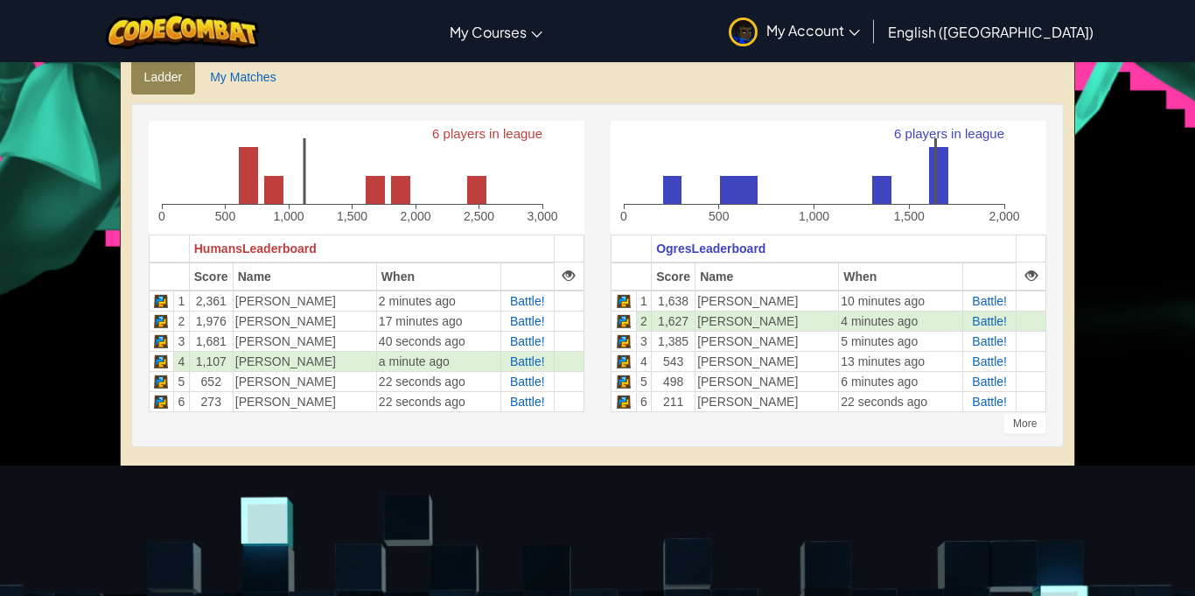
click at [1027, 422] on div "More" at bounding box center [1024, 423] width 43 height 21
click at [1027, 423] on div "More" at bounding box center [1024, 423] width 43 height 21
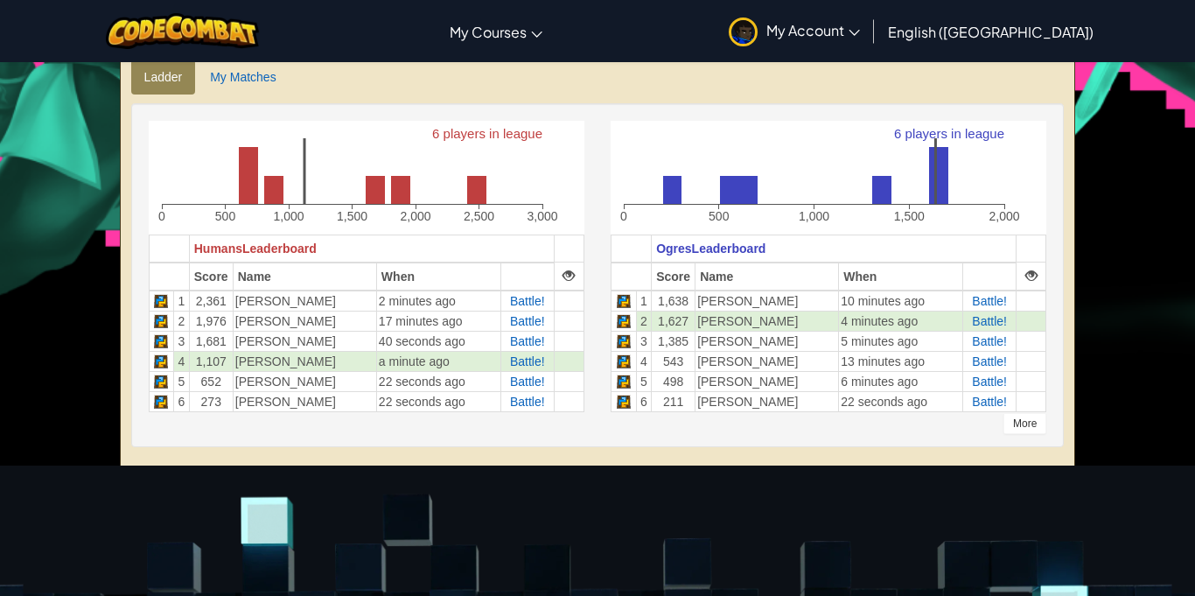
click at [1027, 423] on div "More" at bounding box center [1024, 423] width 43 height 21
click at [989, 379] on span "Battle!" at bounding box center [989, 381] width 35 height 14
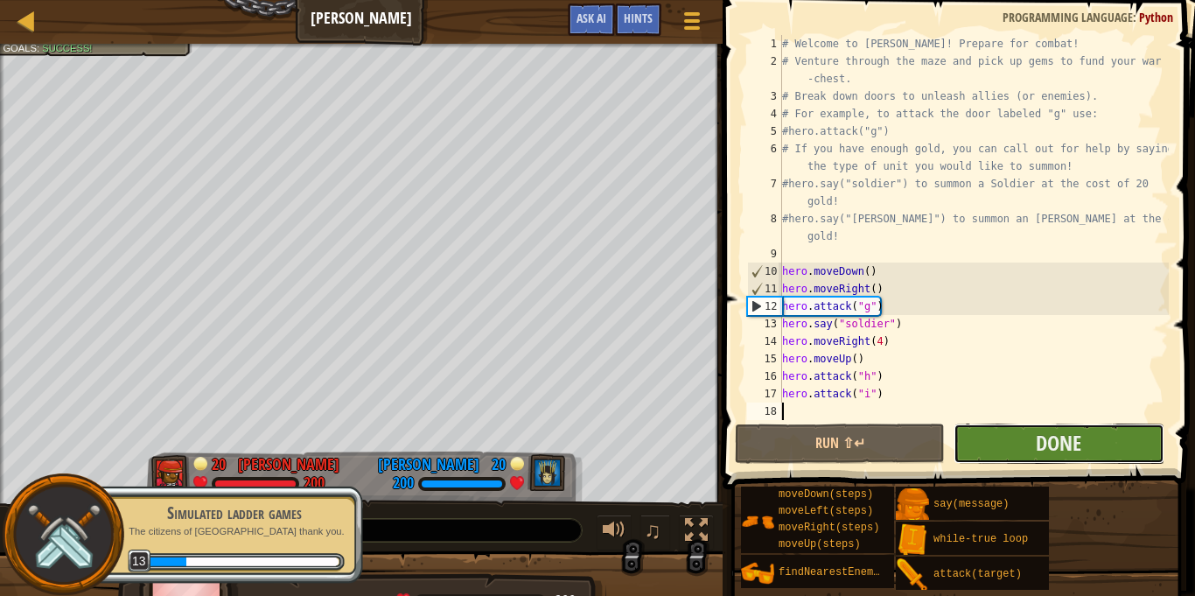
click at [1032, 432] on button "Done" at bounding box center [1058, 443] width 210 height 40
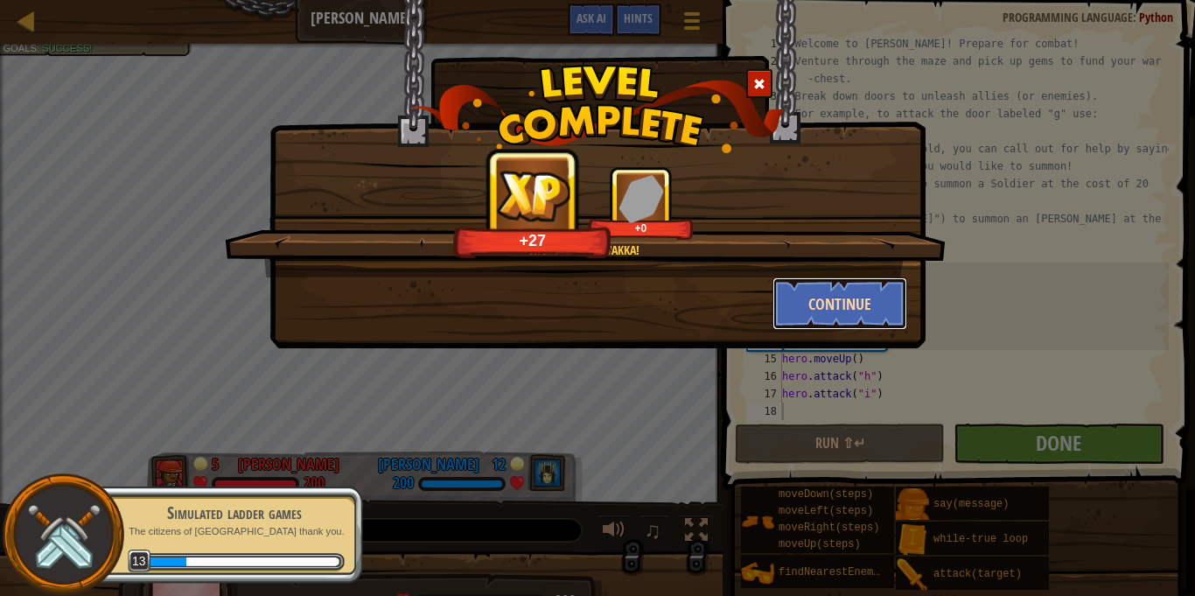
click at [854, 300] on button "Continue" at bounding box center [840, 303] width 136 height 52
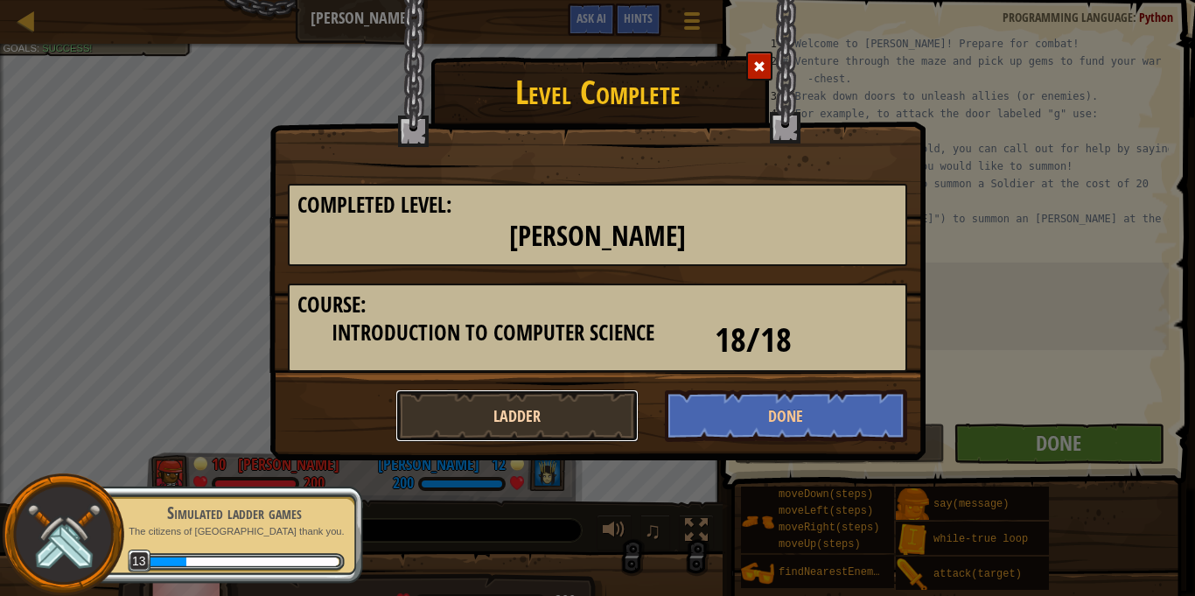
click at [579, 406] on button "Ladder" at bounding box center [516, 415] width 243 height 52
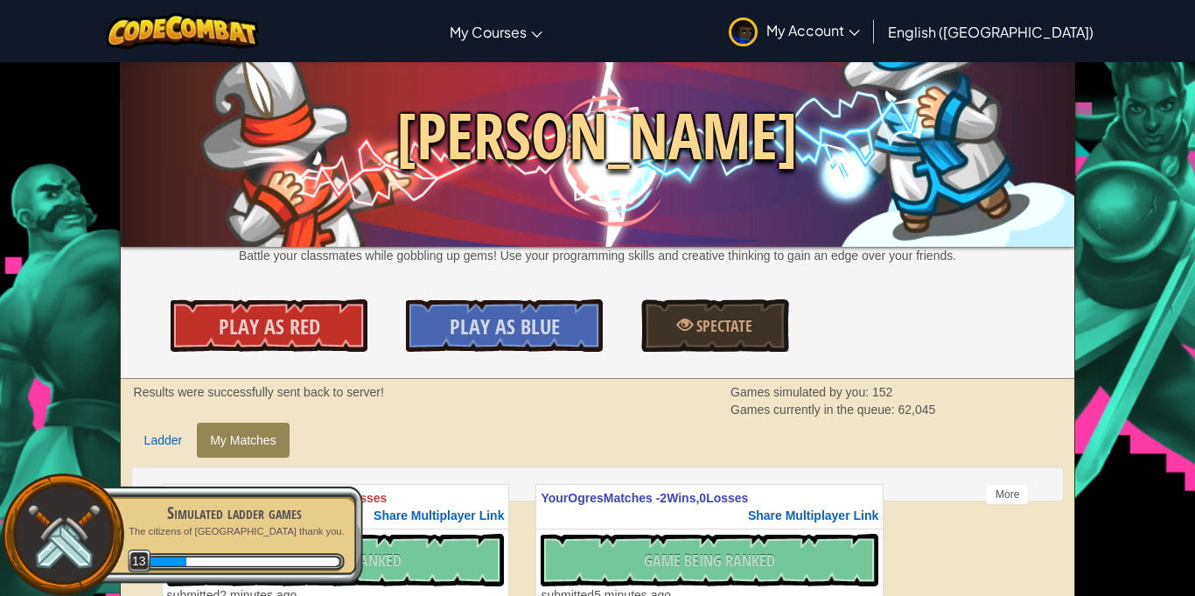
scroll to position [53, 0]
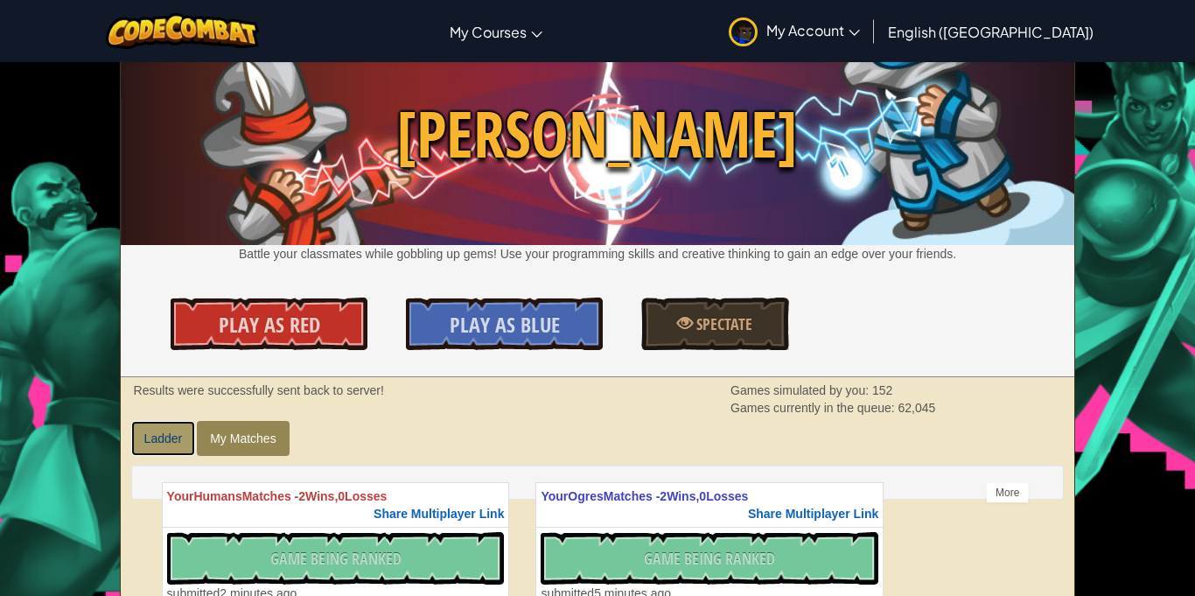
click at [163, 448] on link "Ladder" at bounding box center [163, 438] width 65 height 35
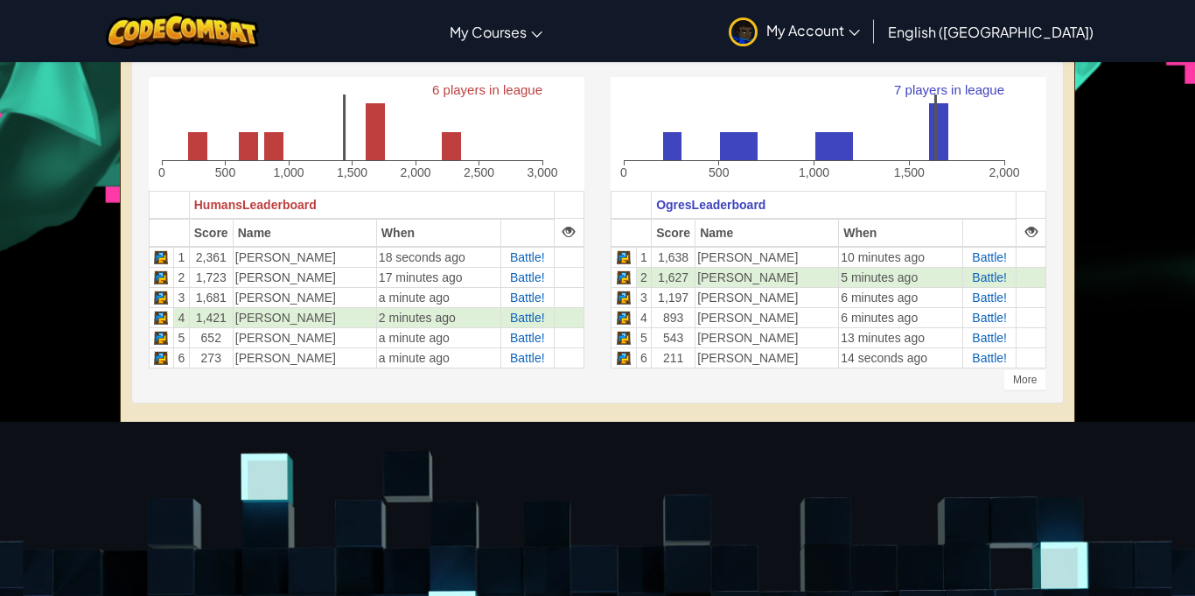
scroll to position [457, 0]
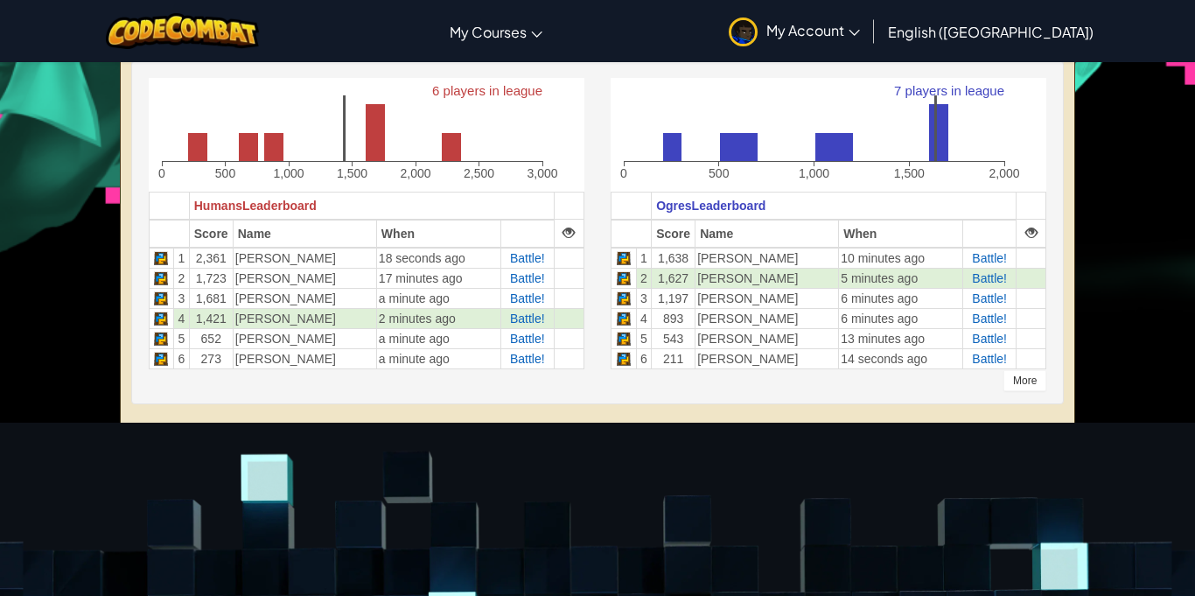
click at [1022, 383] on div "More" at bounding box center [1024, 380] width 43 height 21
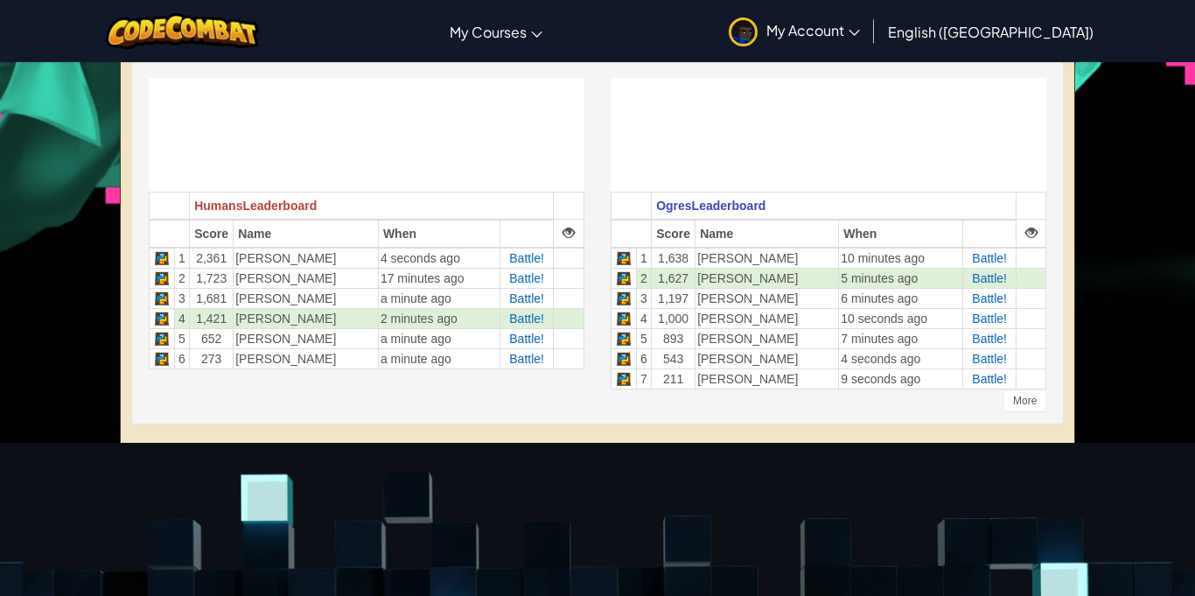
click at [1022, 383] on td at bounding box center [1031, 378] width 30 height 20
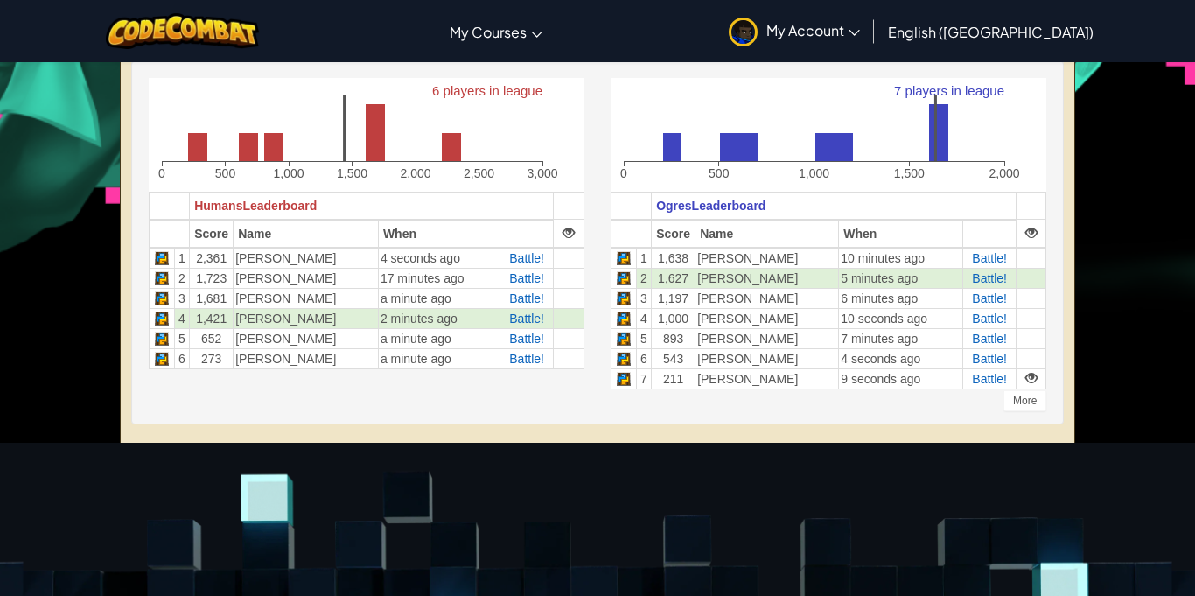
click at [948, 411] on div "6 players in league 0 500 1,000 1,500 2,000 2,500 3,000 Humans Leaderboard Scor…" at bounding box center [597, 242] width 933 height 364
click at [1117, 356] on div "Toggle navigation My Courses CodeCombat Classroom Ozaria Classroom AI League Es…" at bounding box center [597, 467] width 1195 height 1848
click at [981, 384] on span "Battle!" at bounding box center [989, 379] width 35 height 14
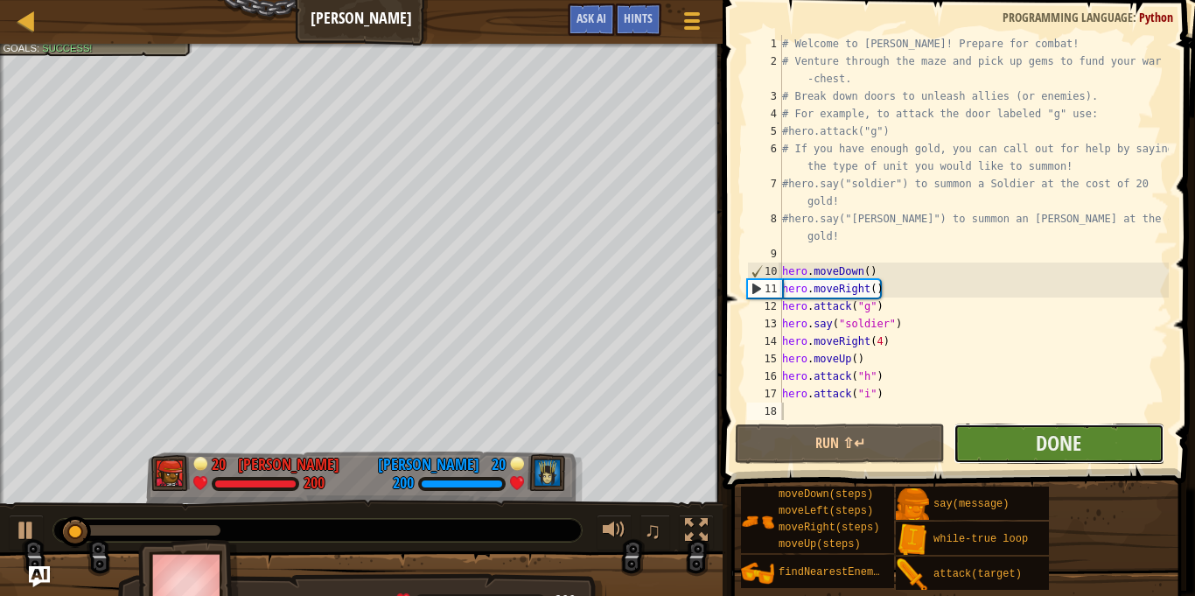
click at [993, 434] on button "Done" at bounding box center [1058, 443] width 210 height 40
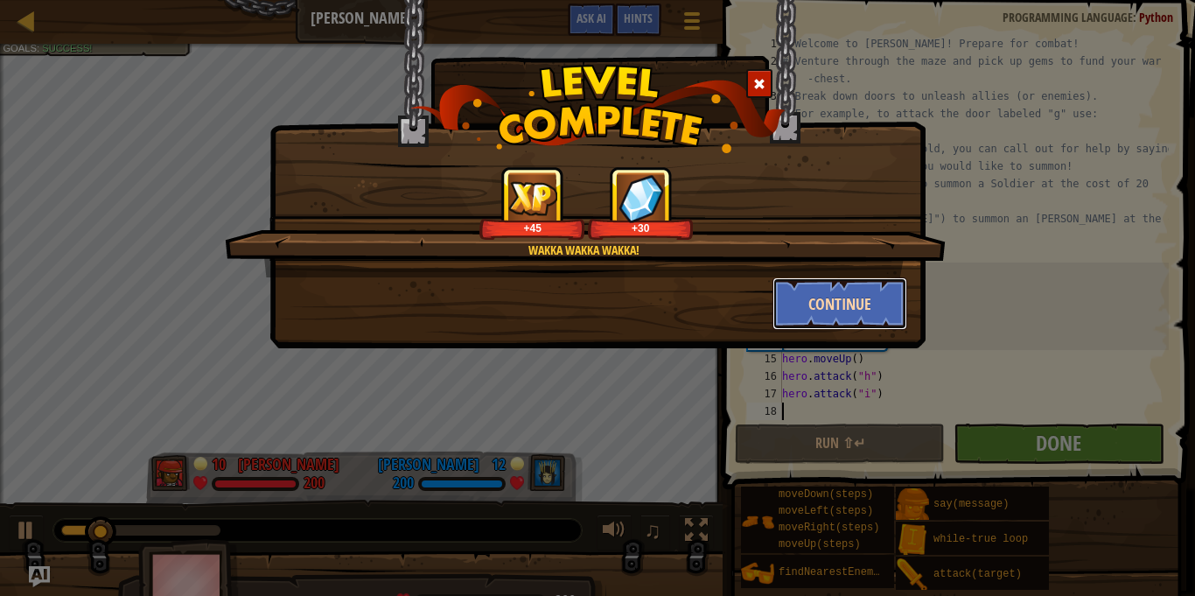
click at [840, 313] on button "Continue" at bounding box center [840, 303] width 136 height 52
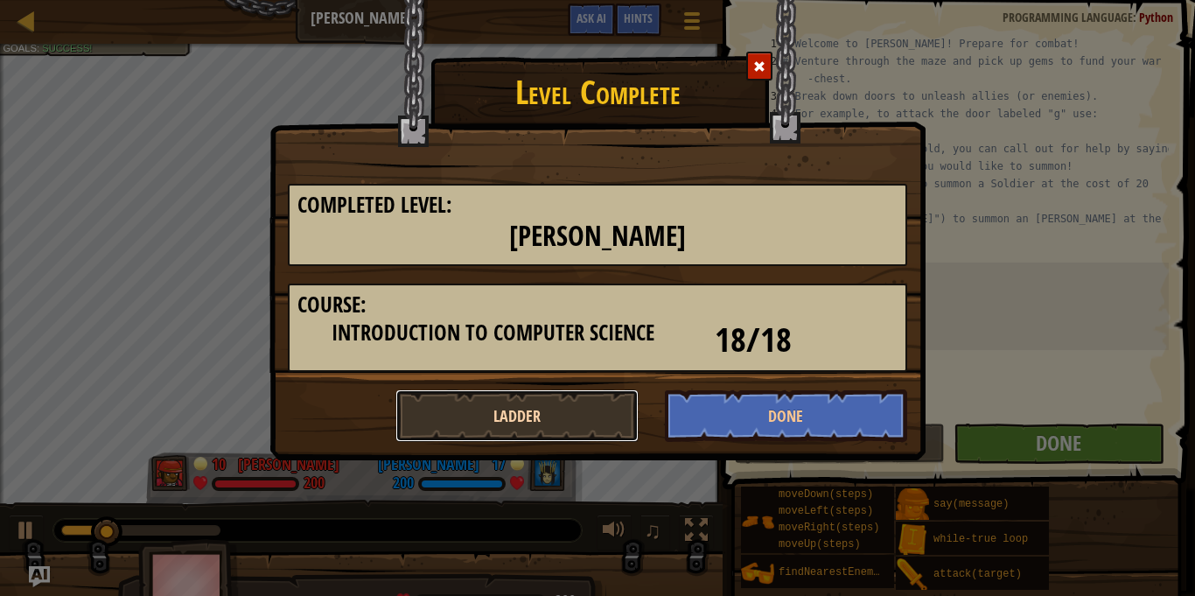
click at [565, 423] on button "Ladder" at bounding box center [516, 415] width 243 height 52
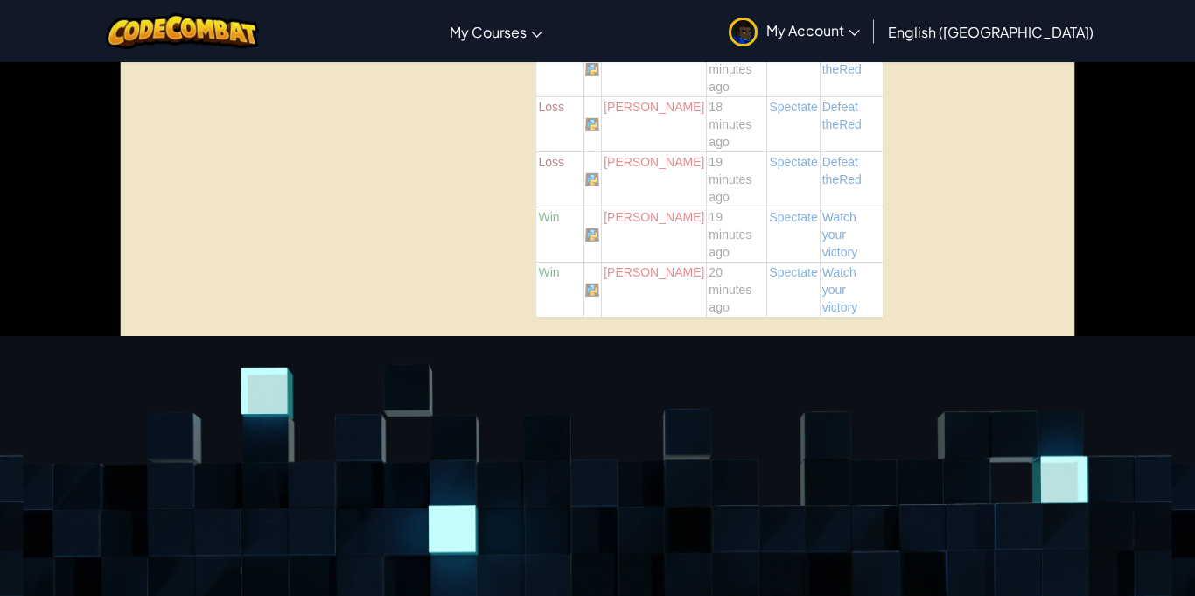
scroll to position [1209, 0]
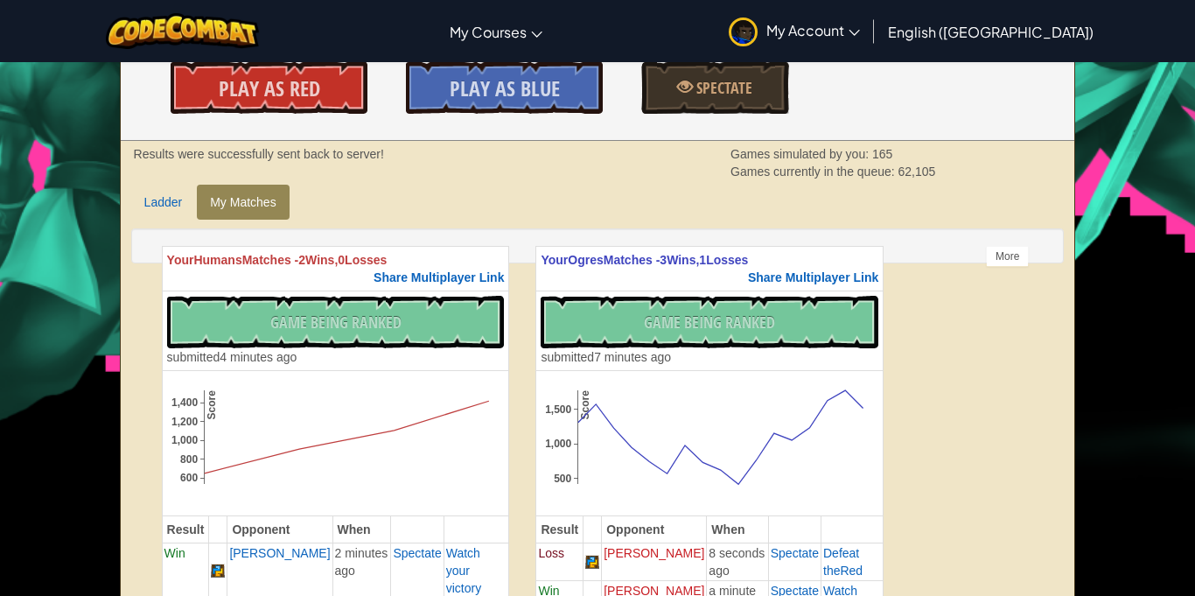
scroll to position [0, 0]
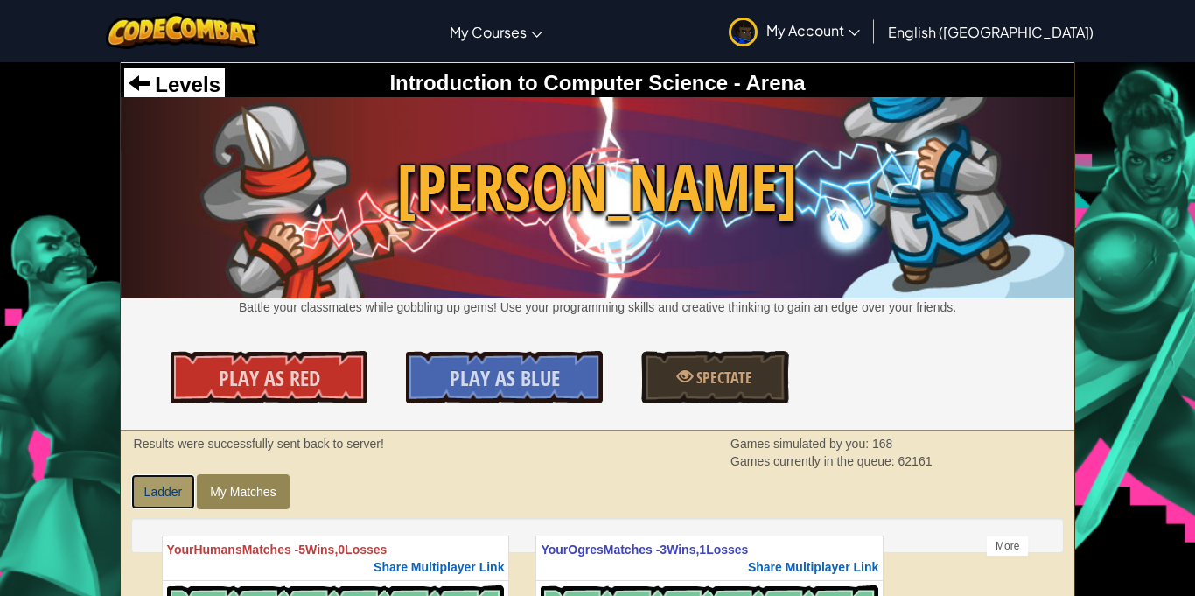
click at [166, 498] on link "Ladder" at bounding box center [163, 491] width 65 height 35
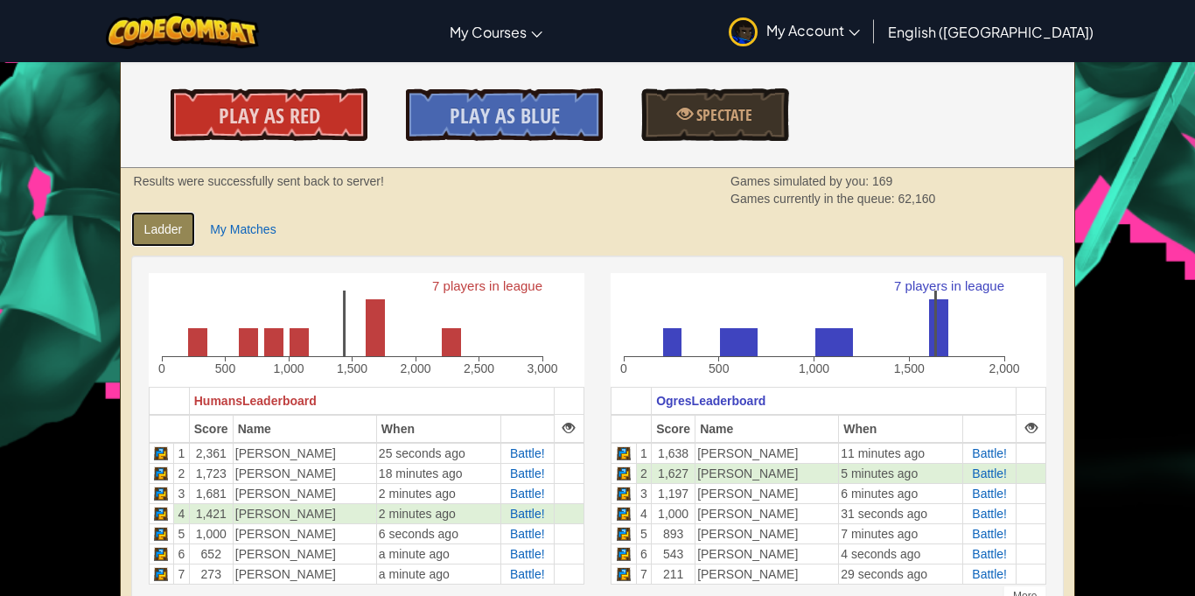
scroll to position [259, 0]
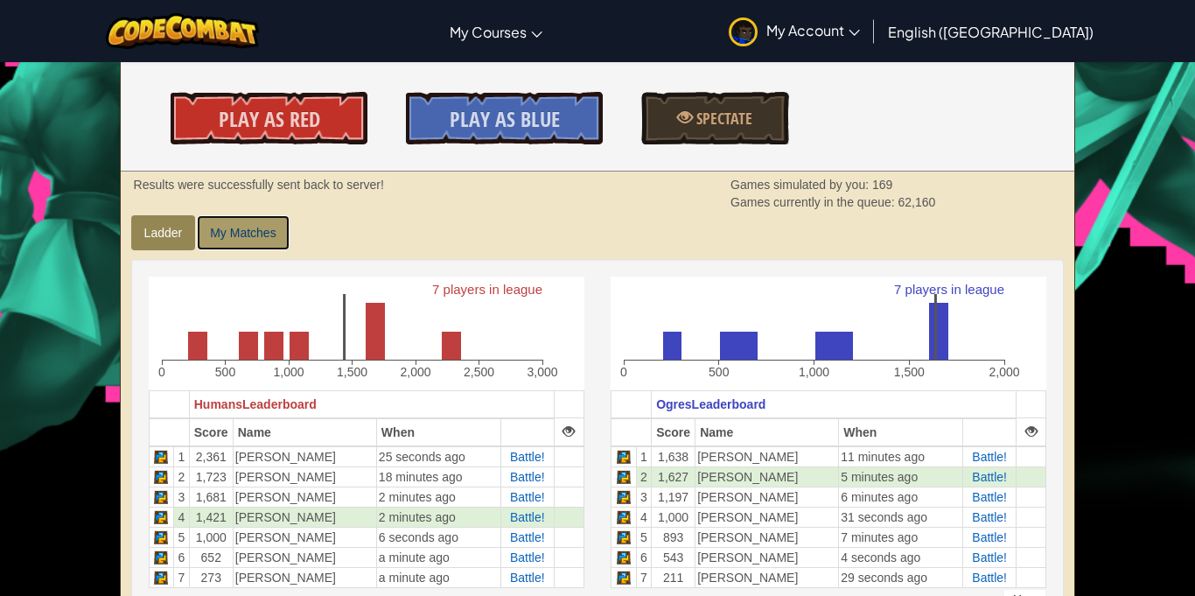
click at [254, 228] on link "My Matches" at bounding box center [243, 232] width 92 height 35
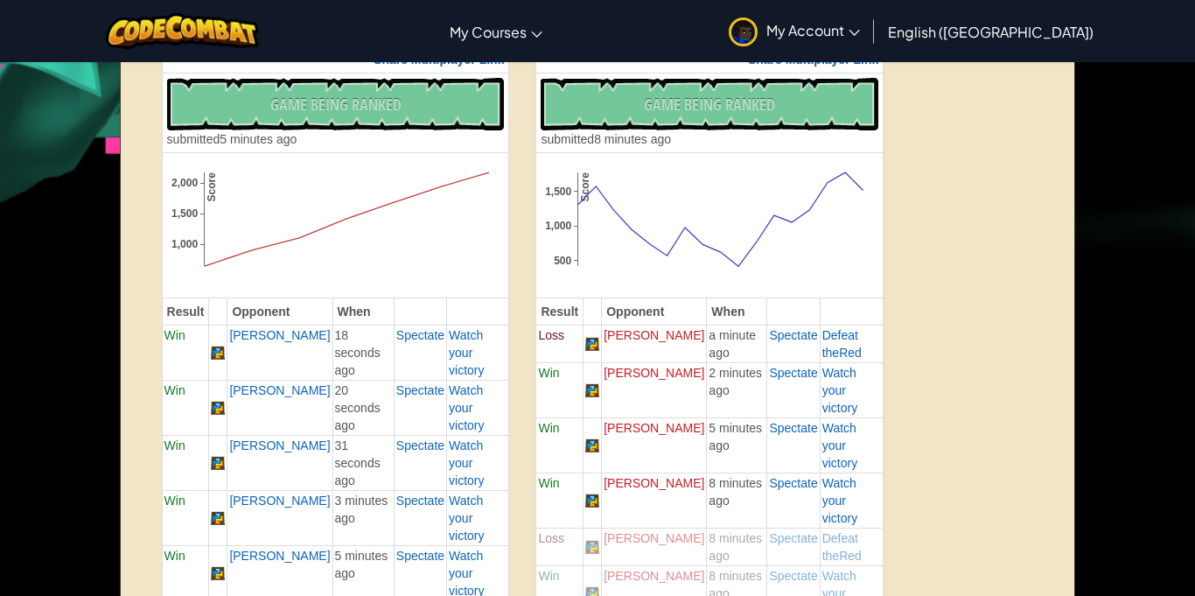
scroll to position [505, 0]
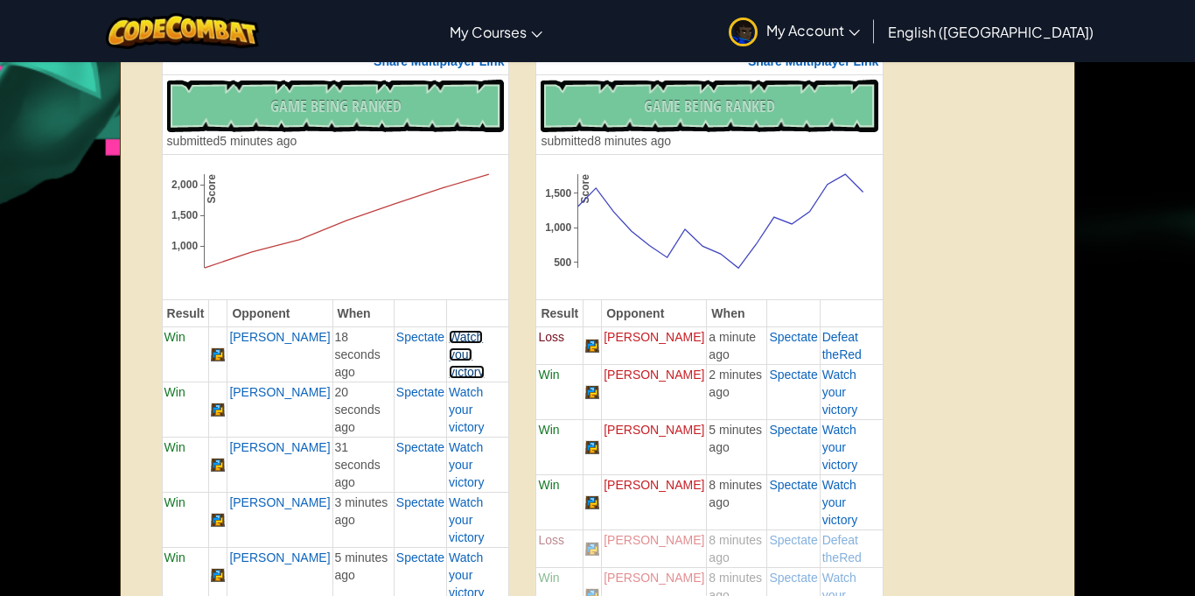
click at [479, 353] on span "Watch your victory" at bounding box center [466, 354] width 35 height 49
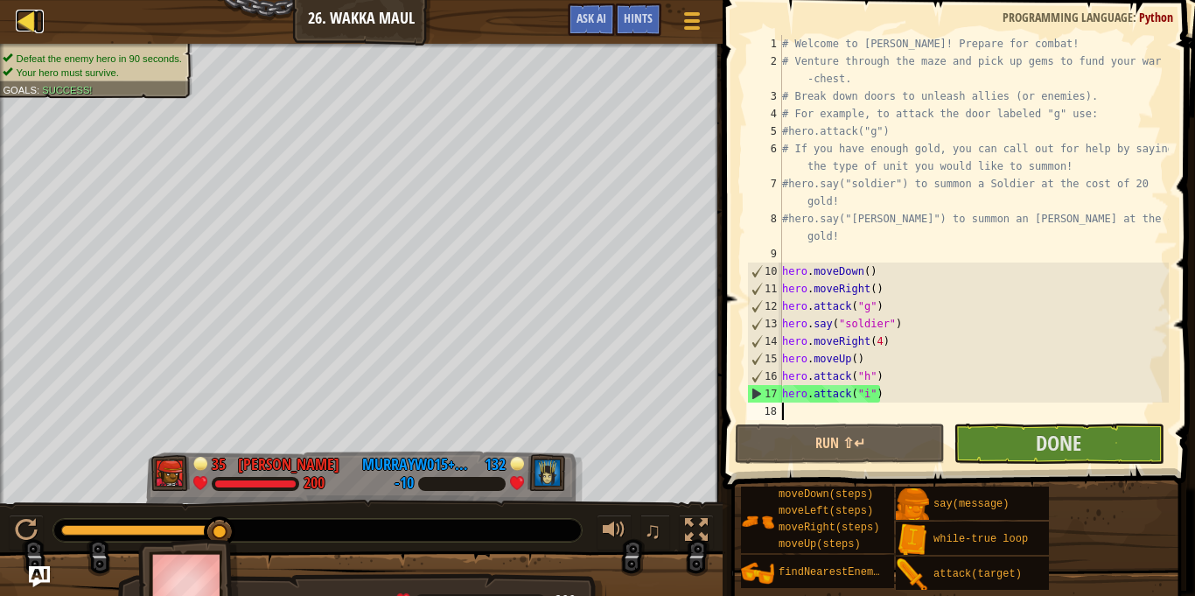
click at [31, 16] on div at bounding box center [27, 21] width 22 height 22
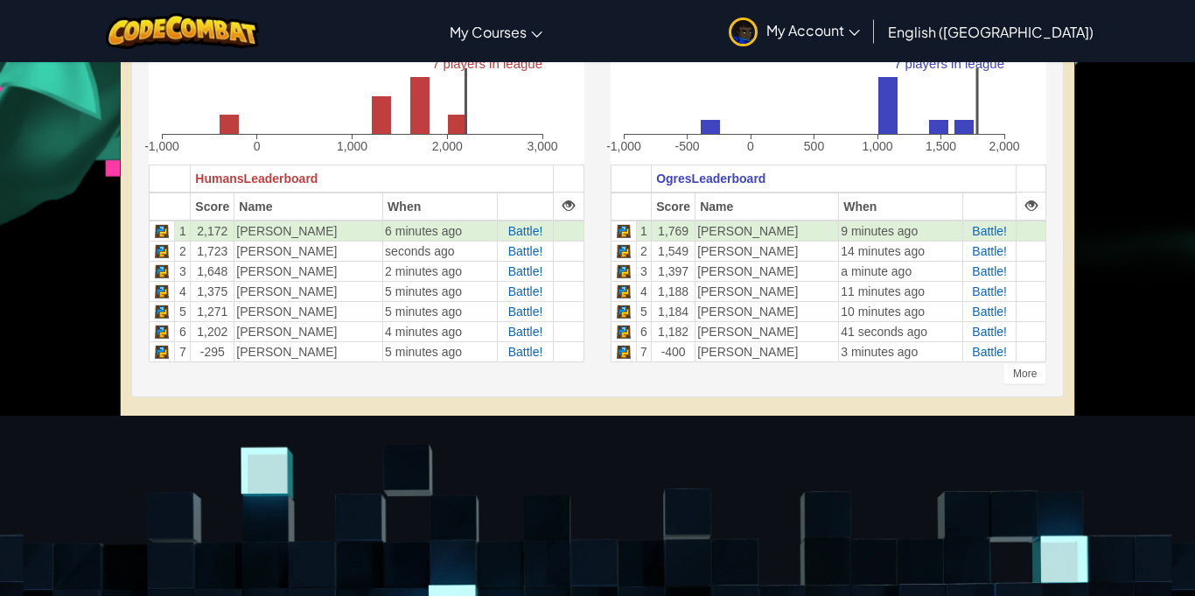
scroll to position [483, 0]
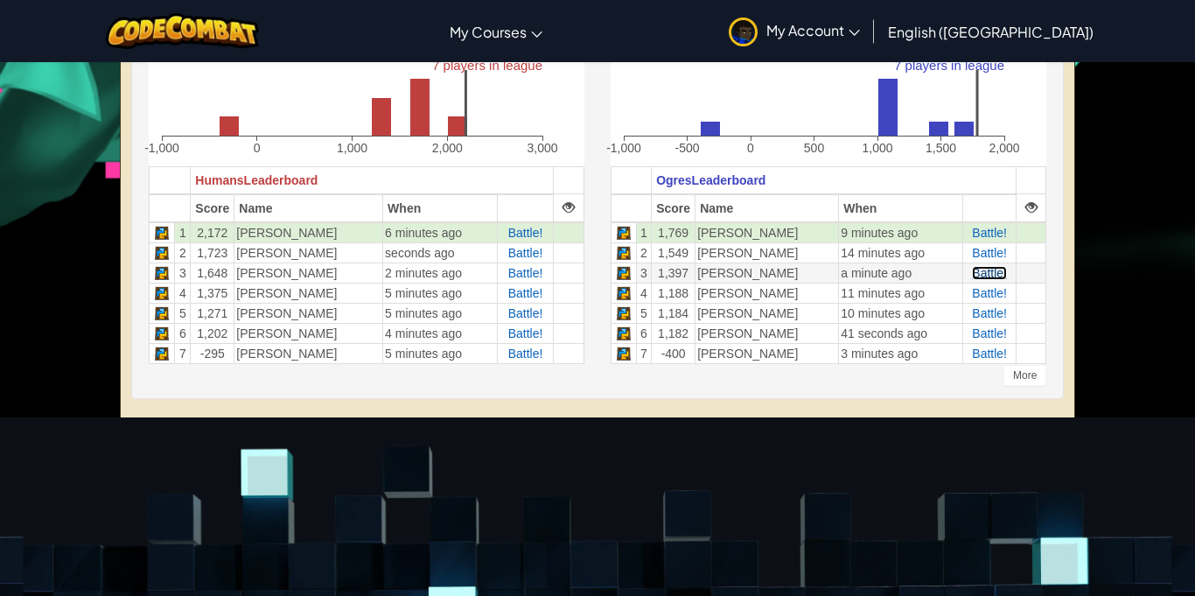
click at [994, 275] on span "Battle!" at bounding box center [989, 273] width 35 height 14
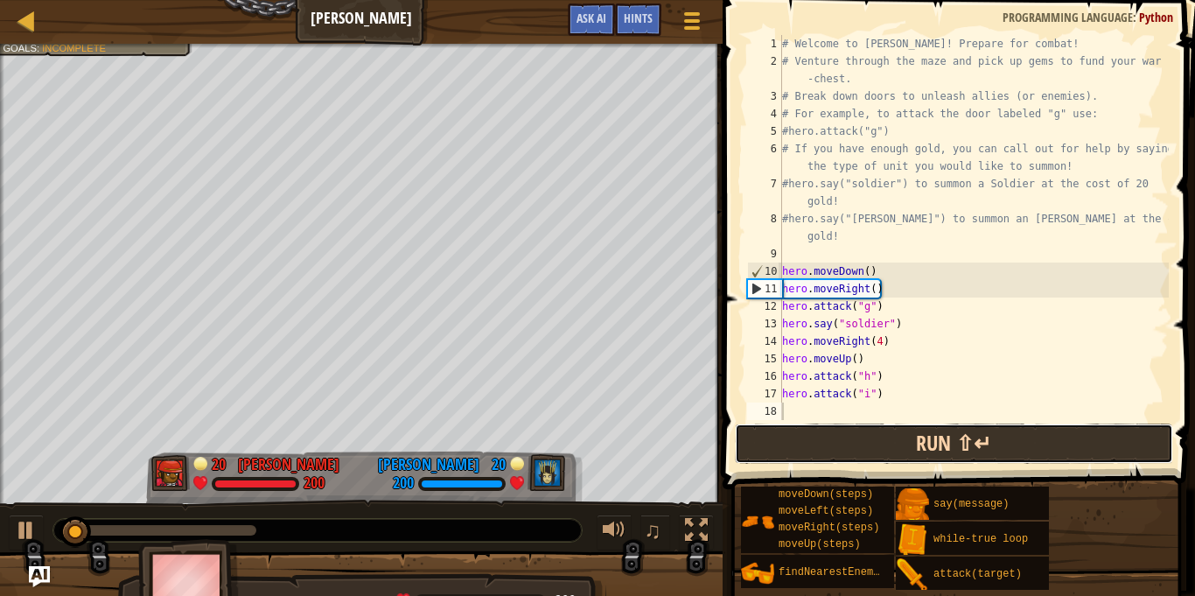
click at [801, 450] on button "Run ⇧↵" at bounding box center [954, 443] width 438 height 40
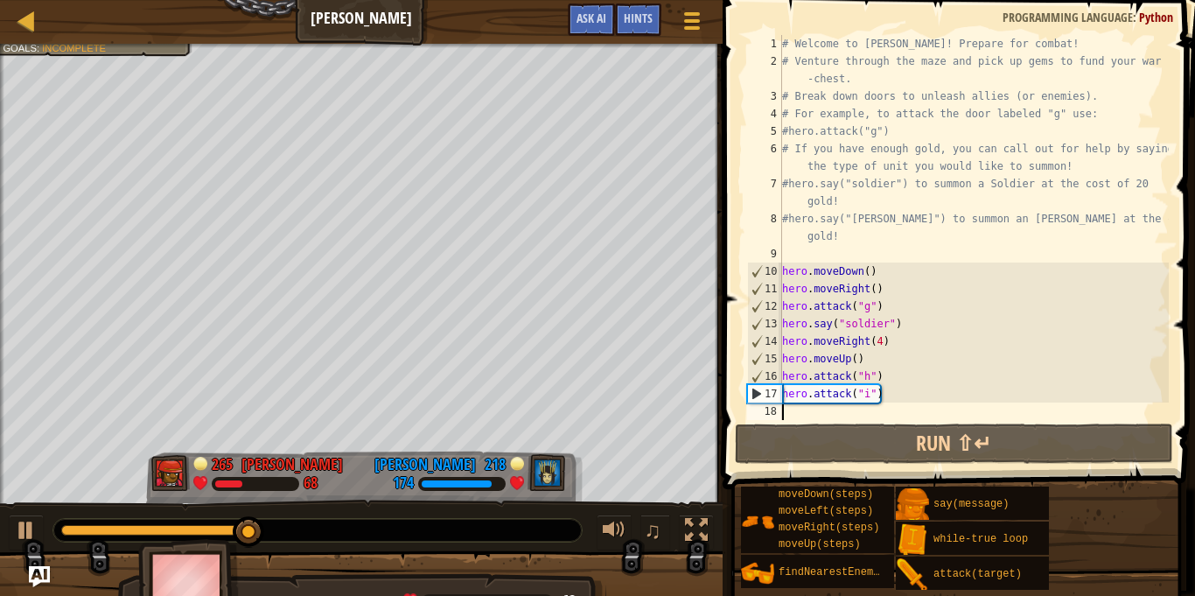
click at [787, 413] on div "# Welcome to [PERSON_NAME]! Prepare for combat! # Venture through the maze and …" at bounding box center [973, 245] width 390 height 420
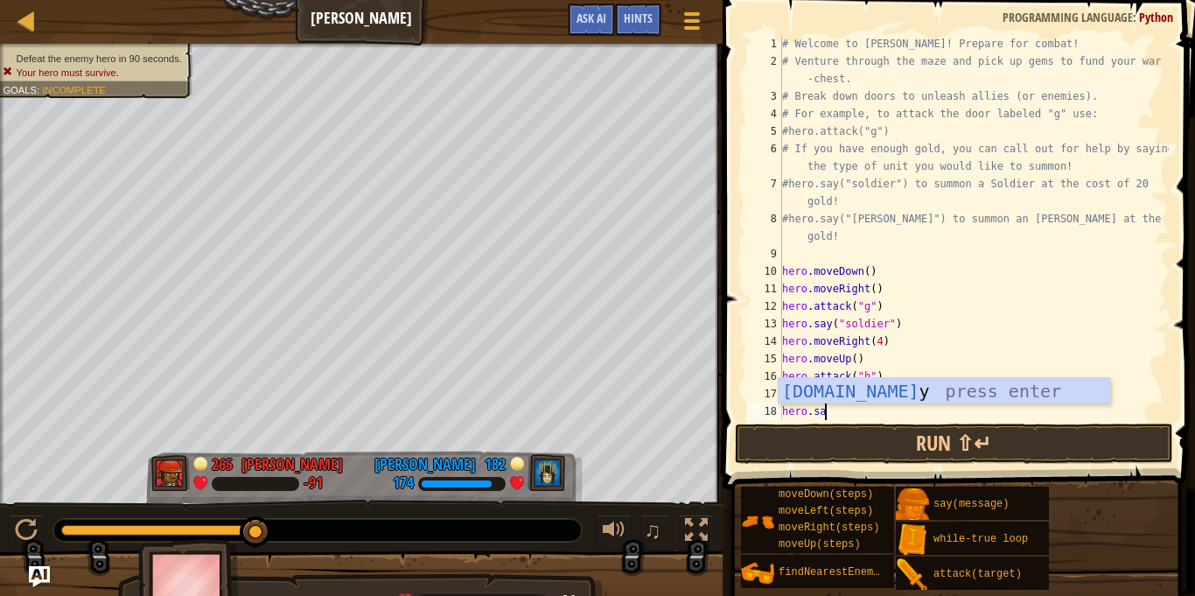
scroll to position [8, 5]
click at [815, 380] on div "[DOMAIN_NAME] y press enter" at bounding box center [943, 417] width 331 height 79
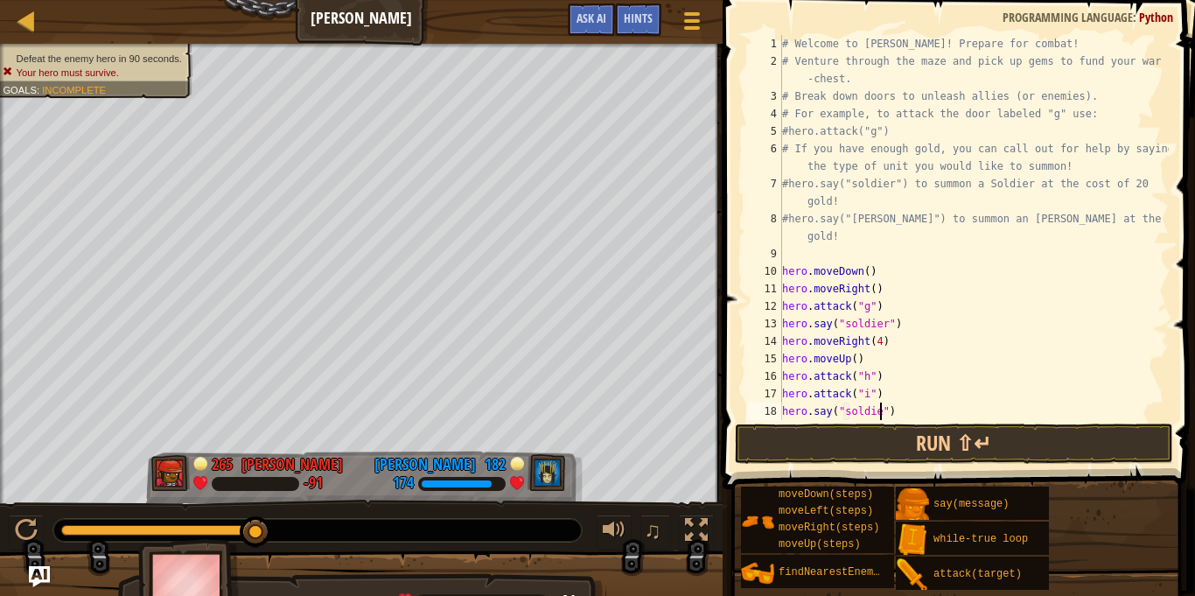
type textarea "hero.say("soldier")"
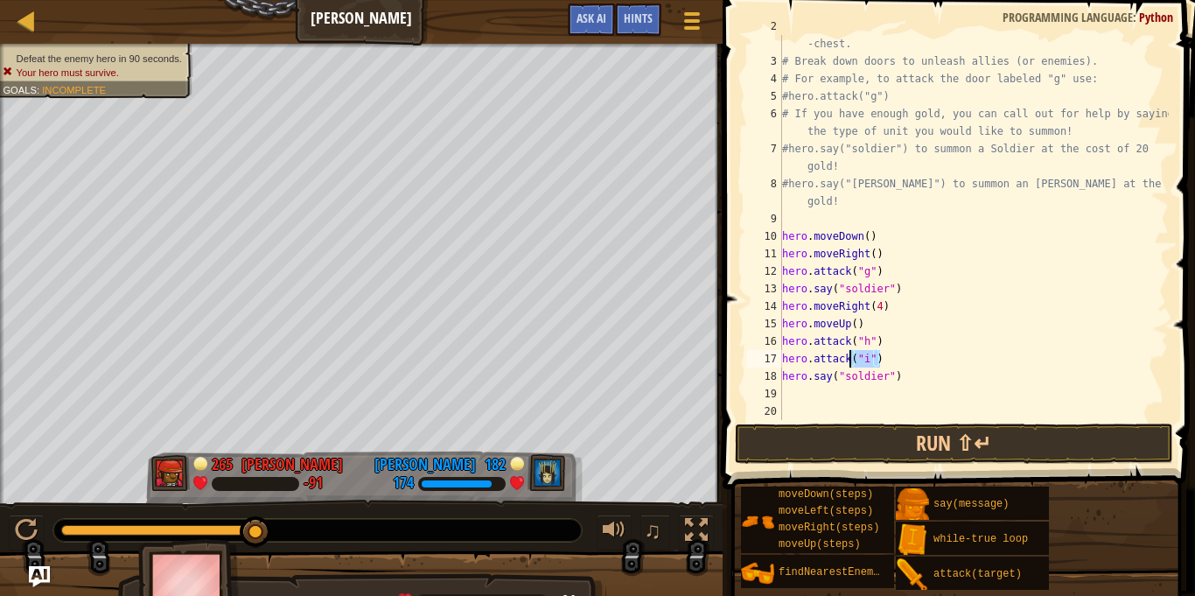
drag, startPoint x: 901, startPoint y: 365, endPoint x: 858, endPoint y: 366, distance: 42.9
click at [858, 366] on div "# Venture through the maze and pick up gems to fund your war -chest. # Break do…" at bounding box center [973, 235] width 390 height 437
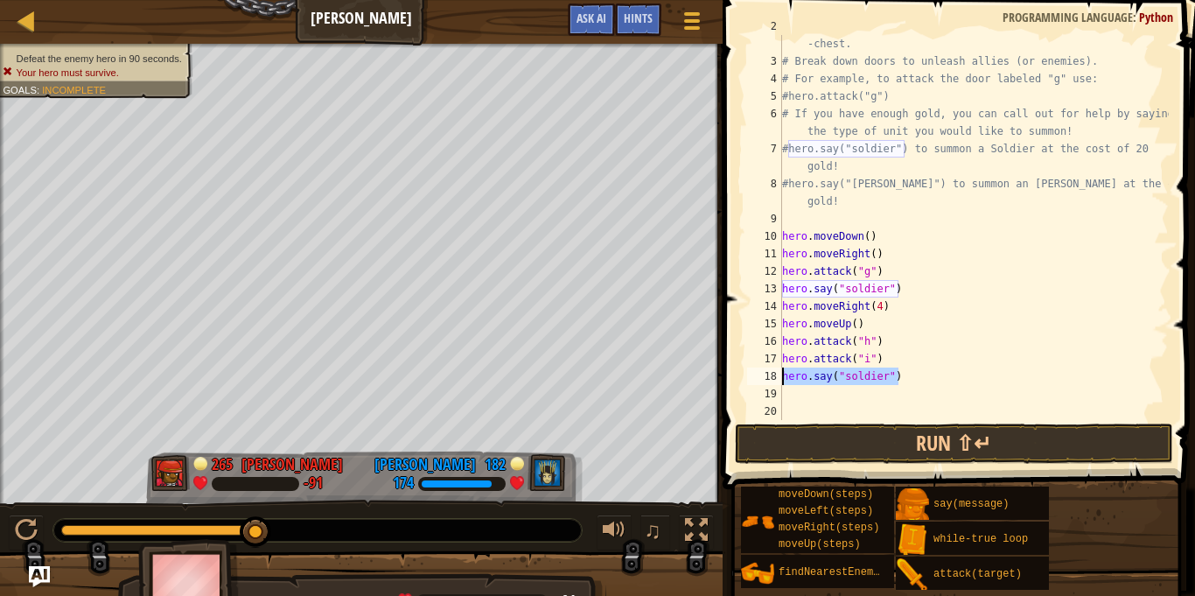
drag, startPoint x: 910, startPoint y: 377, endPoint x: 784, endPoint y: 370, distance: 126.1
click at [784, 370] on div "# Venture through the maze and pick up gems to fund your war -chest. # Break do…" at bounding box center [973, 235] width 390 height 437
type textarea "hero.say("soldier")"
click at [776, 424] on button "Run ⇧↵" at bounding box center [954, 443] width 438 height 40
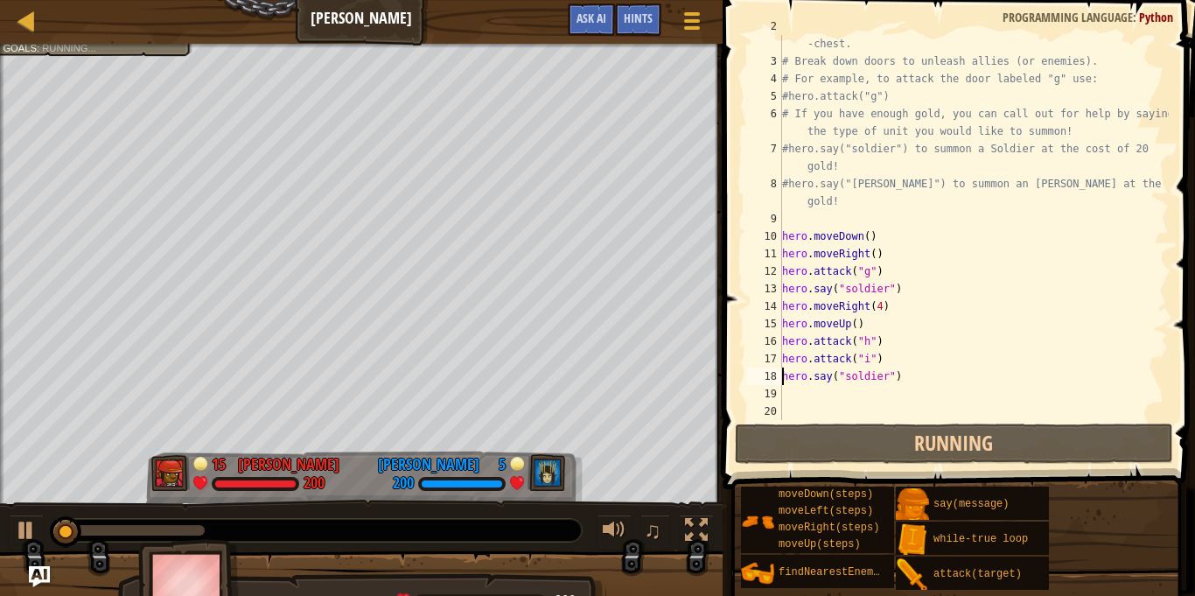
click at [794, 388] on div "# Venture through the maze and pick up gems to fund your war -chest. # Break do…" at bounding box center [973, 235] width 390 height 437
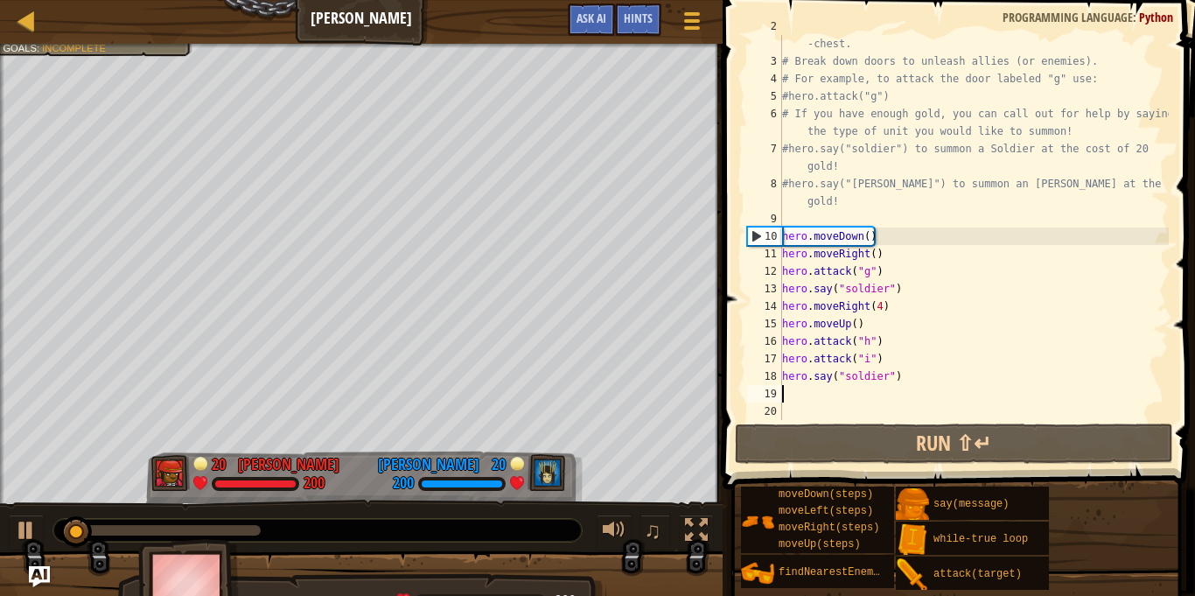
paste textarea "hero.say("soldier")"
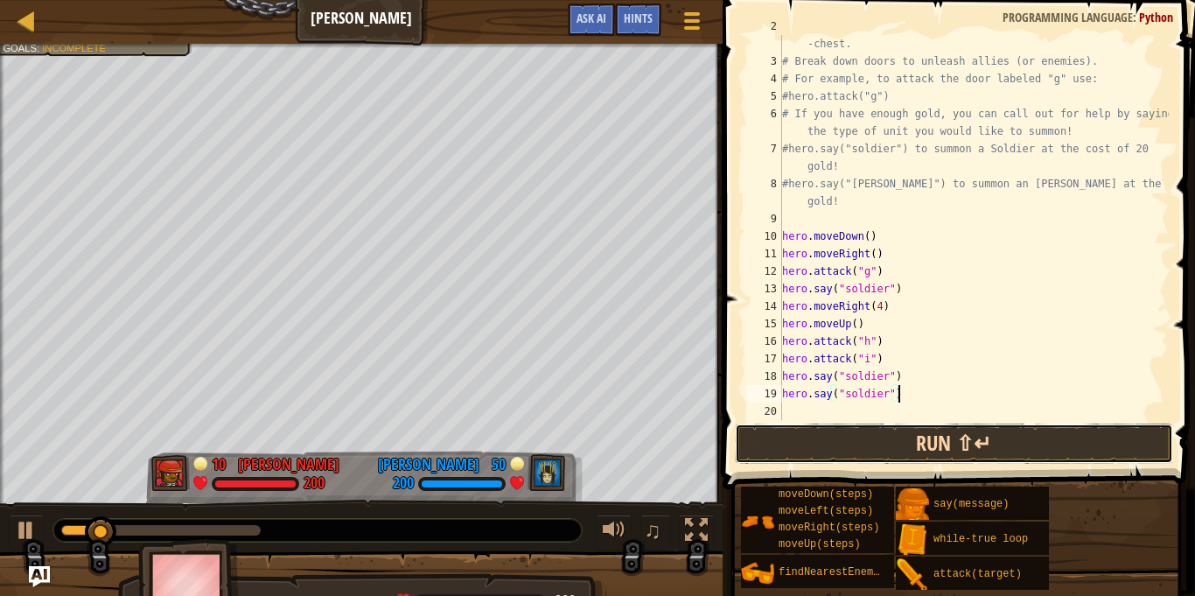
click at [804, 429] on button "Run ⇧↵" at bounding box center [954, 443] width 438 height 40
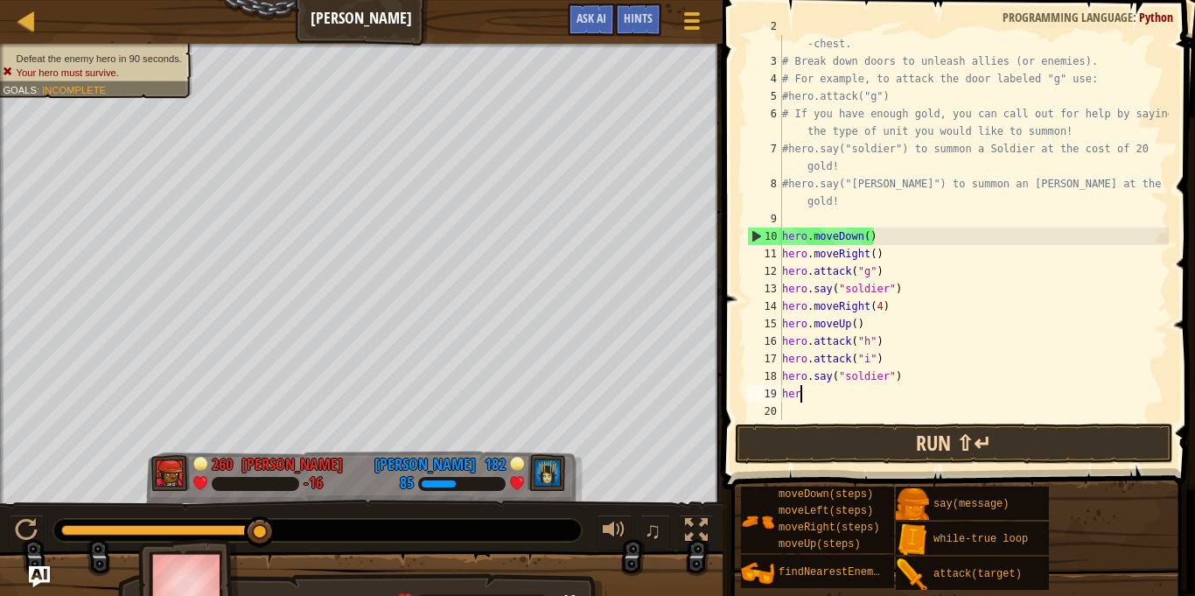
type textarea "h"
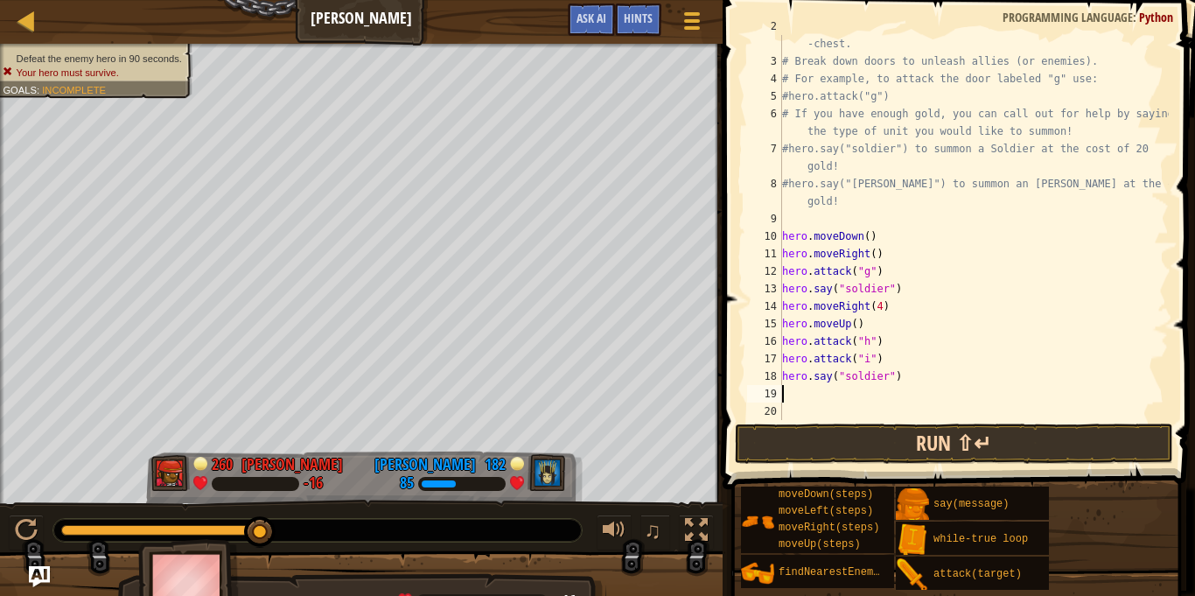
type textarea "h"
paste textarea "hero.say("soldier")"
type textarea "h"
paste textarea "hero.say("soldier")"
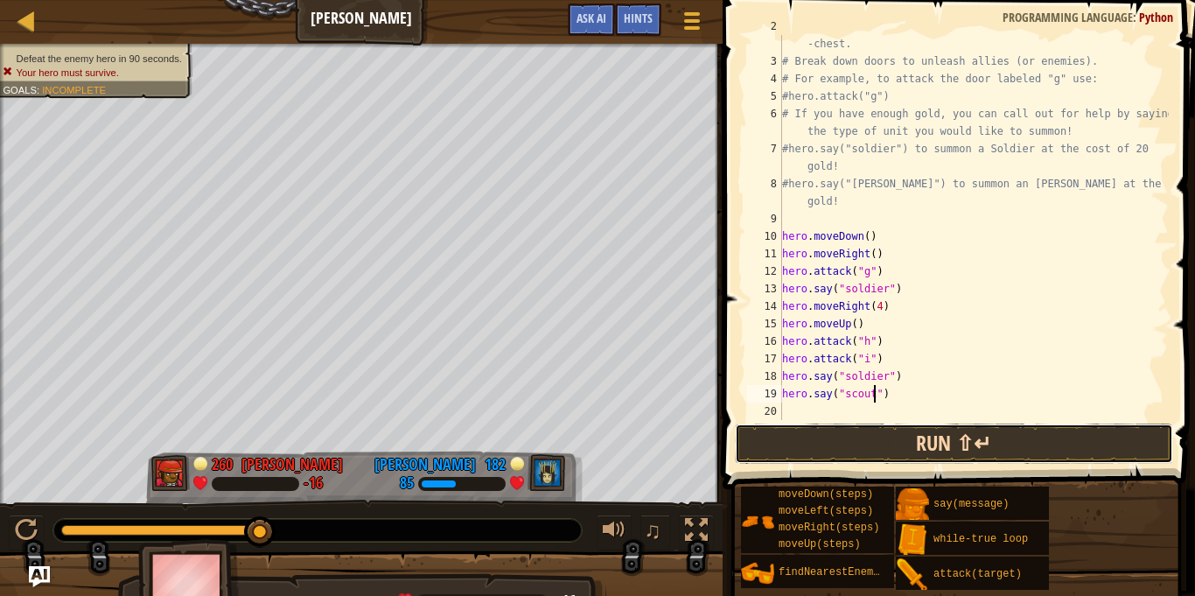
click at [843, 443] on button "Run ⇧↵" at bounding box center [954, 443] width 438 height 40
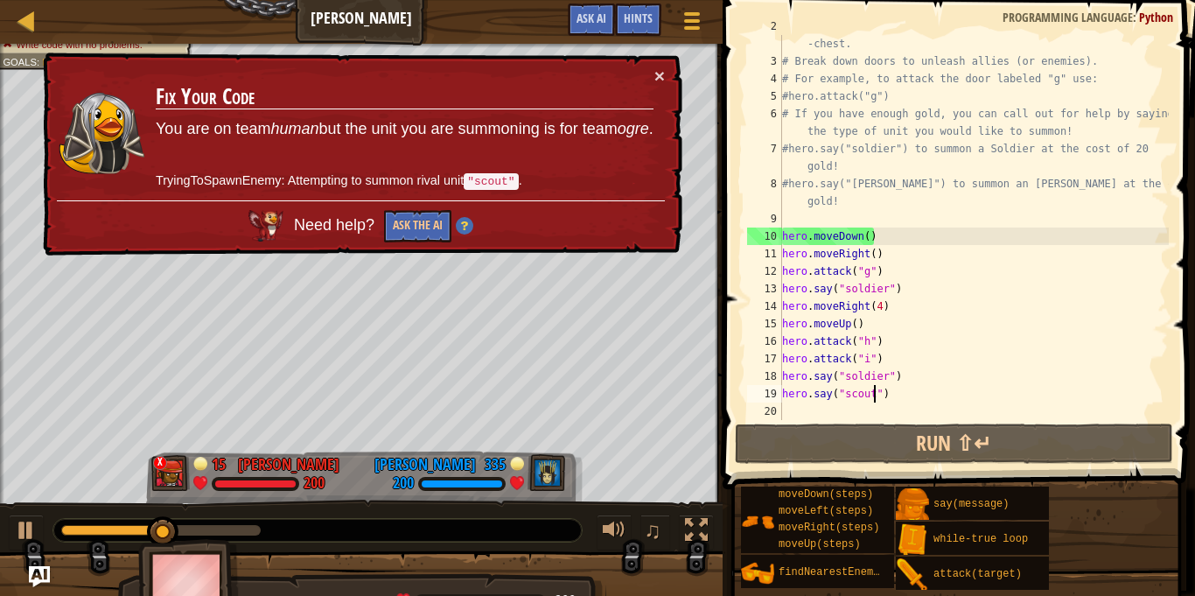
click at [894, 400] on div "# Venture through the maze and pick up gems to fund your war -chest. # Break do…" at bounding box center [973, 235] width 390 height 437
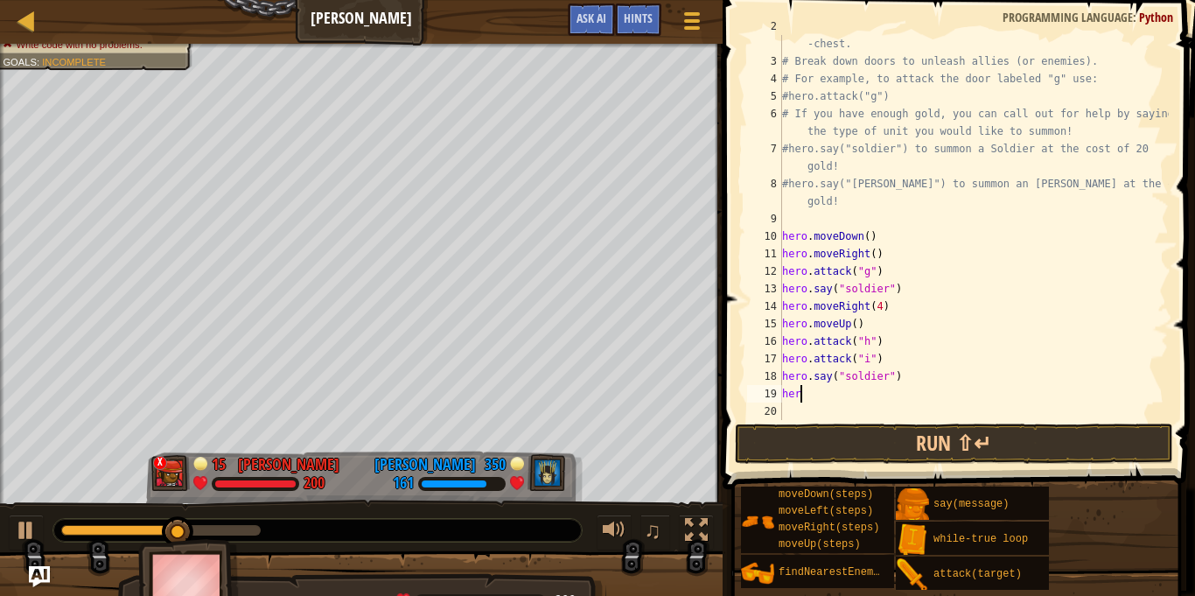
scroll to position [8, 1]
type textarea "h"
type textarea "hero.say("soldier")"
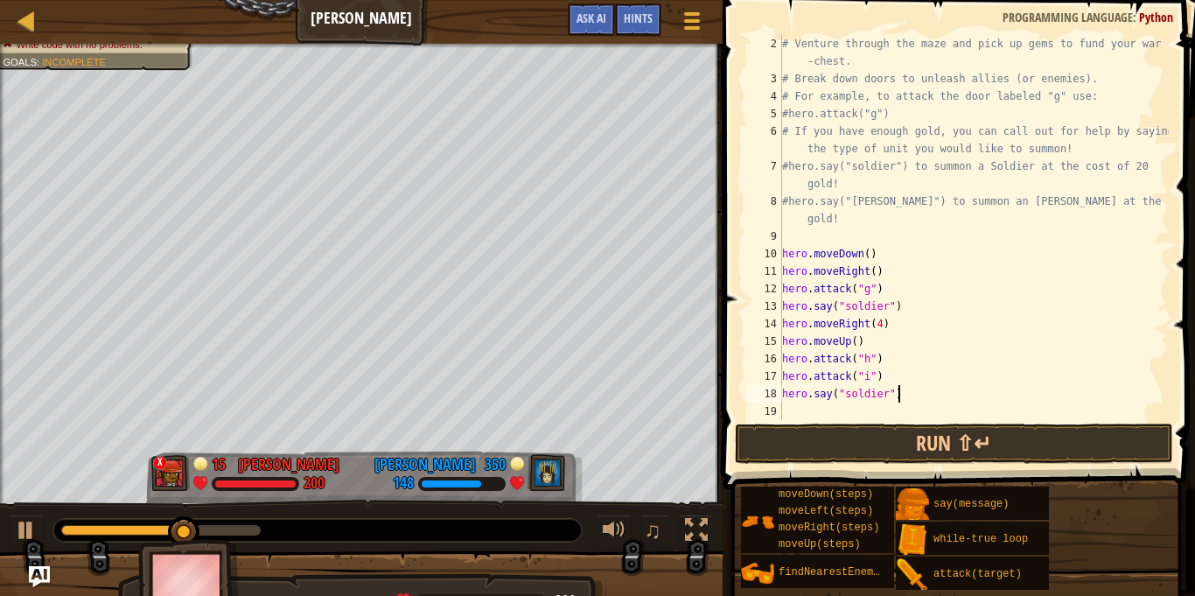
scroll to position [17, 0]
click at [910, 455] on button "Run ⇧↵" at bounding box center [954, 443] width 438 height 40
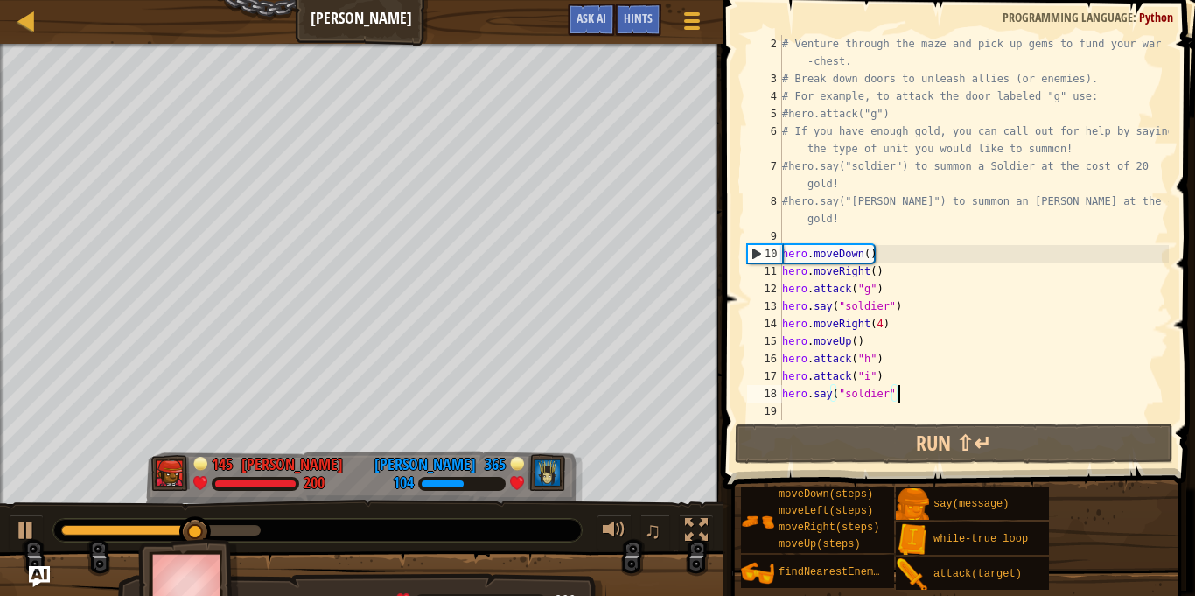
scroll to position [6, 0]
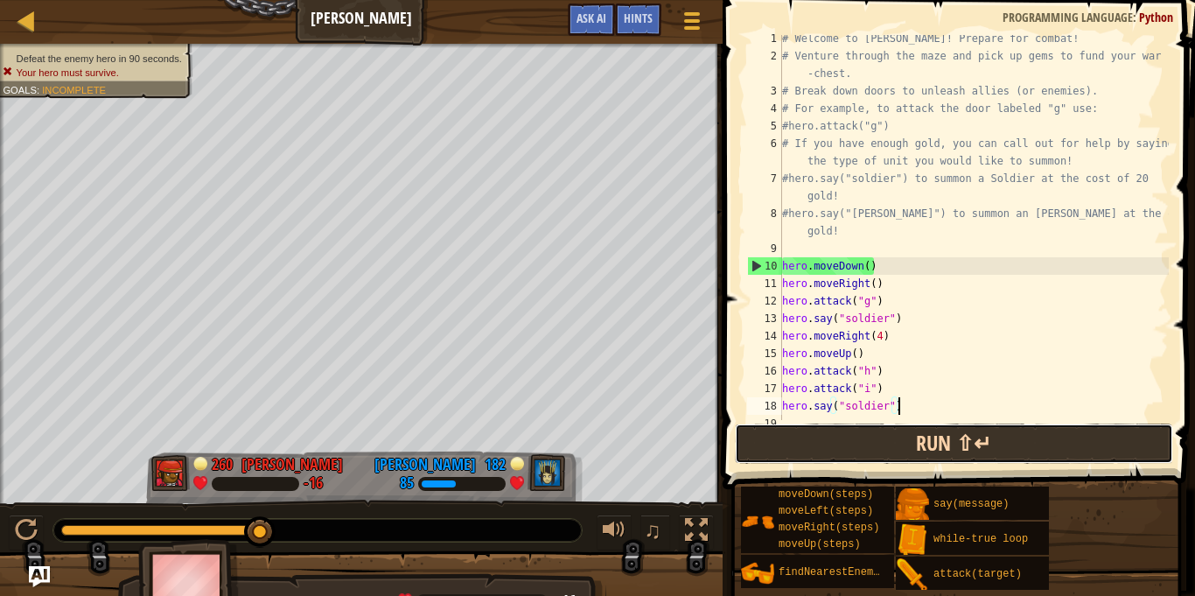
click at [791, 459] on button "Run ⇧↵" at bounding box center [954, 443] width 438 height 40
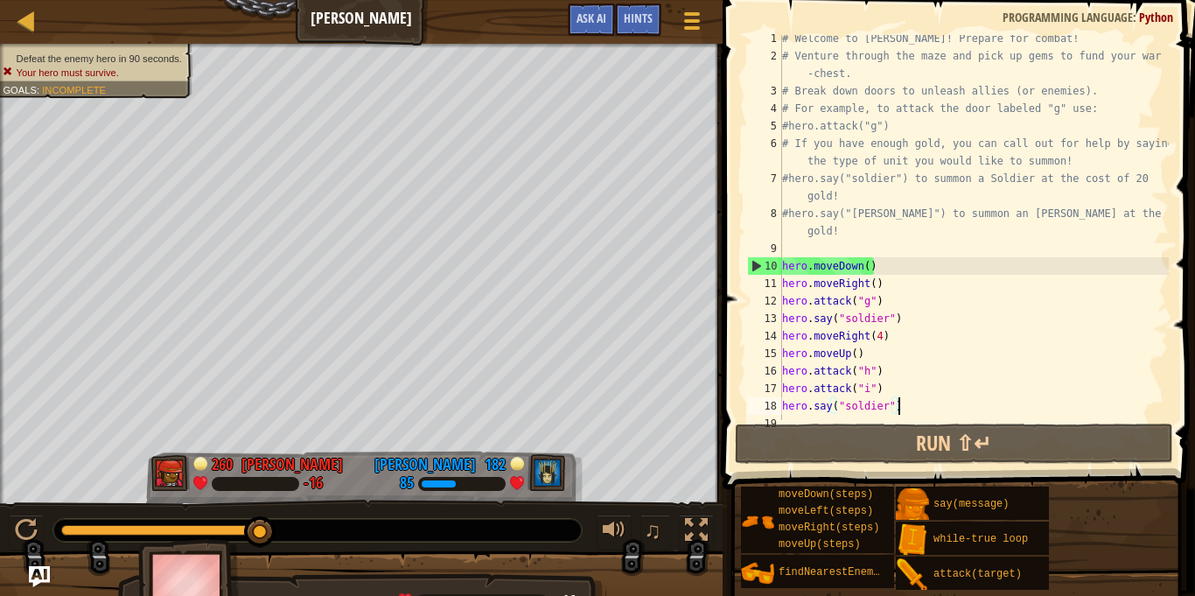
scroll to position [17, 0]
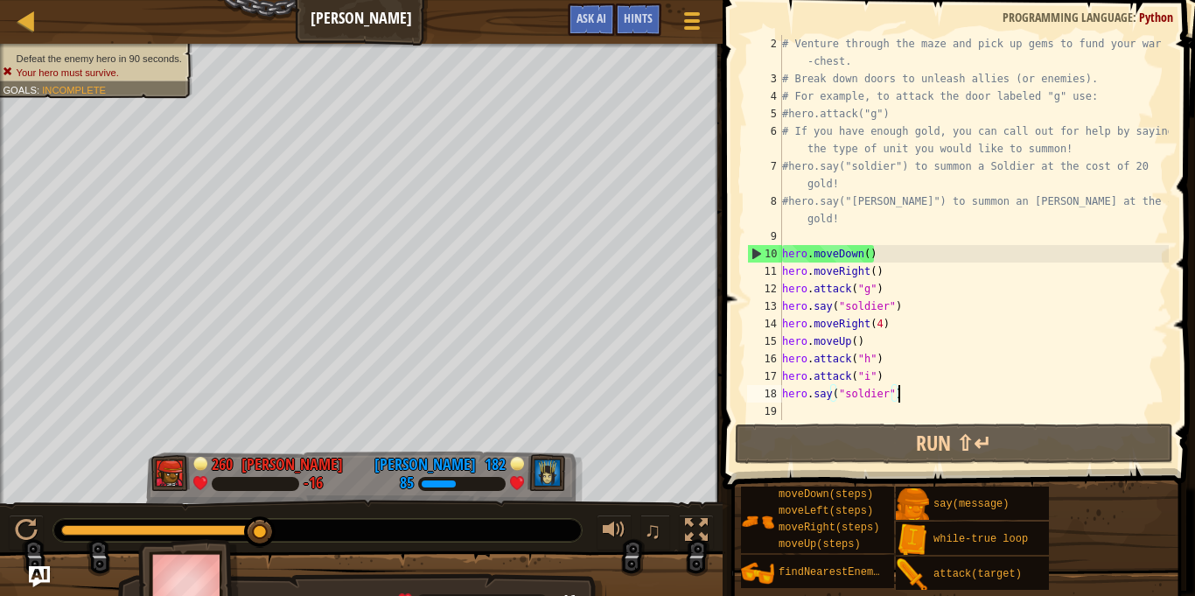
click at [784, 406] on div "# Venture through the maze and pick up gems to fund your war -chest. # Break do…" at bounding box center [973, 253] width 390 height 437
type textarea "hero.say("soldier")"
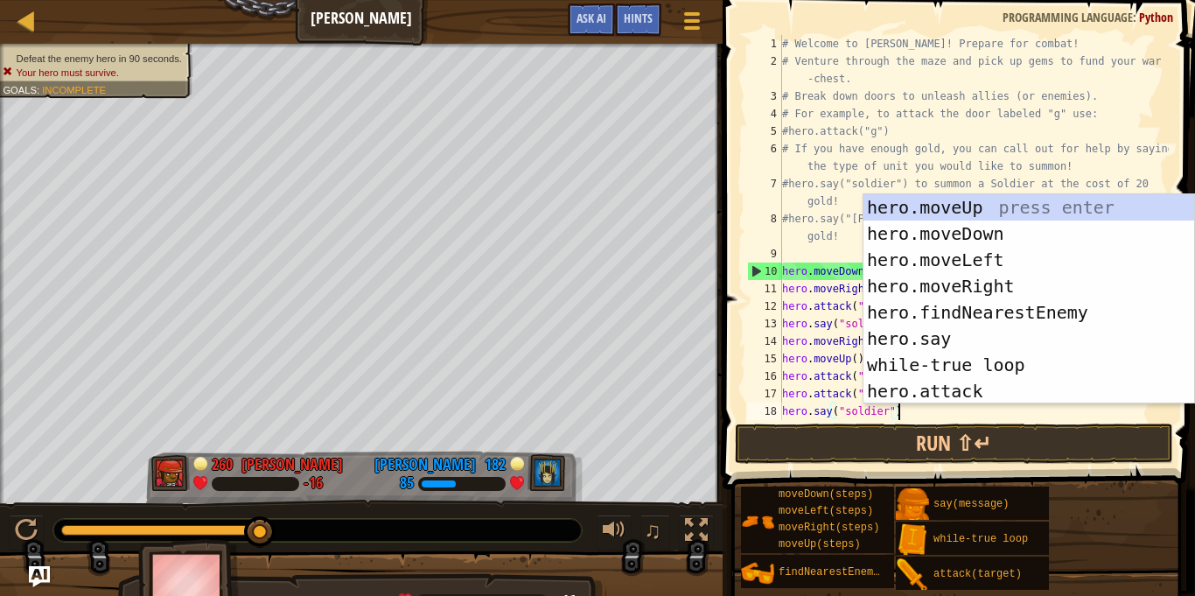
scroll to position [0, 0]
click at [805, 436] on button "Run ⇧↵" at bounding box center [954, 443] width 438 height 40
